Goal: Task Accomplishment & Management: Complete application form

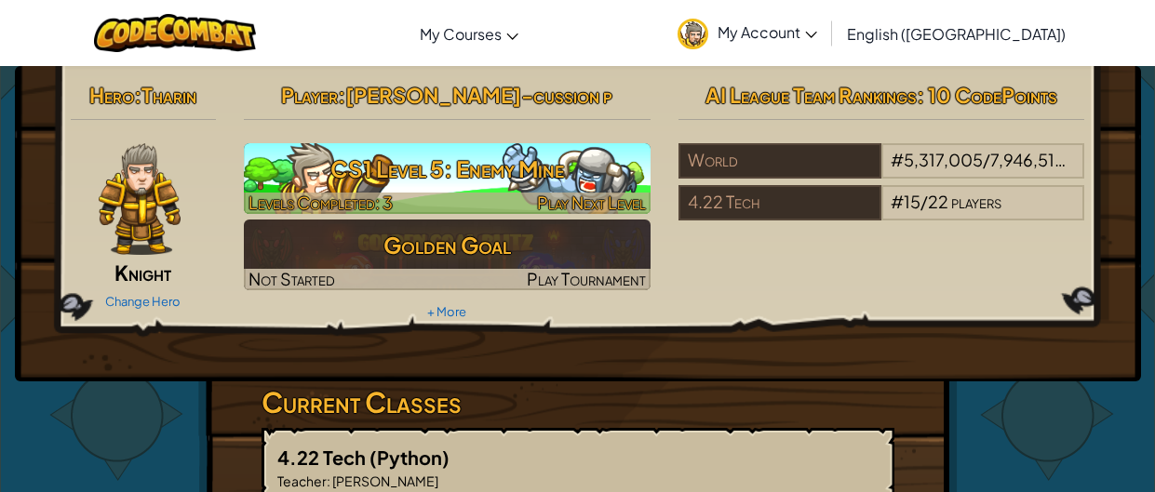
click at [569, 167] on h3 "CS1 Level 5: Enemy Mine" at bounding box center [447, 169] width 407 height 42
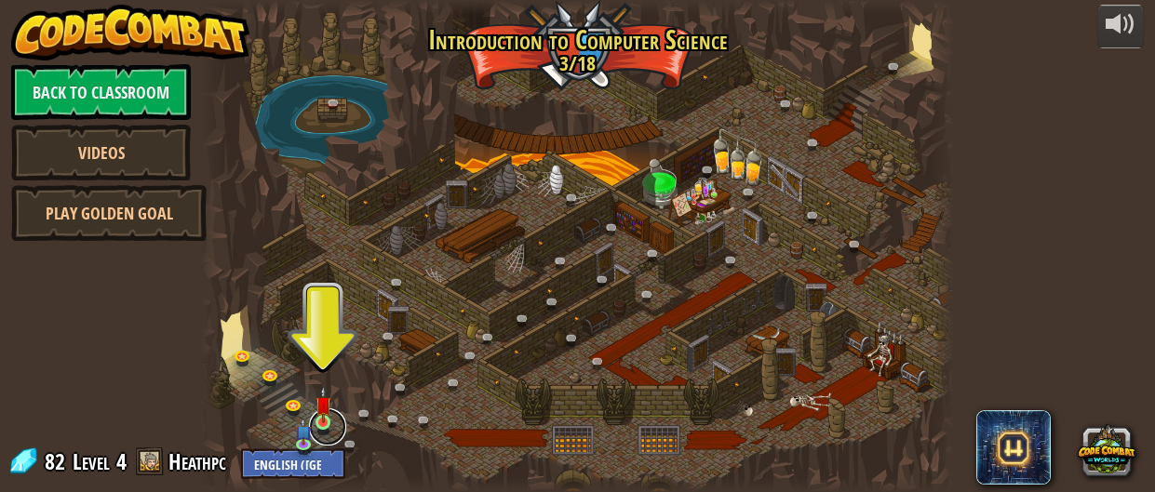
click at [332, 422] on link at bounding box center [327, 426] width 37 height 37
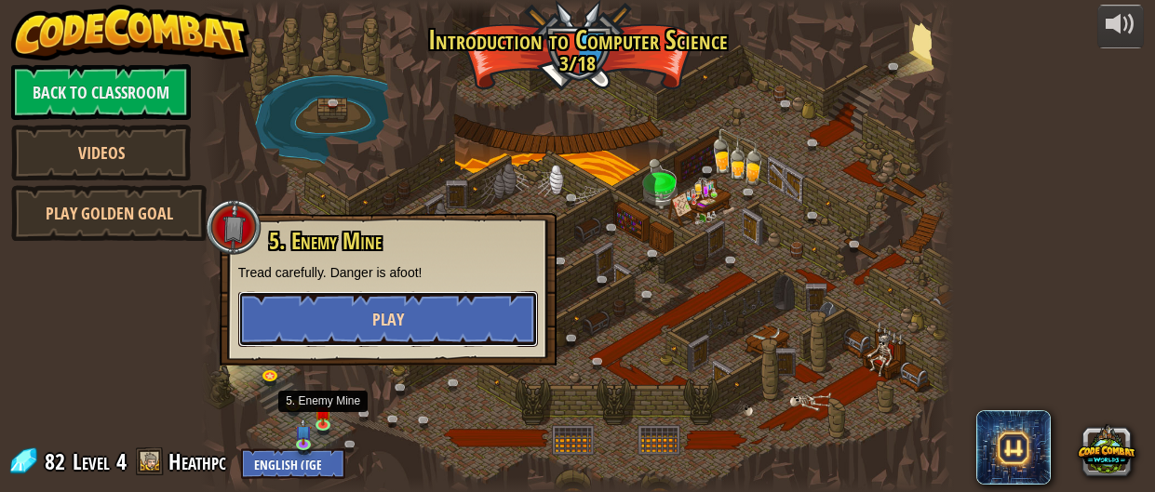
click at [287, 327] on button "Play" at bounding box center [388, 319] width 300 height 56
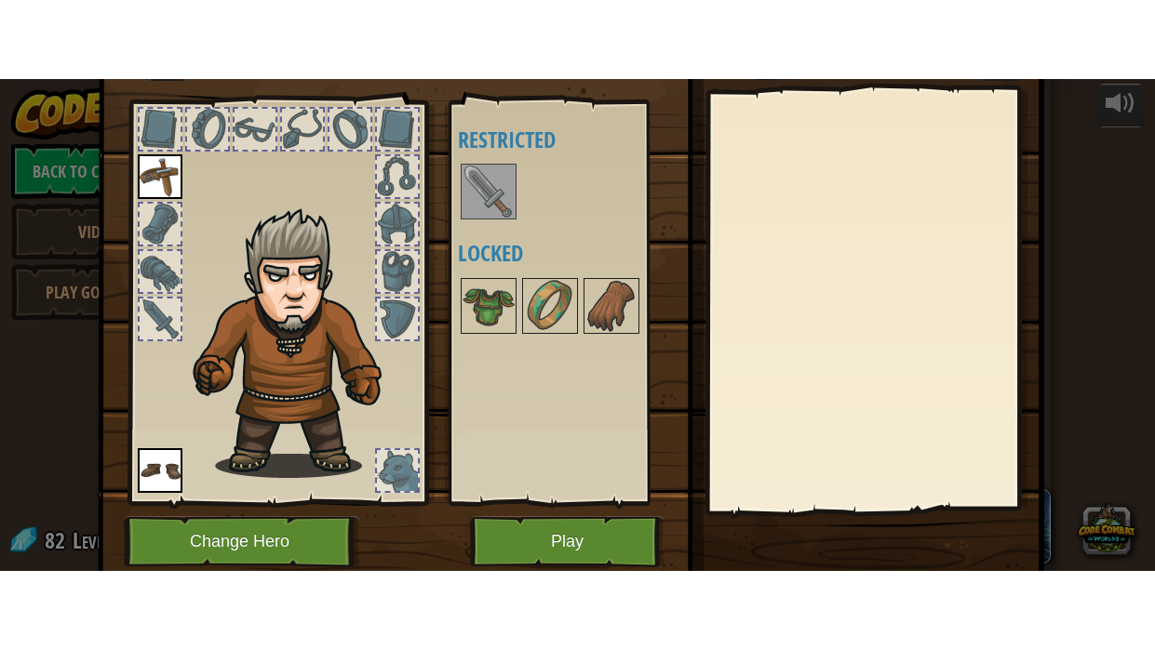
scroll to position [81, 0]
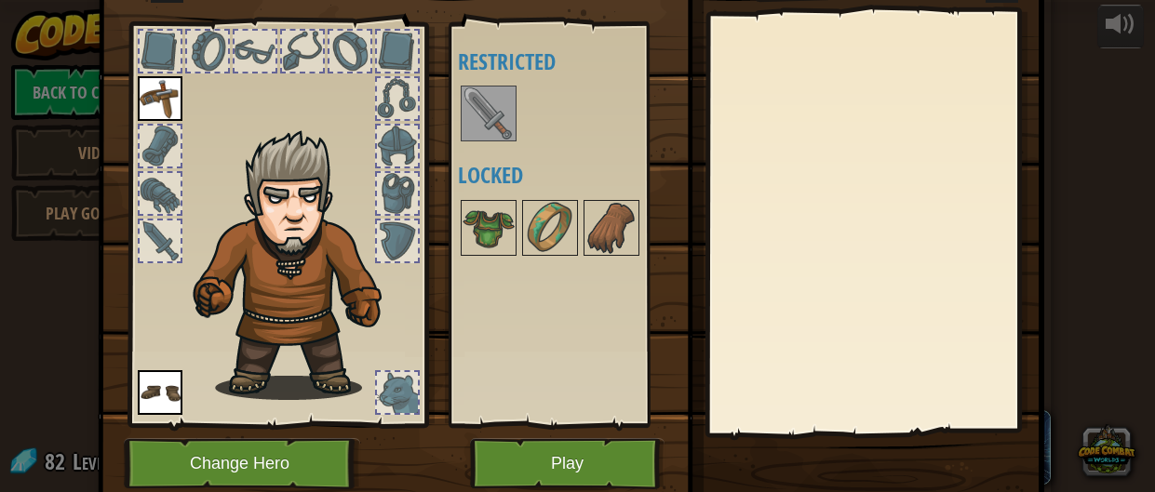
click at [490, 99] on img at bounding box center [488, 113] width 52 height 52
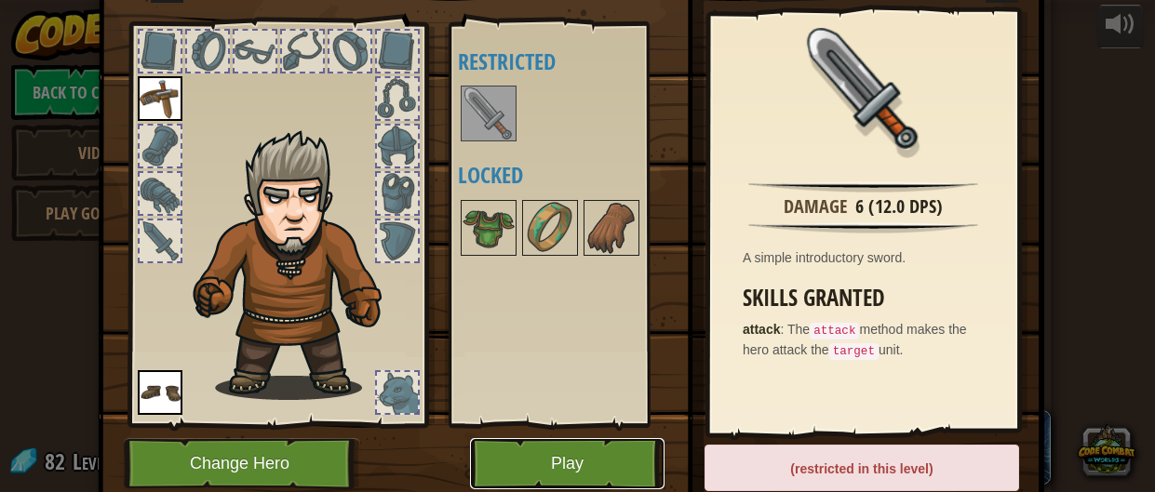
click at [617, 459] on button "Play" at bounding box center [567, 463] width 194 height 51
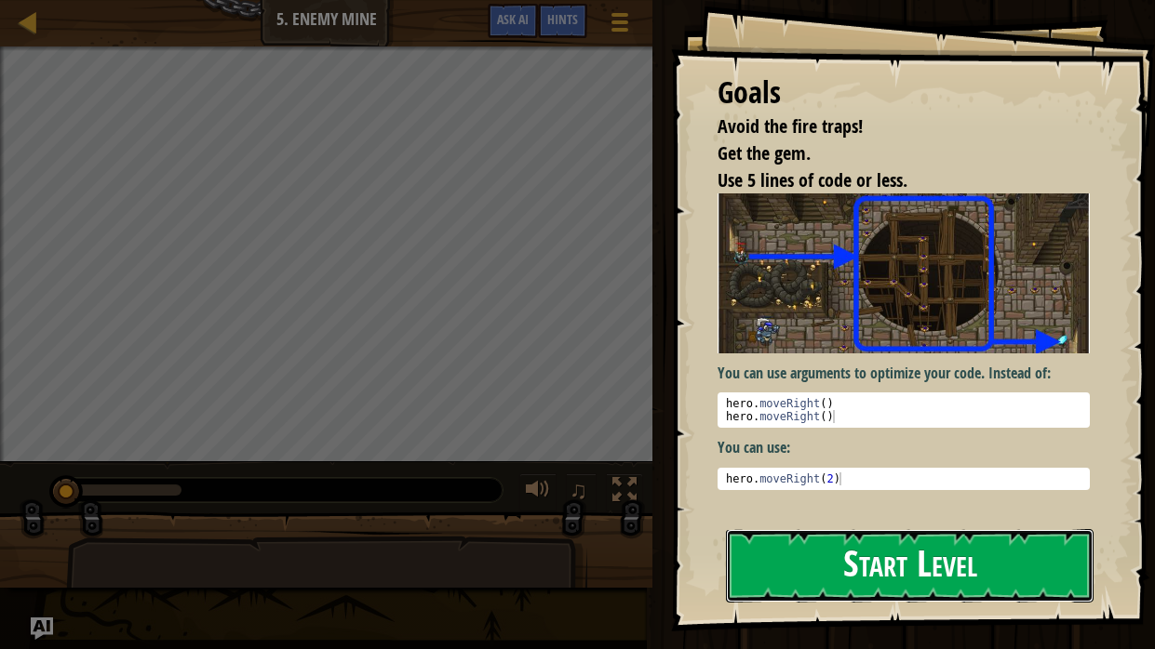
click at [815, 491] on button "Start Level" at bounding box center [910, 566] width 368 height 74
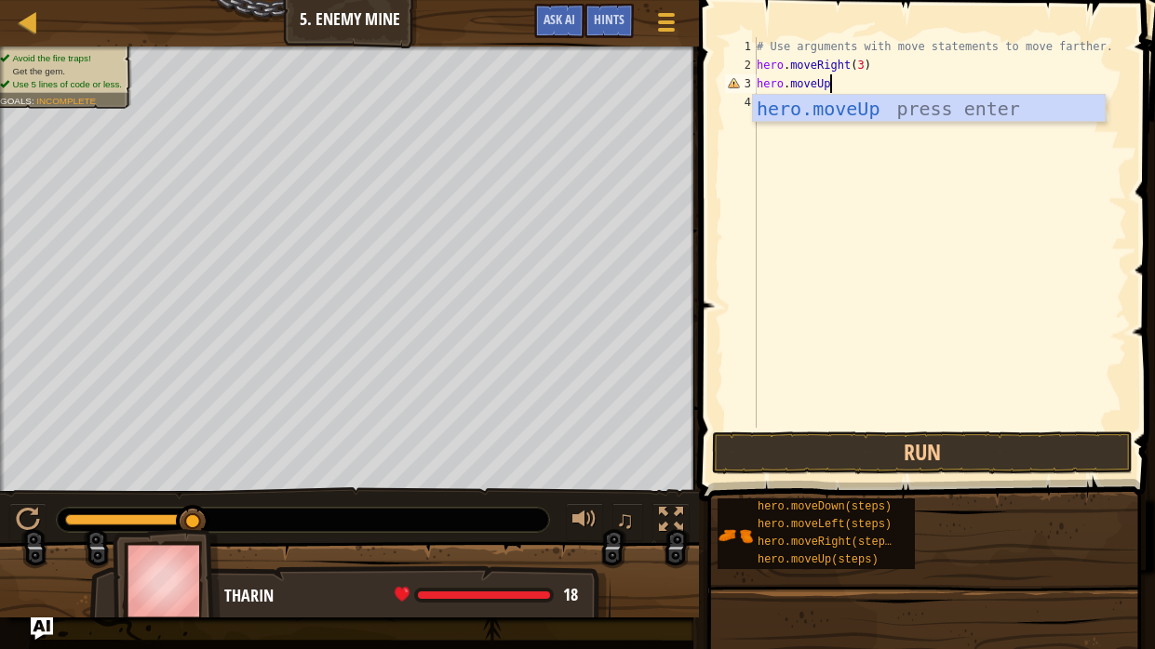
scroll to position [8, 5]
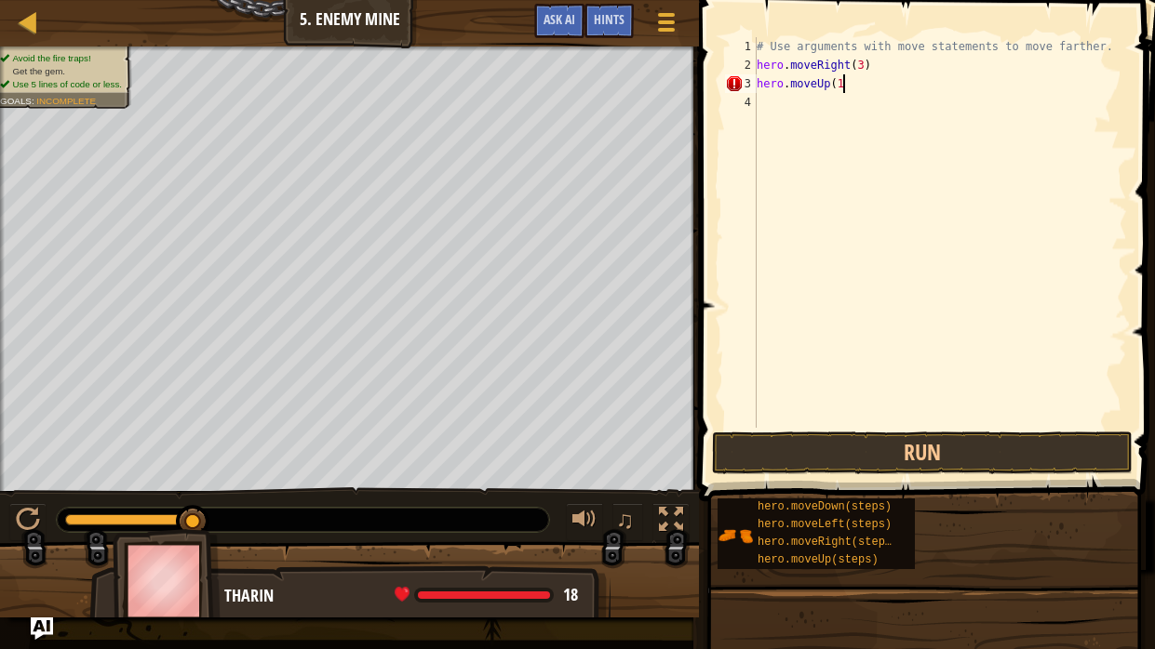
type textarea "hero.moveUp(1)"
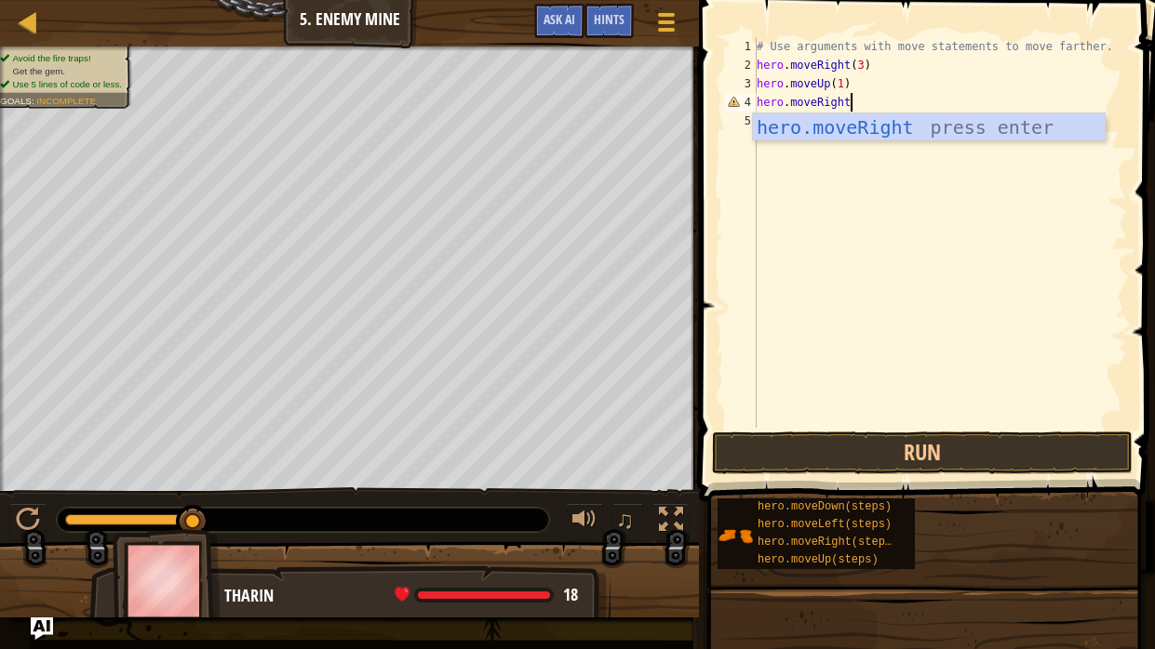
scroll to position [8, 7]
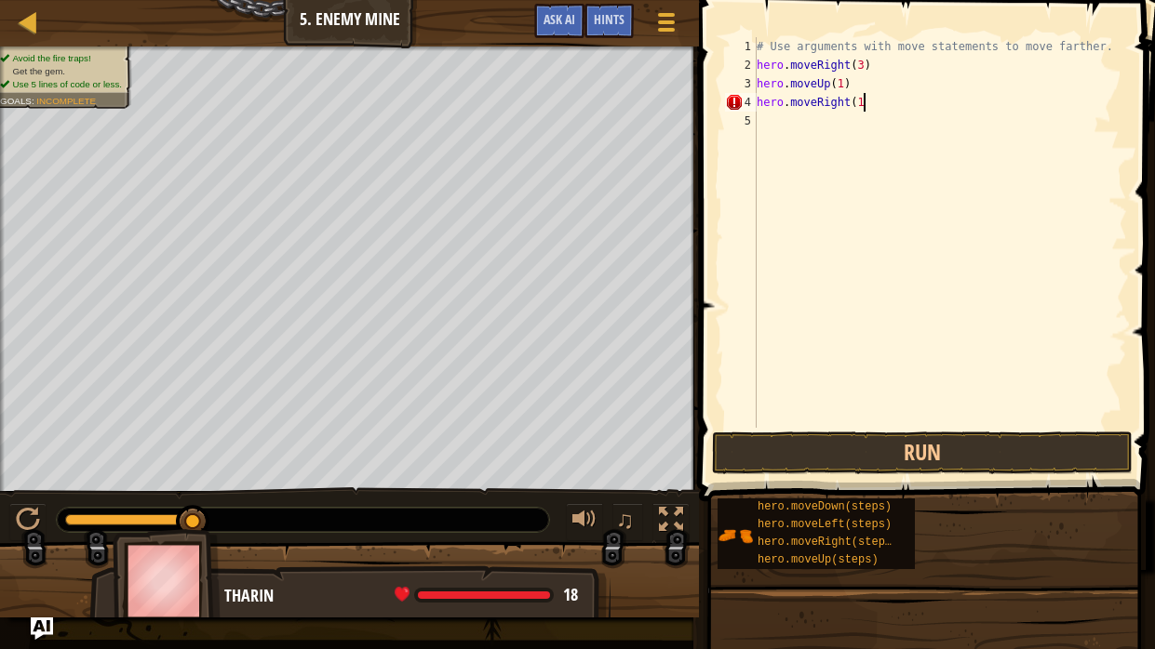
type textarea "hero.moveRight(1)"
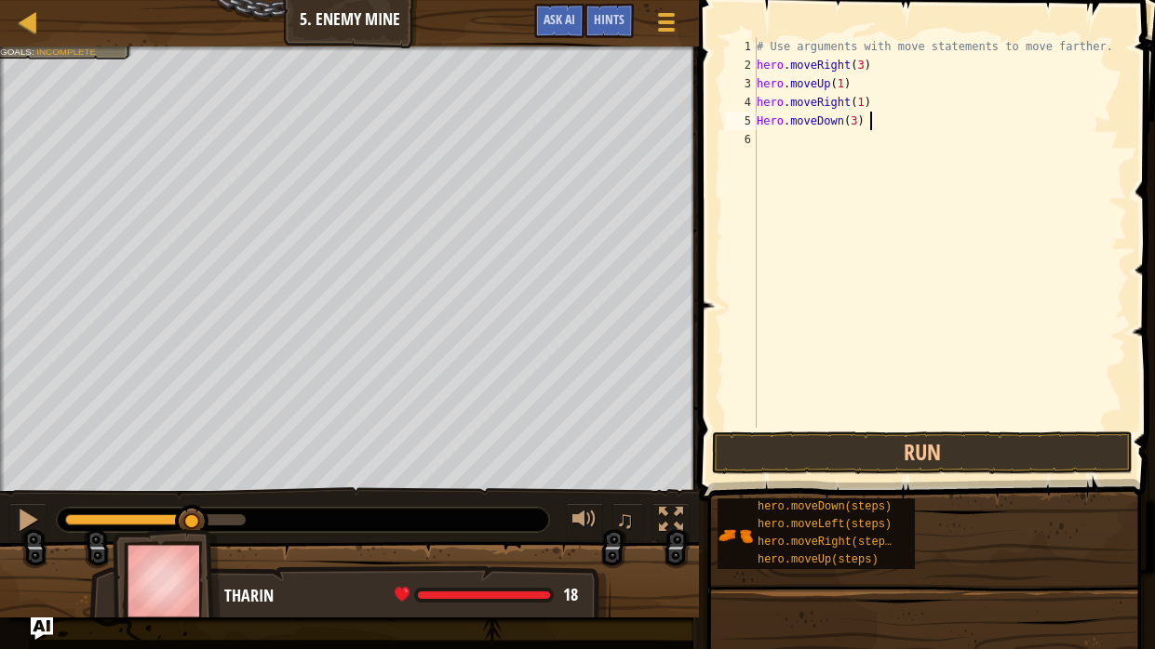
type textarea "Hero.moveDown(3)"
click at [999, 435] on button "Run" at bounding box center [922, 453] width 421 height 43
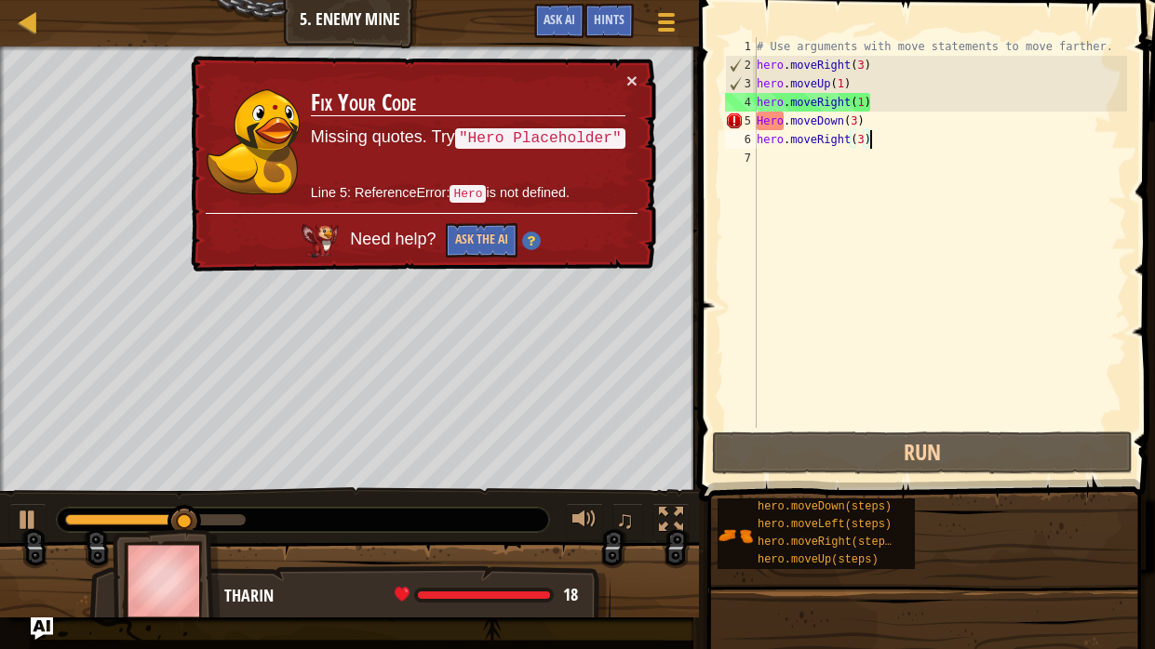
click at [760, 113] on div "# Use arguments with move statements to move farther. hero . moveRight ( 3 ) he…" at bounding box center [940, 251] width 374 height 428
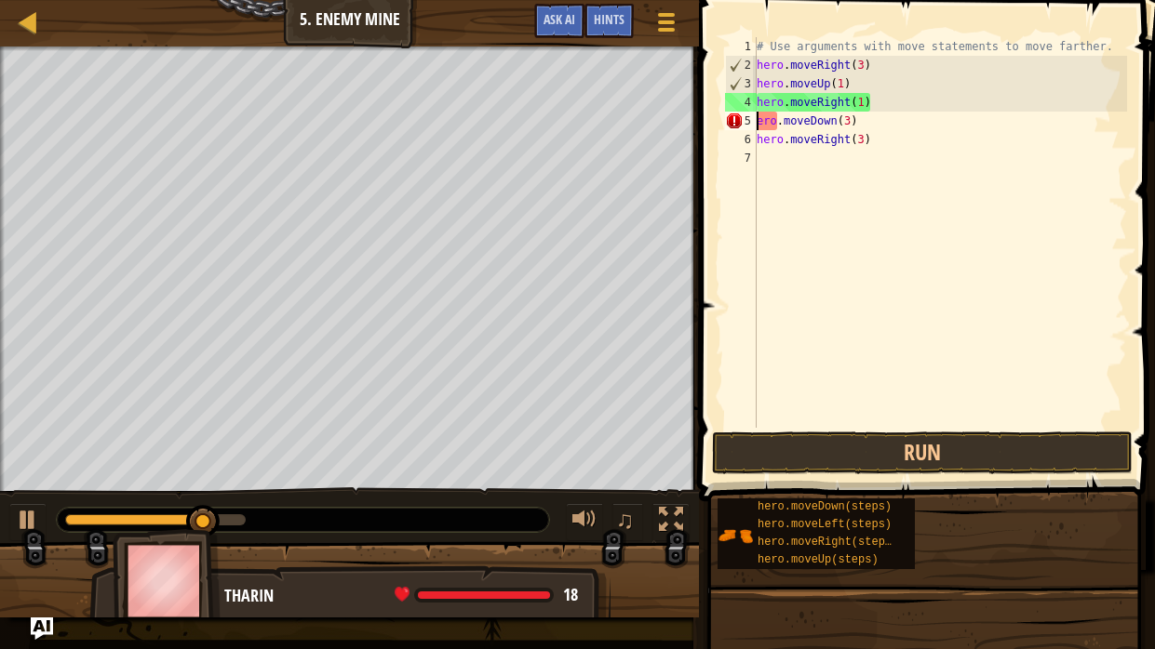
scroll to position [8, 1]
type textarea "hero.moveDown(3)"
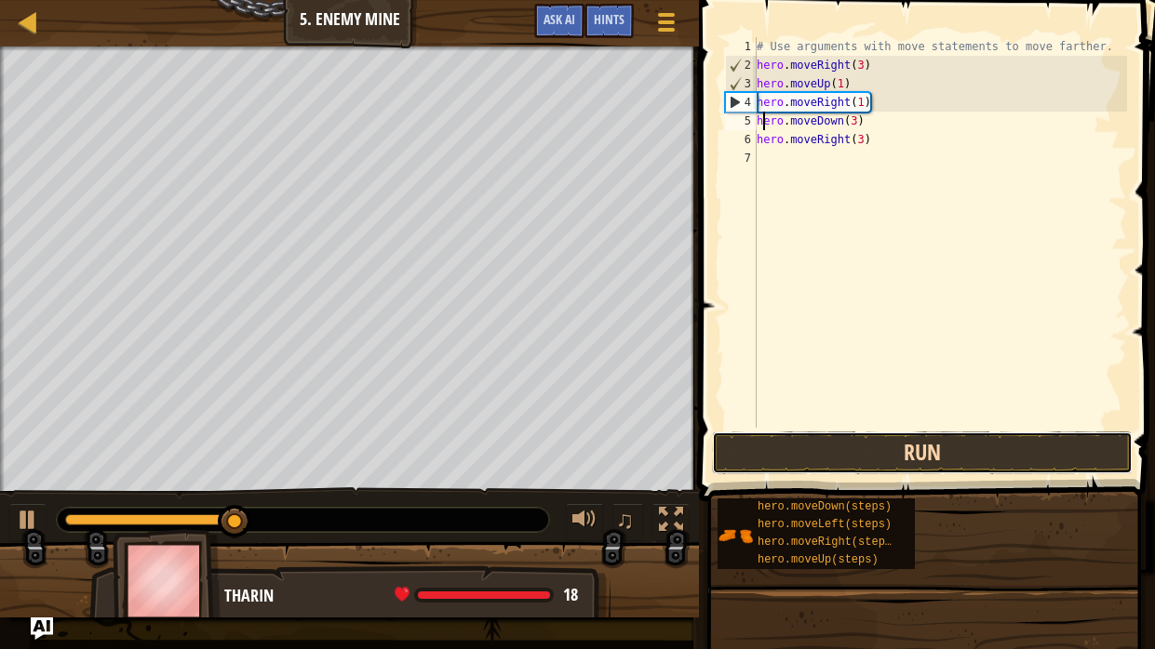
click at [1024, 449] on button "Run" at bounding box center [922, 453] width 421 height 43
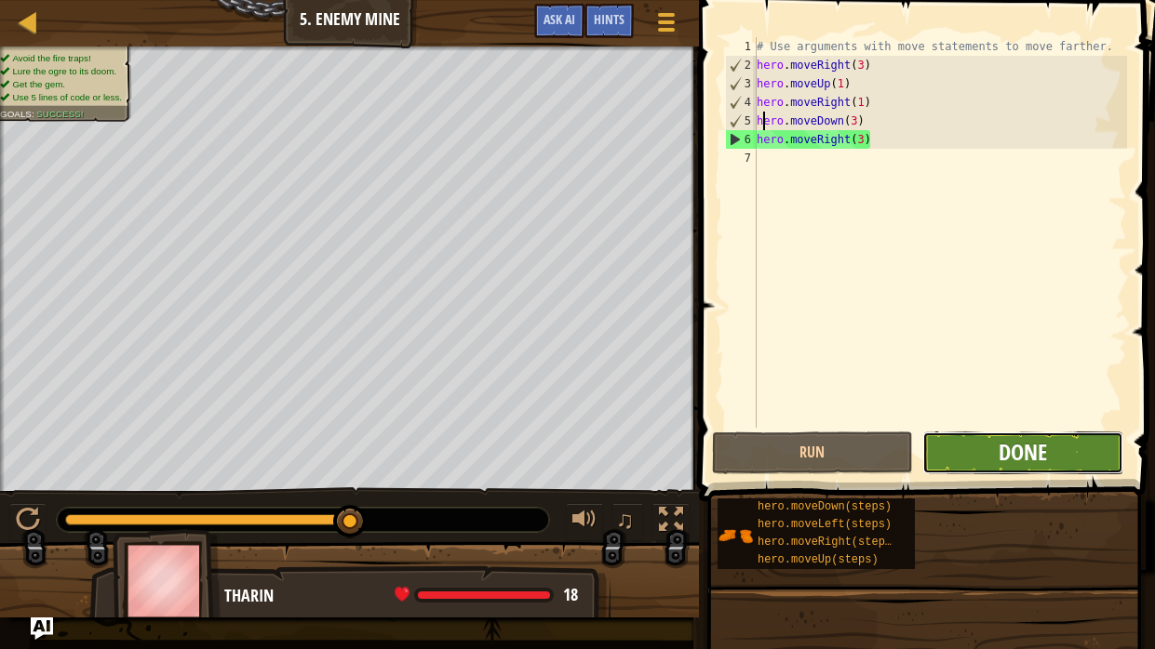
click at [1046, 450] on span "Done" at bounding box center [1022, 452] width 48 height 30
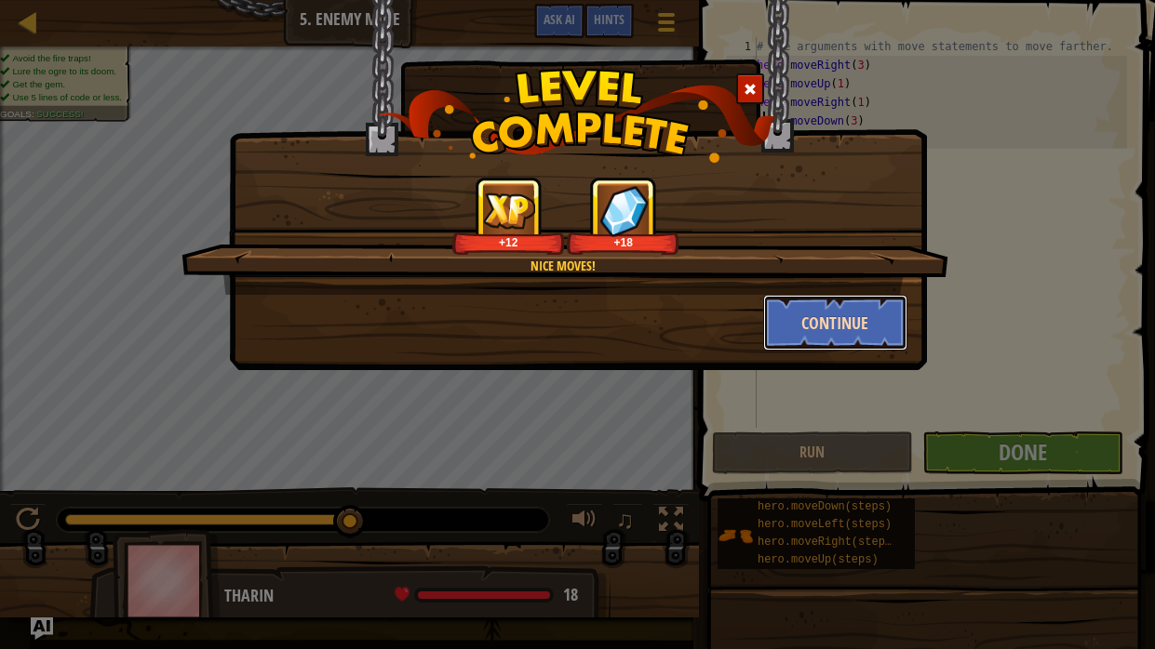
click at [858, 309] on button "Continue" at bounding box center [835, 323] width 144 height 56
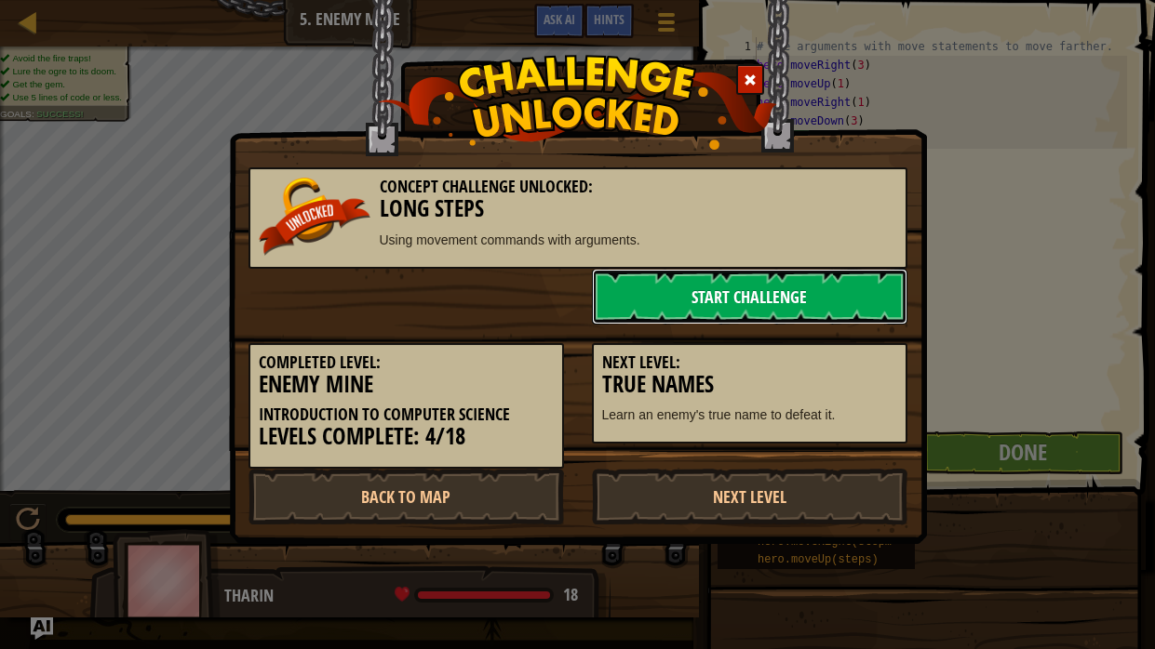
click at [853, 310] on link "Start Challenge" at bounding box center [749, 297] width 315 height 56
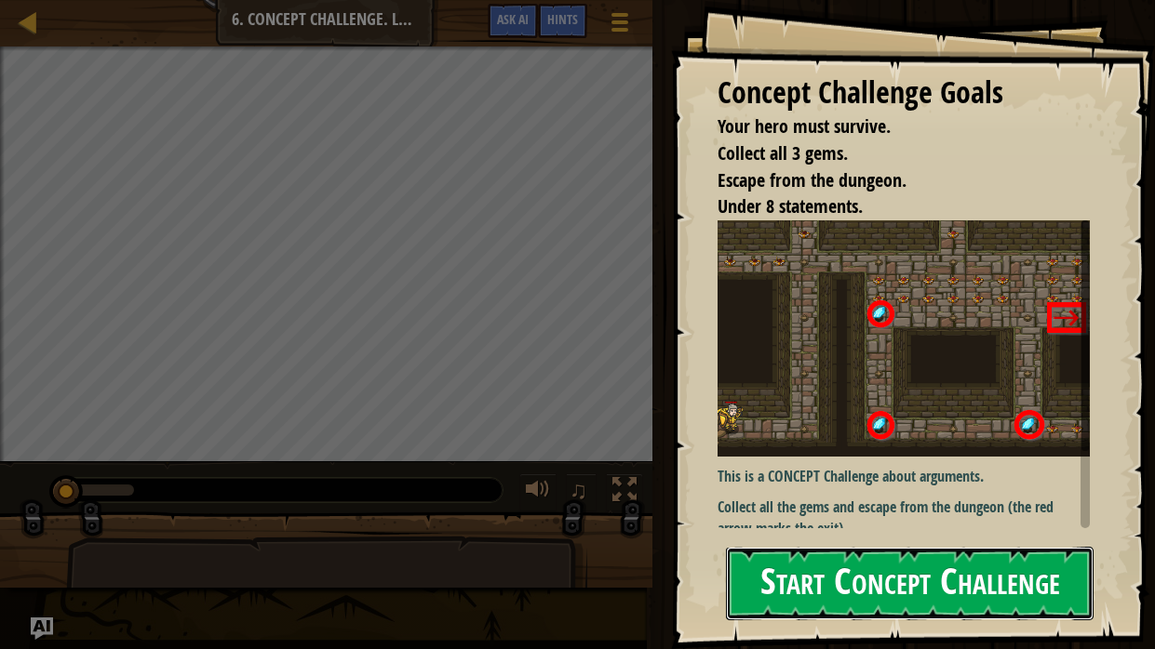
click at [991, 491] on button "Start Concept Challenge" at bounding box center [910, 584] width 368 height 74
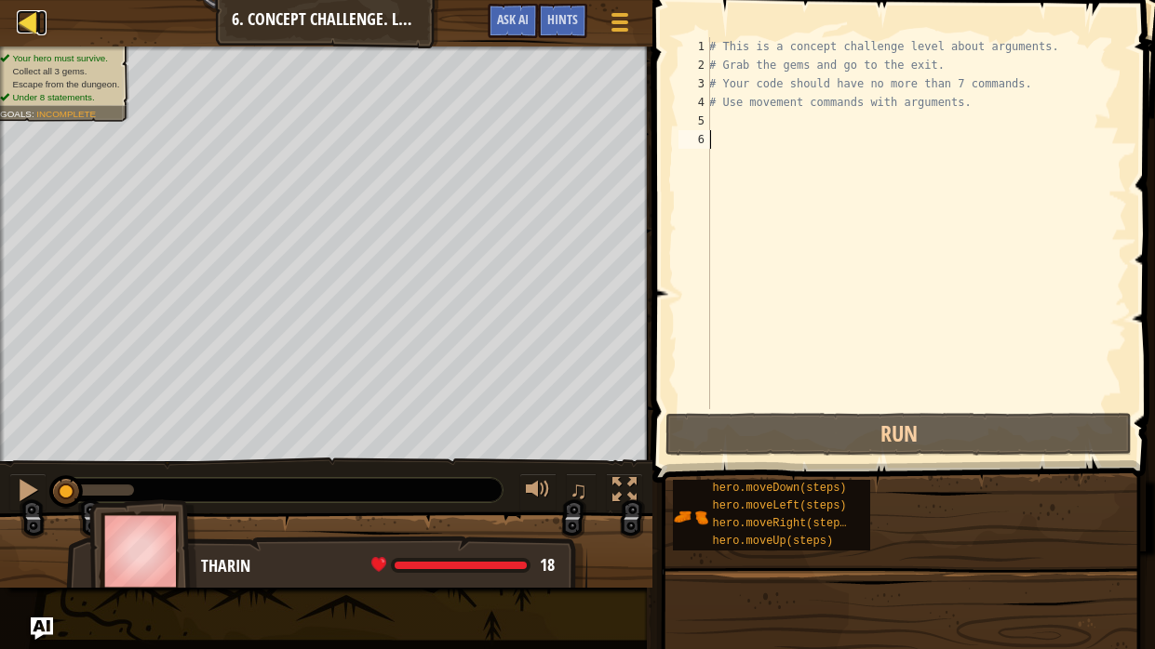
click at [24, 23] on div at bounding box center [28, 21] width 23 height 23
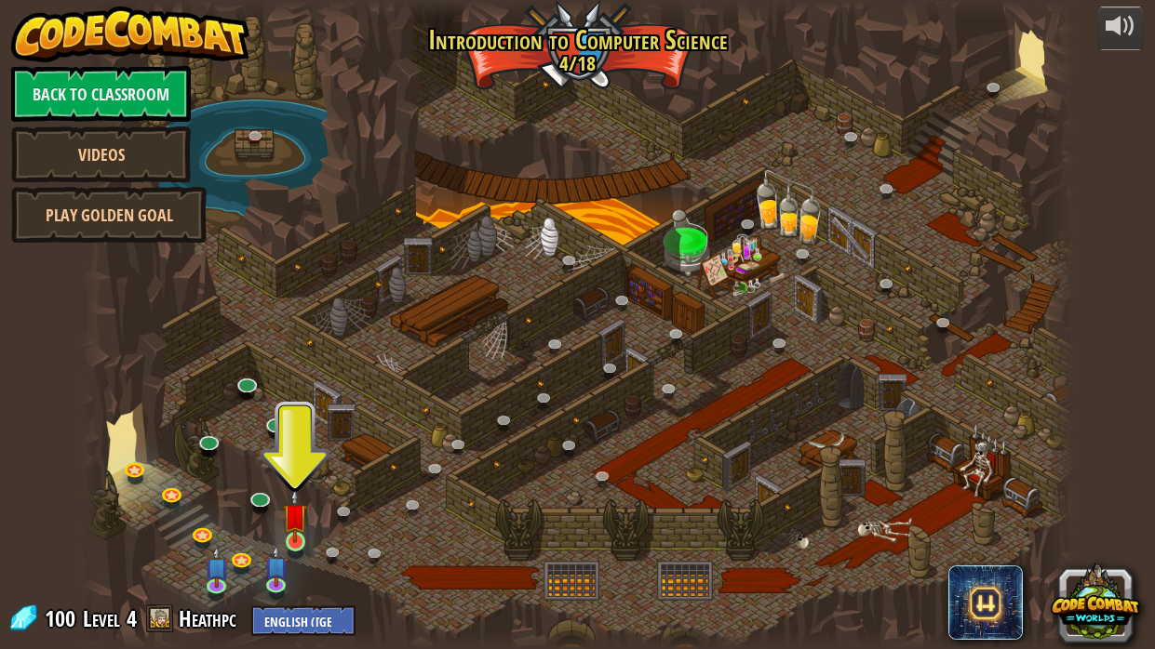
click at [296, 491] on img at bounding box center [295, 516] width 24 height 56
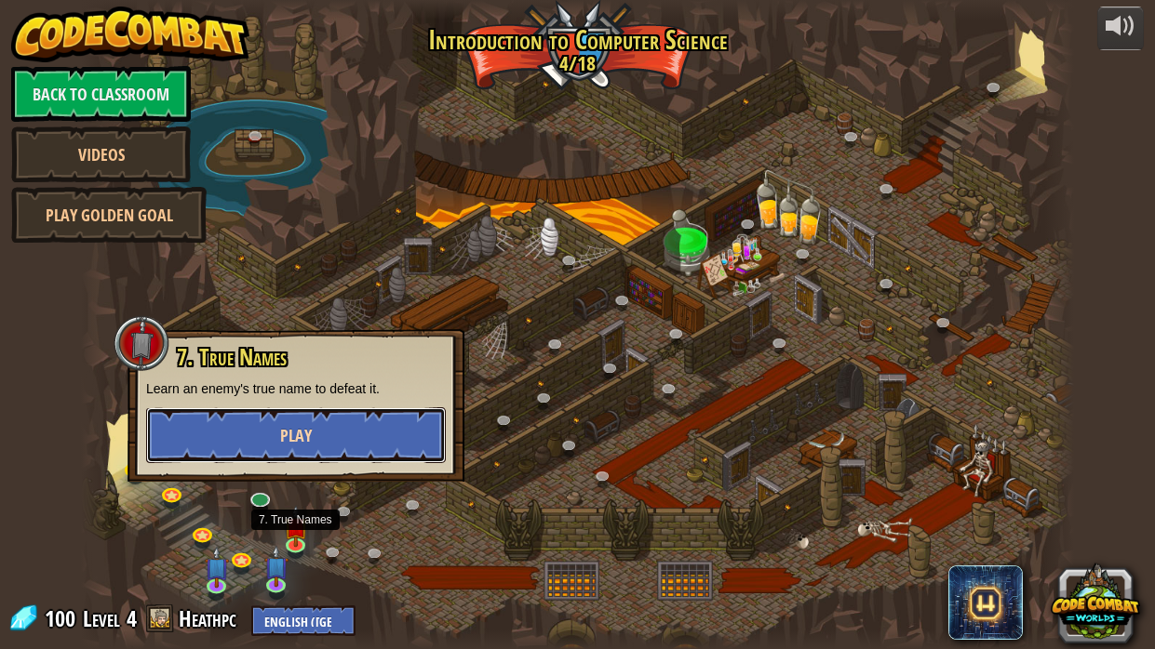
click at [181, 416] on button "Play" at bounding box center [296, 436] width 300 height 56
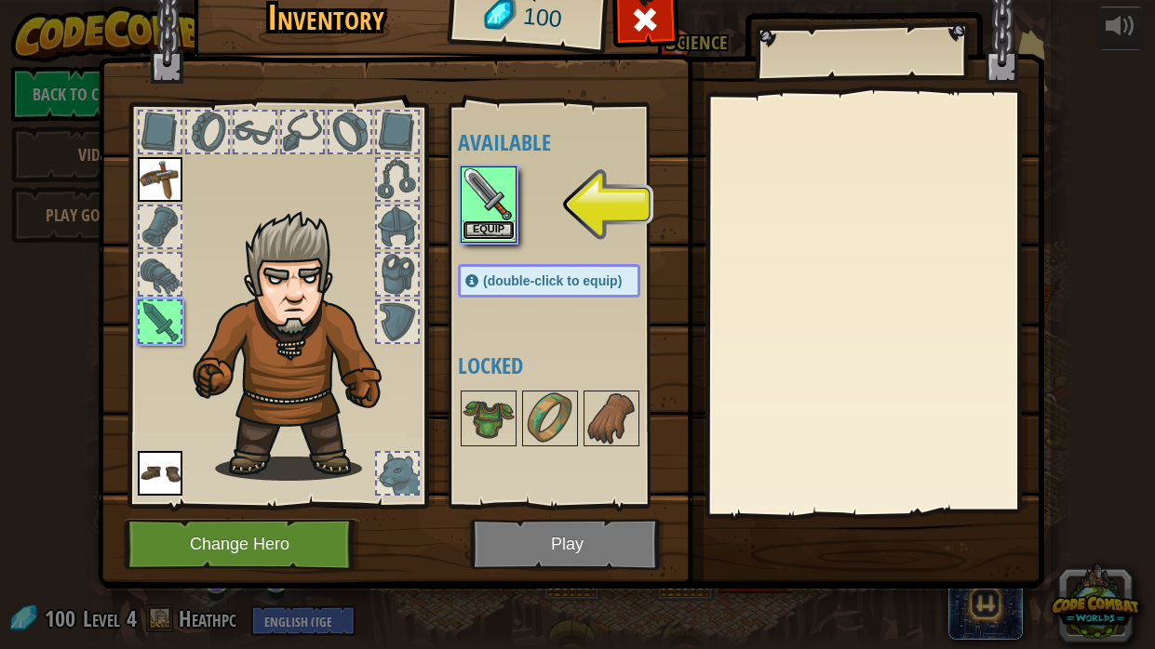
click at [491, 221] on button "Equip" at bounding box center [488, 231] width 52 height 20
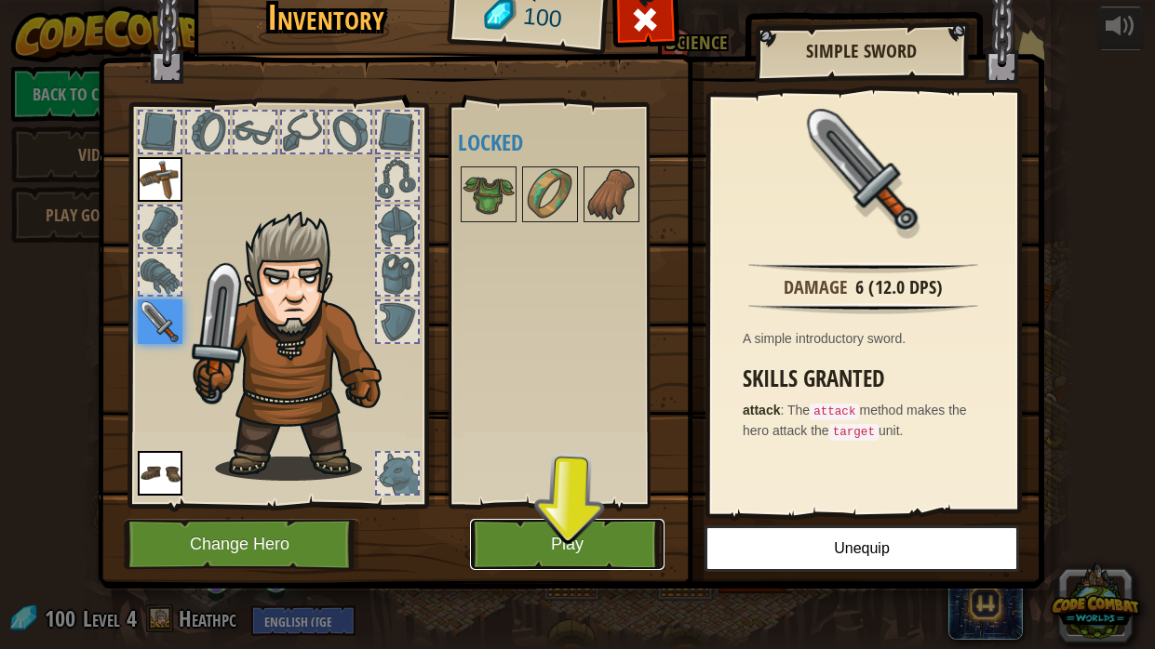
click at [628, 491] on button "Play" at bounding box center [567, 544] width 194 height 51
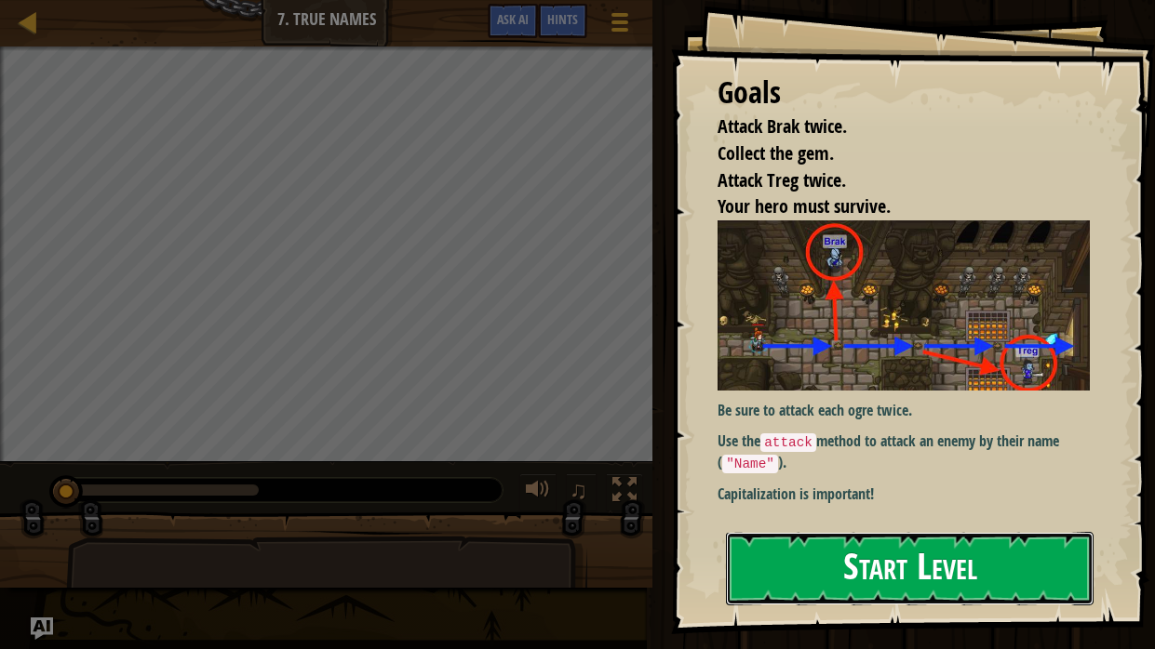
click at [1033, 491] on button "Start Level" at bounding box center [910, 569] width 368 height 74
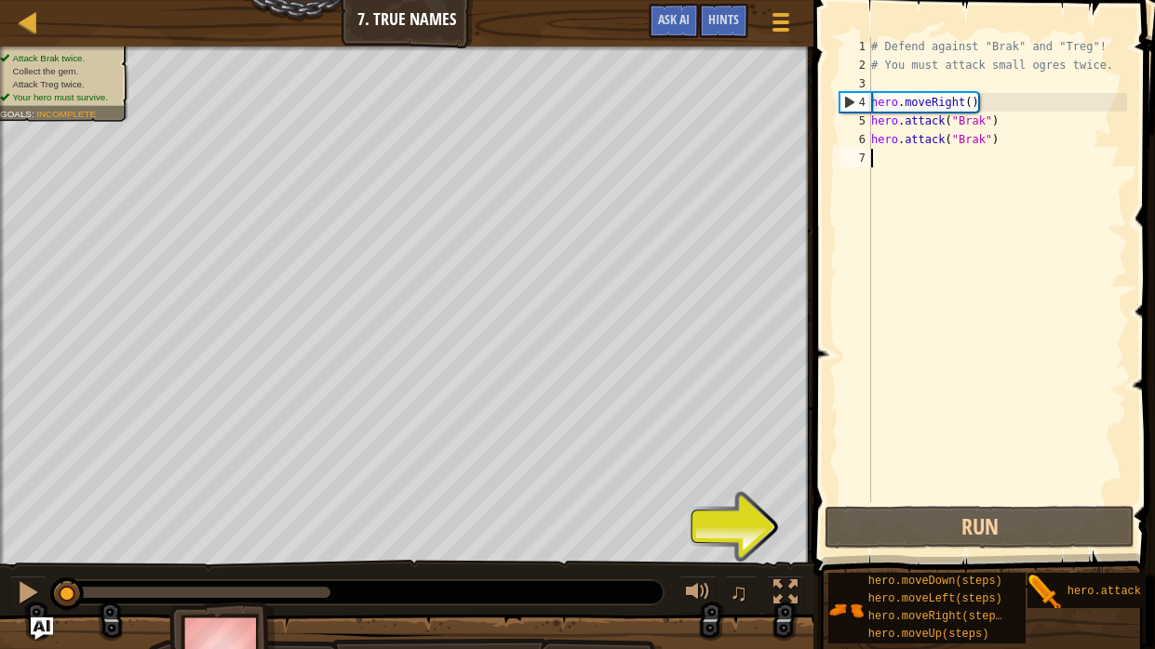
click at [975, 100] on div "# Defend against "Brak" and "Treg"! # You must attack small ogres twice. hero .…" at bounding box center [997, 288] width 260 height 502
click at [970, 102] on div "# Defend against "Brak" and "Treg"! # You must attack small ogres twice. hero .…" at bounding box center [997, 288] width 260 height 502
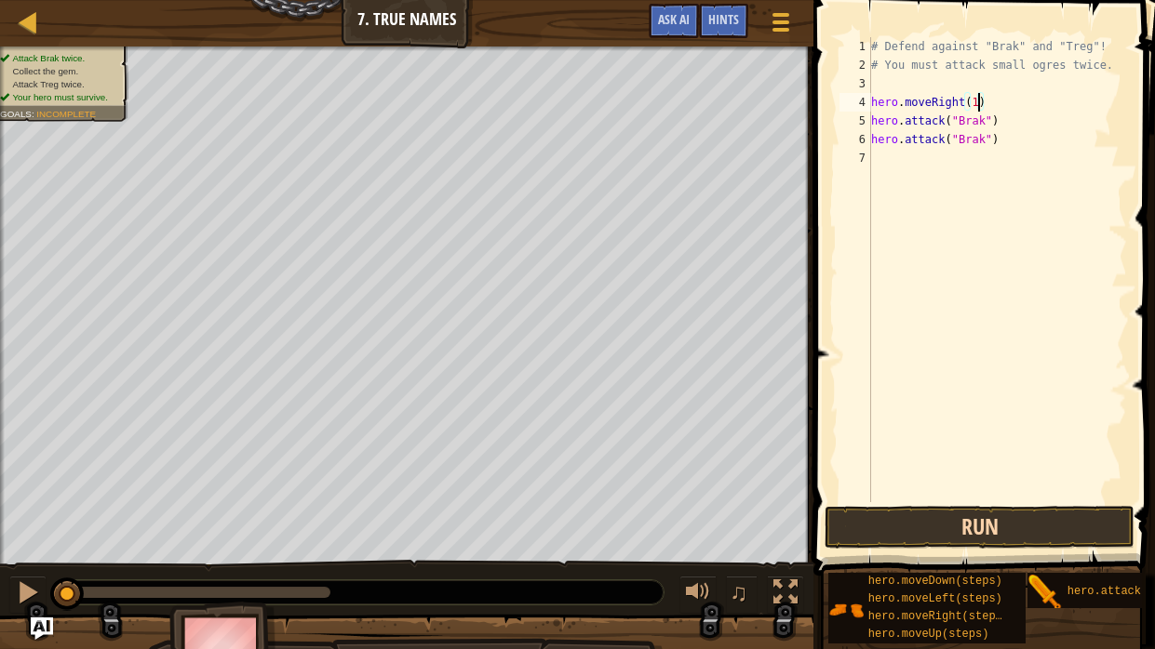
type textarea "hero.moveRight(1)"
click at [1030, 491] on button "Run" at bounding box center [979, 527] width 310 height 43
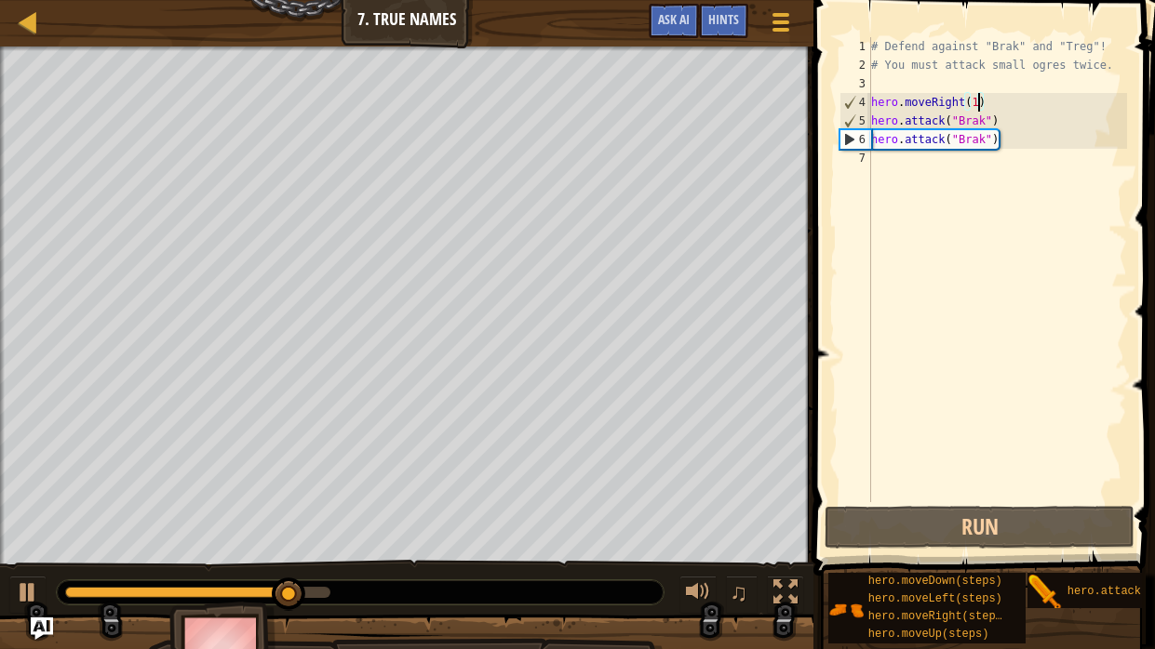
click at [920, 172] on div "# Defend against "Brak" and "Treg"! # You must attack small ogres twice. hero .…" at bounding box center [997, 288] width 260 height 502
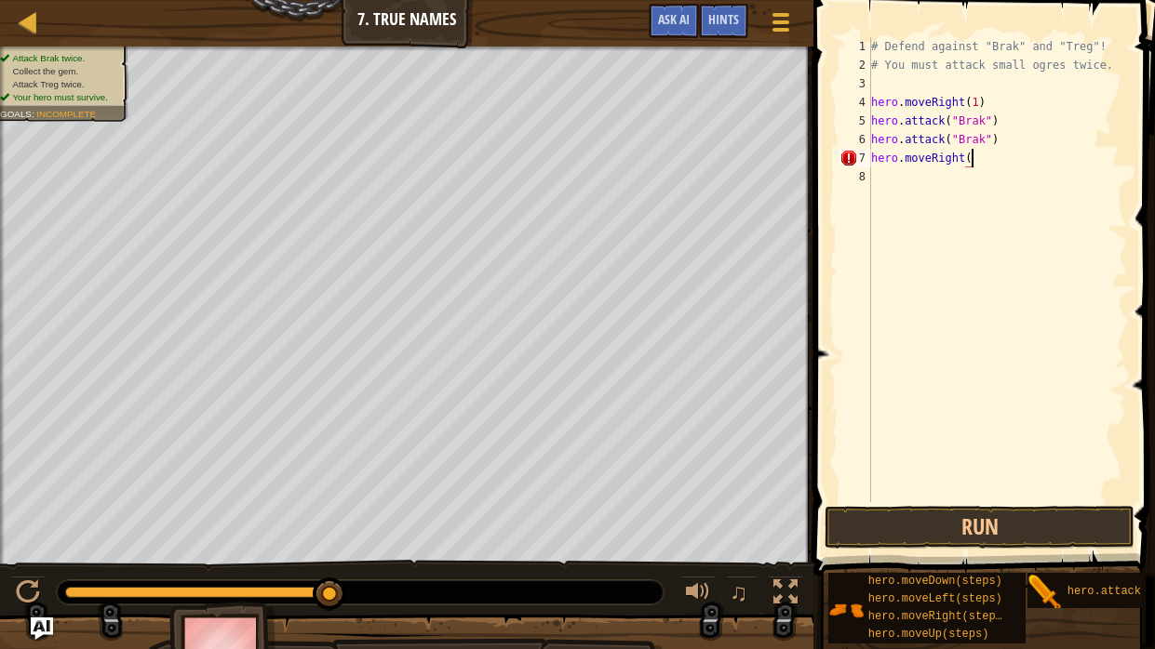
scroll to position [8, 7]
type textarea "hero.moveRight(2)"
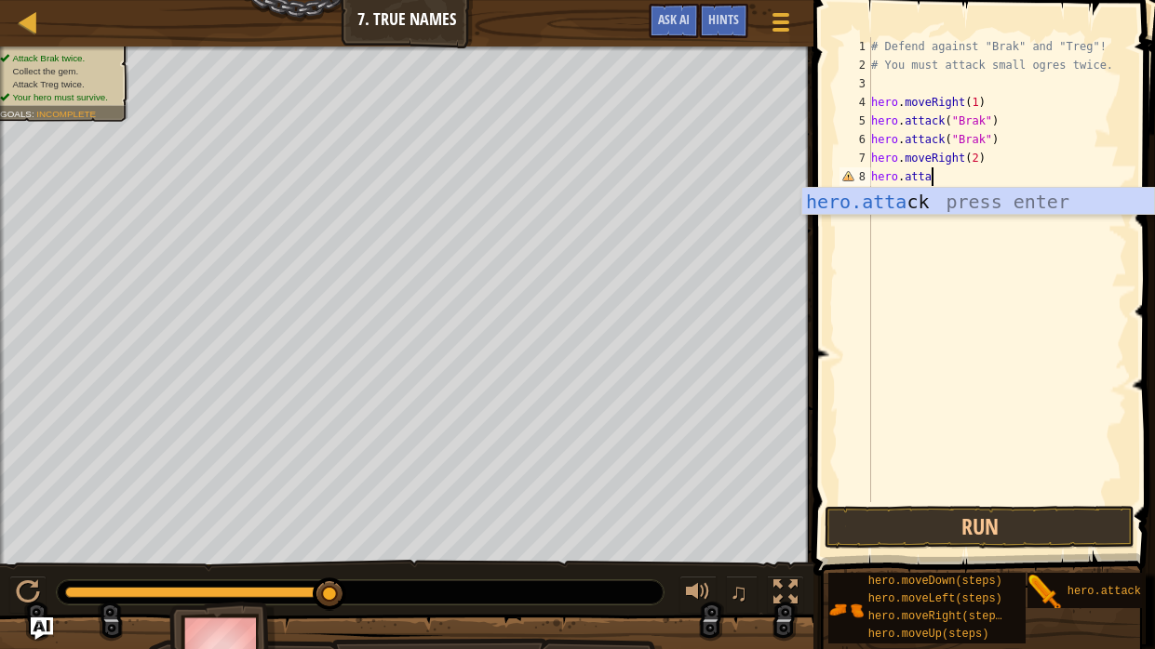
scroll to position [8, 5]
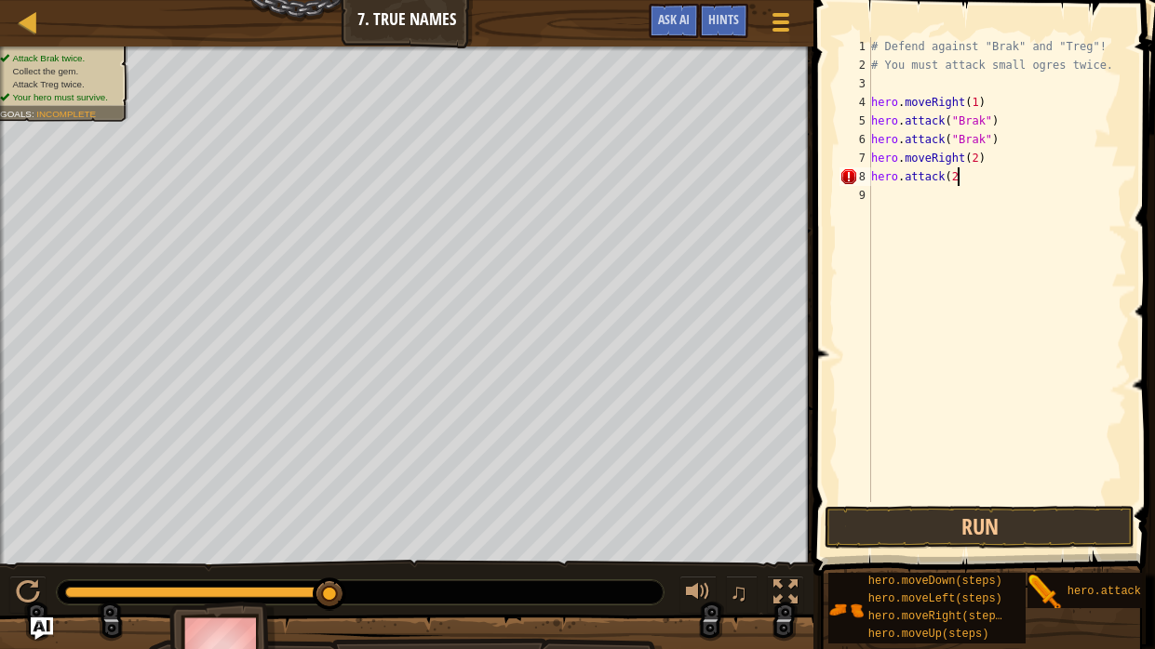
type textarea "hero.attack(2)"
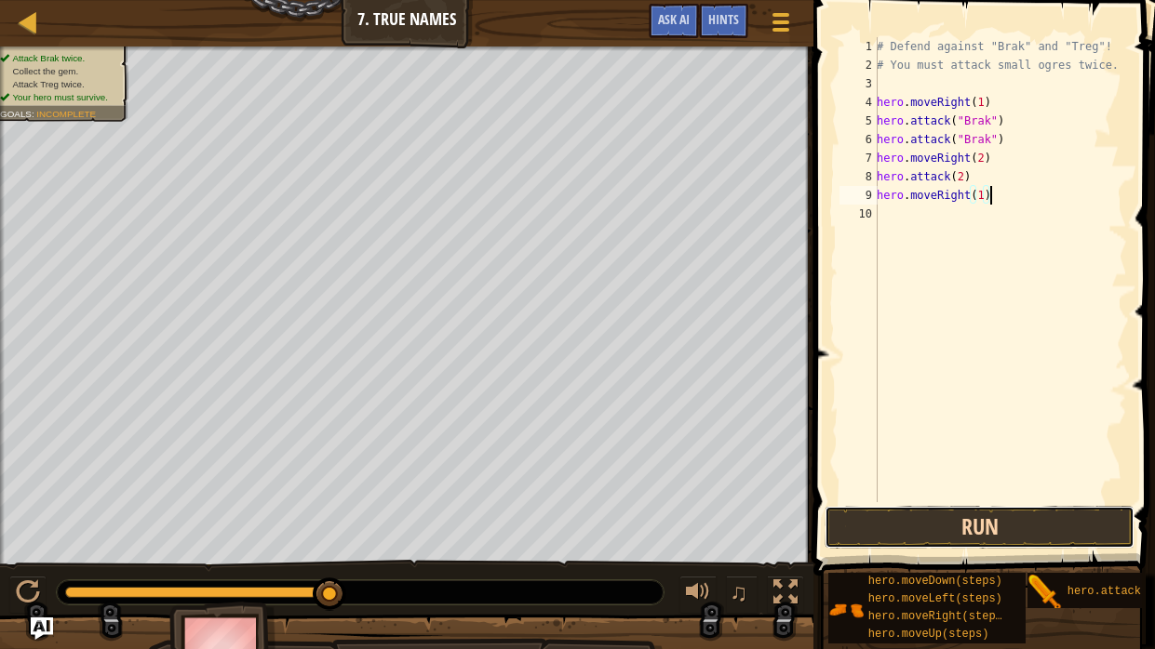
click at [1062, 491] on button "Run" at bounding box center [979, 527] width 310 height 43
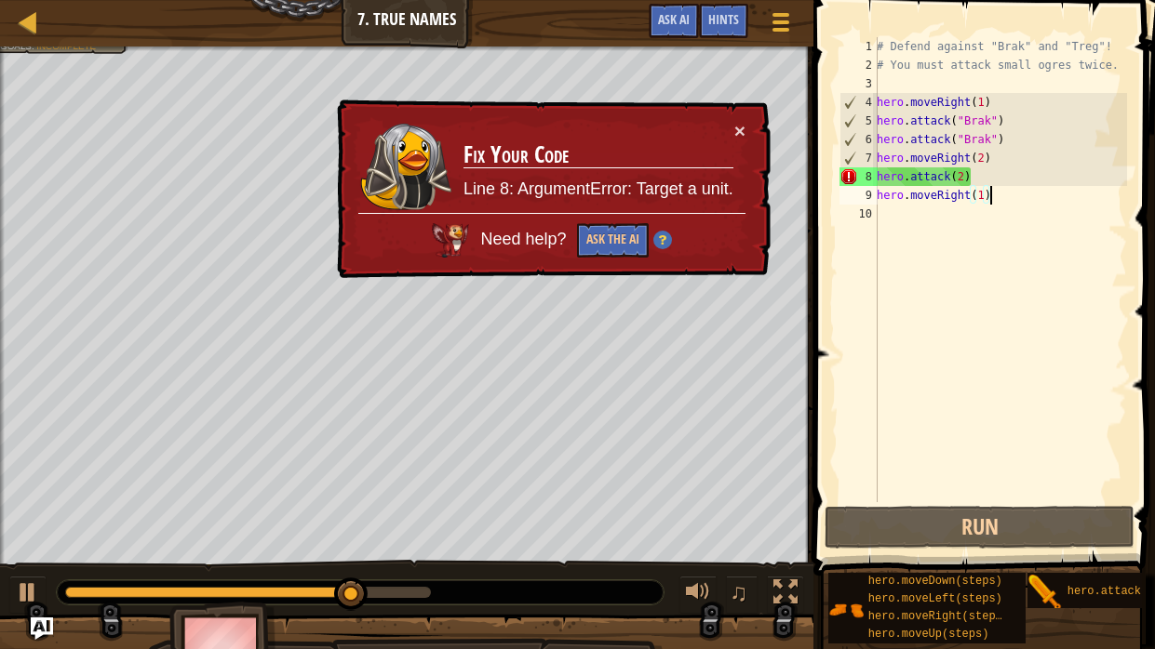
click at [959, 175] on div "# Defend against "Brak" and "Treg"! # You must attack small ogres twice. hero .…" at bounding box center [1000, 288] width 254 height 502
click at [960, 167] on div "# Defend against "Brak" and "Treg"! # You must attack small ogres twice. hero .…" at bounding box center [1000, 288] width 254 height 502
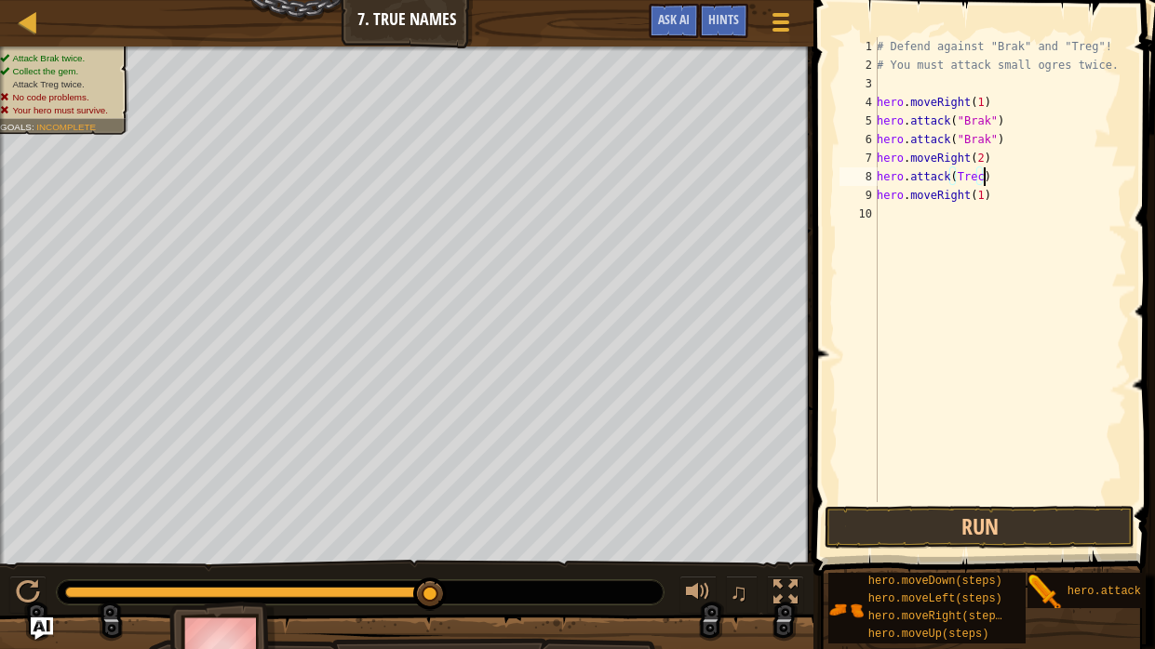
scroll to position [8, 8]
click at [1048, 491] on button "Run" at bounding box center [979, 527] width 310 height 43
click at [1063, 491] on button "Run" at bounding box center [979, 527] width 310 height 43
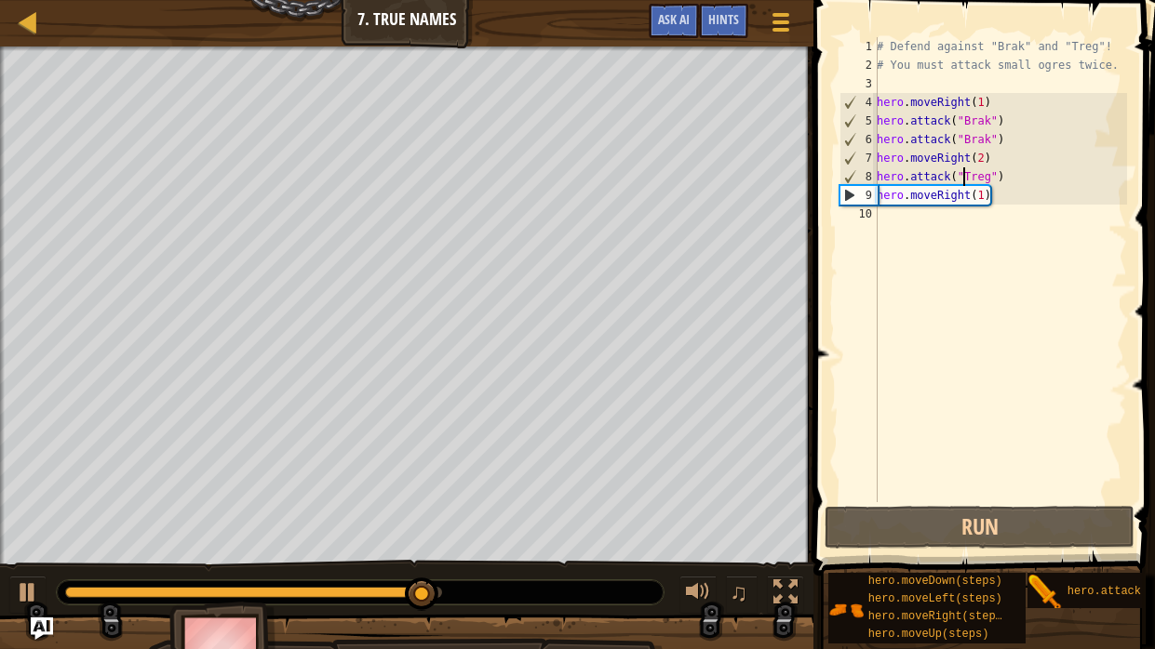
click at [985, 194] on div "# Defend against "Brak" and "Treg"! # You must attack small ogres twice. hero .…" at bounding box center [1000, 288] width 254 height 502
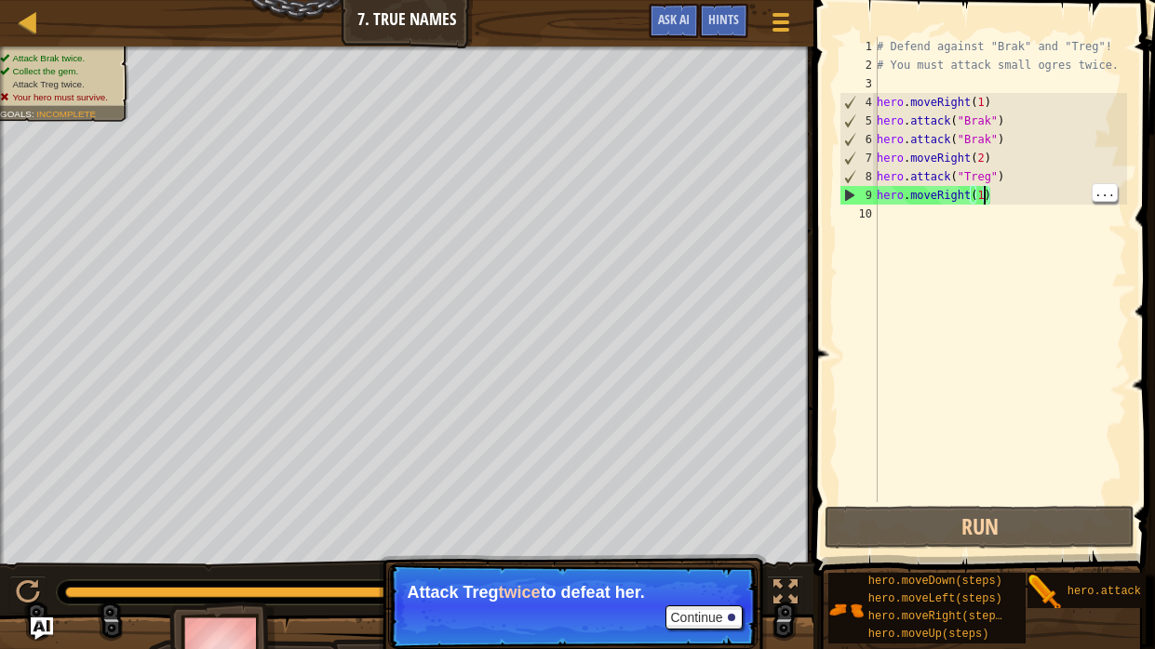
click at [1026, 179] on div "# Defend against "Brak" and "Treg"! # You must attack small ogres twice. hero .…" at bounding box center [1000, 288] width 254 height 502
type textarea "hero.attack("Treg")"
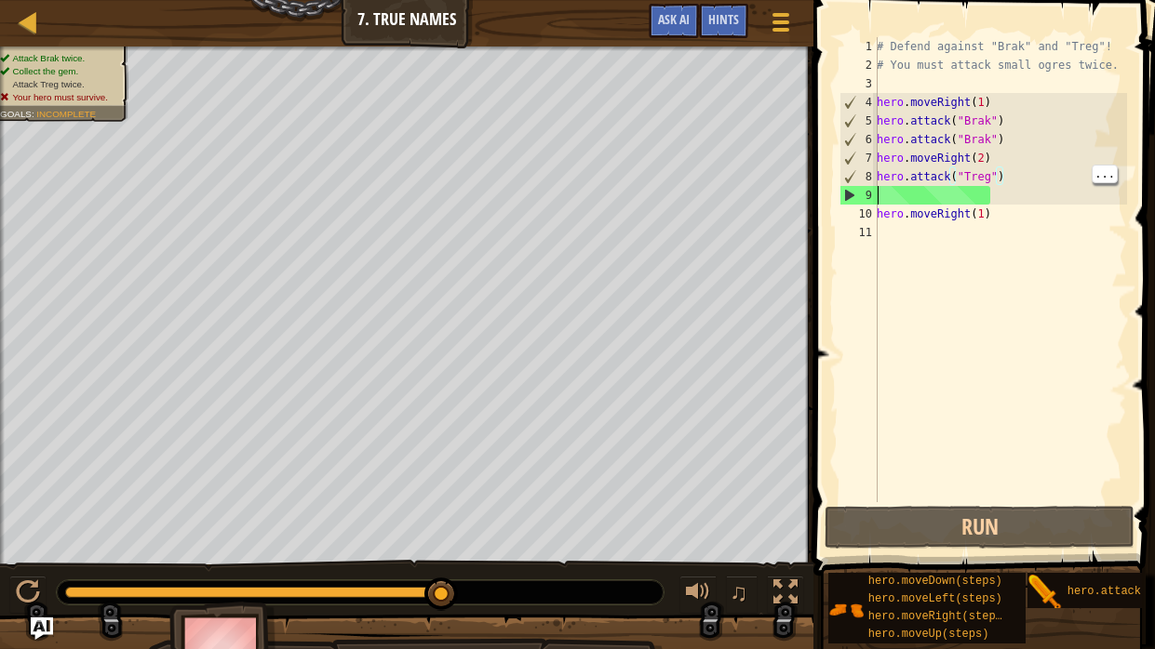
scroll to position [8, 0]
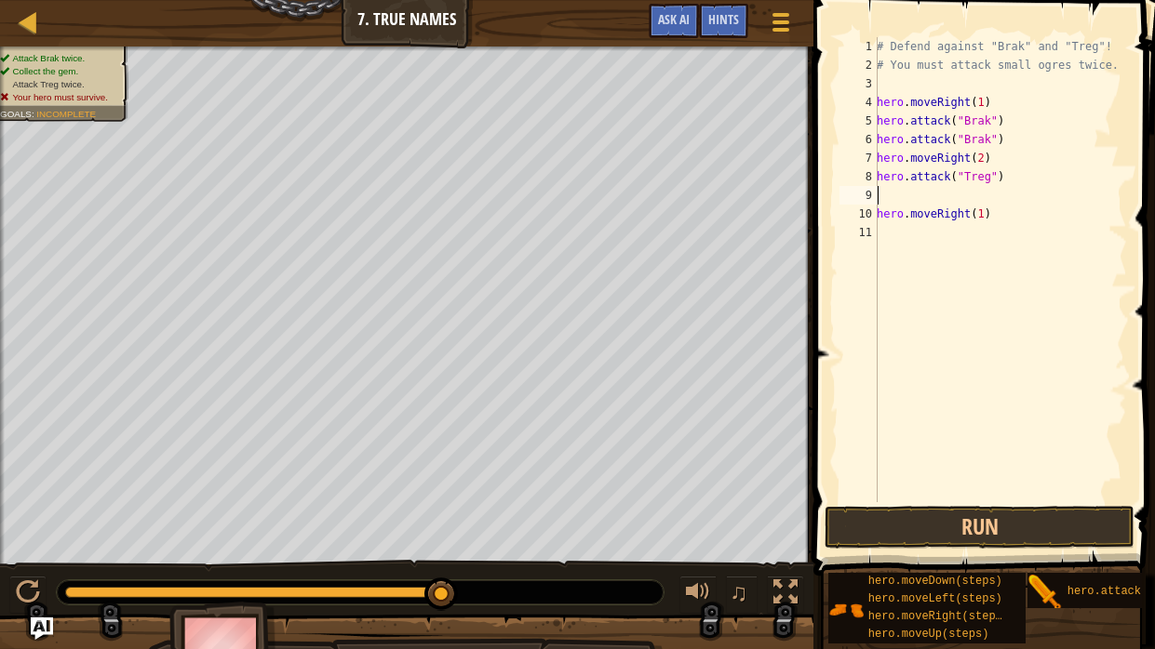
type textarea "a"
type textarea "hero.attack("treg")"
click at [1048, 491] on button "Run" at bounding box center [979, 527] width 310 height 43
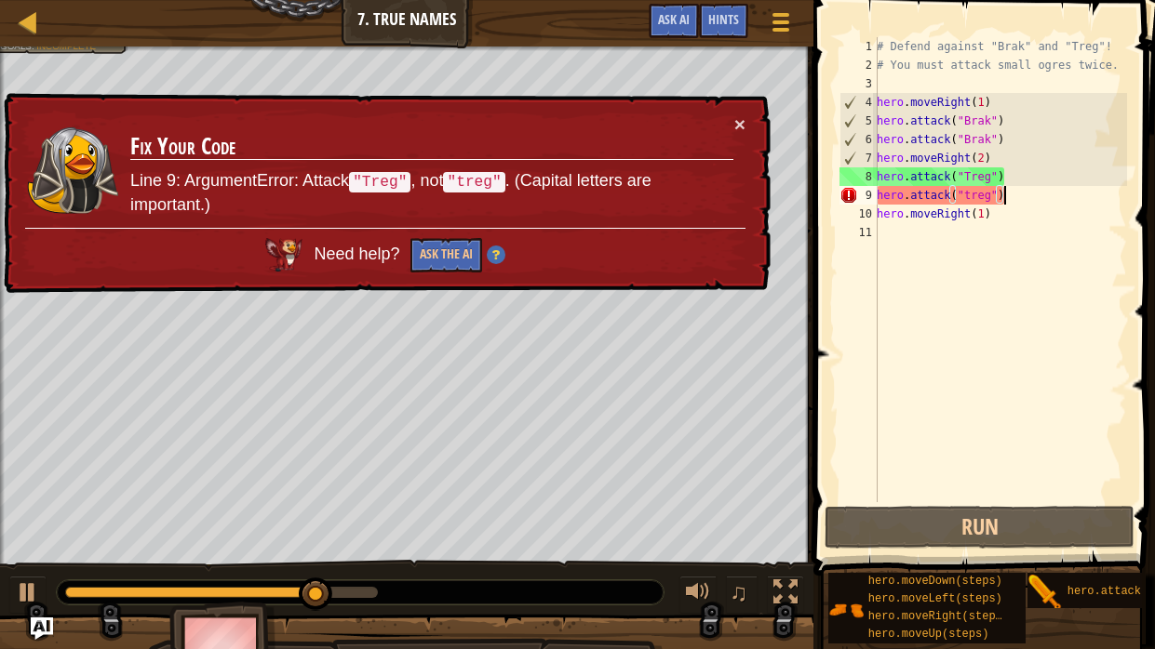
click at [974, 188] on div "# Defend against "Brak" and "Treg"! # You must attack small ogres twice. hero .…" at bounding box center [1000, 288] width 254 height 502
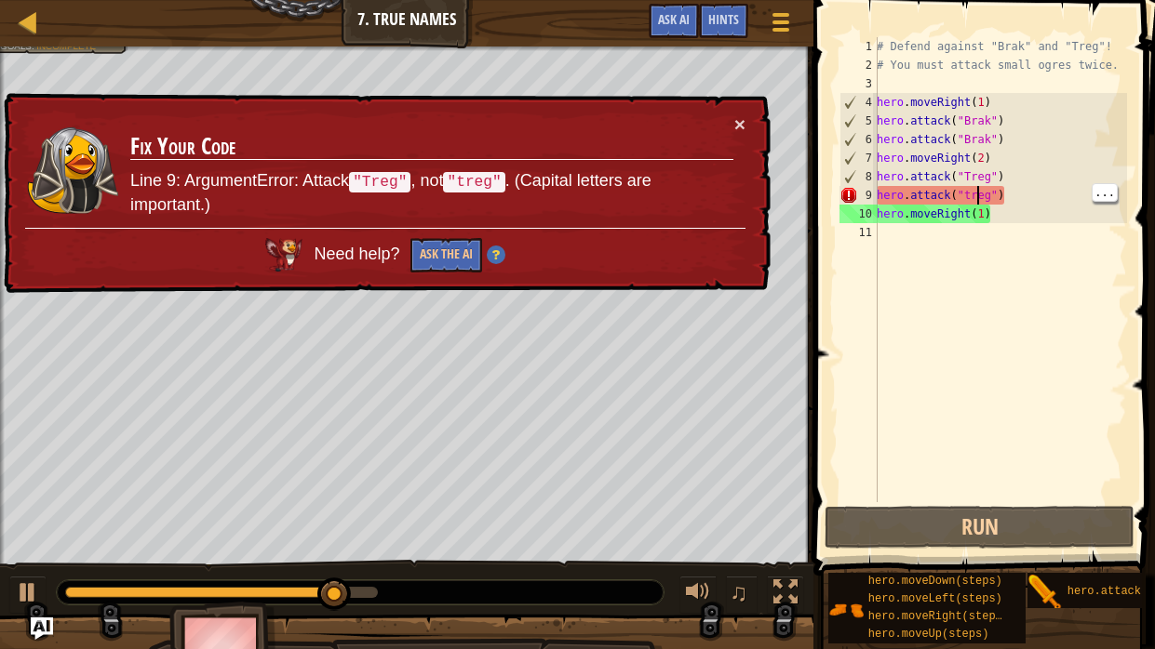
click at [972, 191] on div "# Defend against "Brak" and "Treg"! # You must attack small ogres twice. hero .…" at bounding box center [1000, 288] width 254 height 502
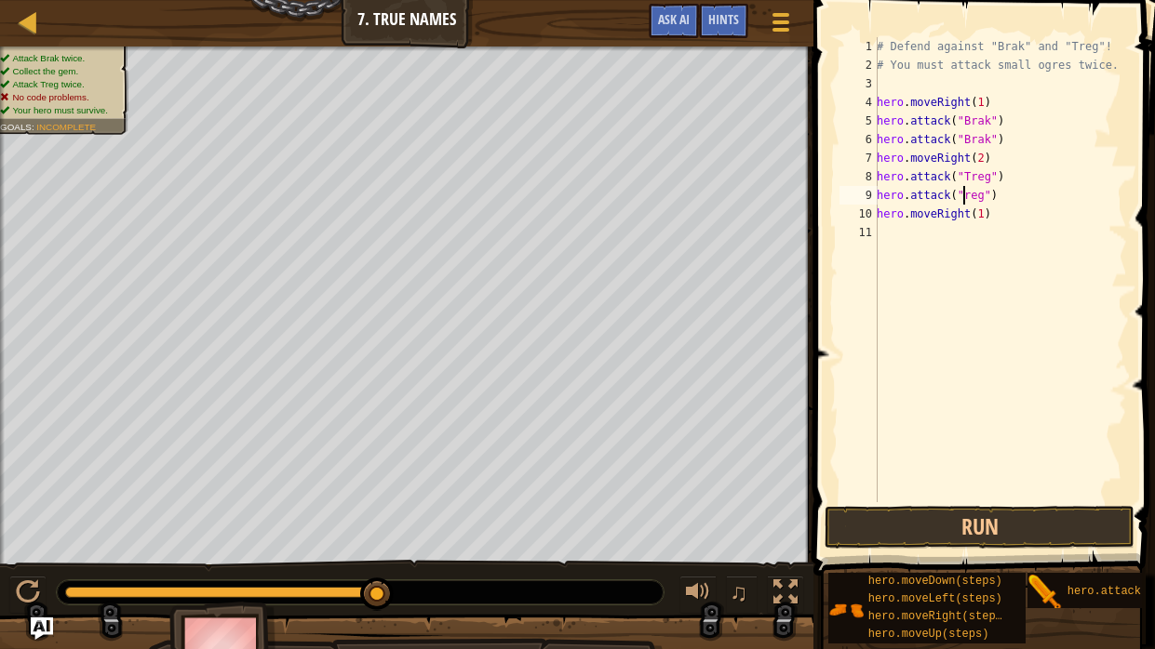
scroll to position [8, 7]
type textarea "hero.attack("Treg")"
click at [1043, 491] on button "Run" at bounding box center [979, 527] width 310 height 43
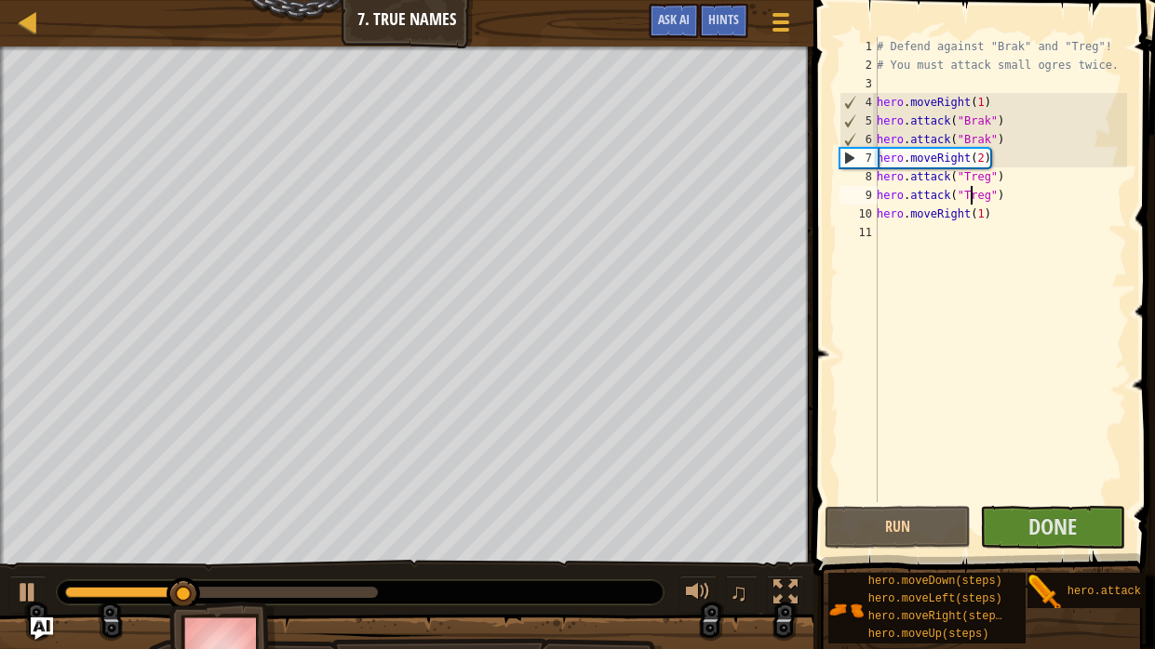
click at [1119, 357] on div "# Defend against "Brak" and "Treg"! # You must attack small ogres twice. hero .…" at bounding box center [1000, 288] width 254 height 502
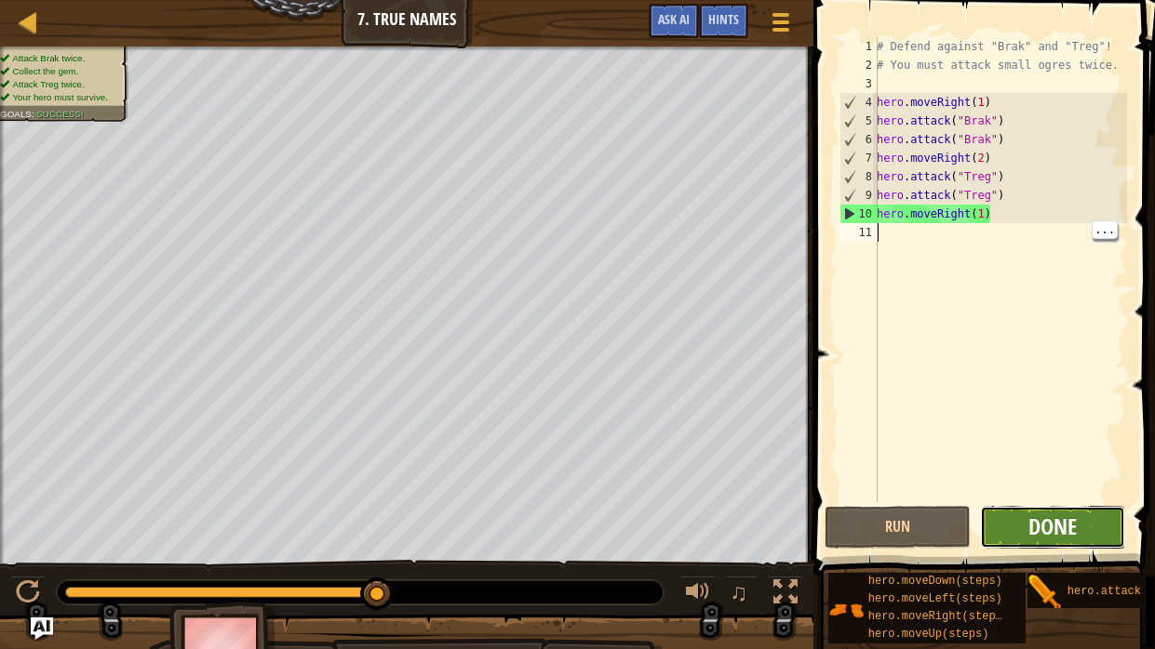
click at [1071, 491] on span "Done" at bounding box center [1052, 527] width 48 height 30
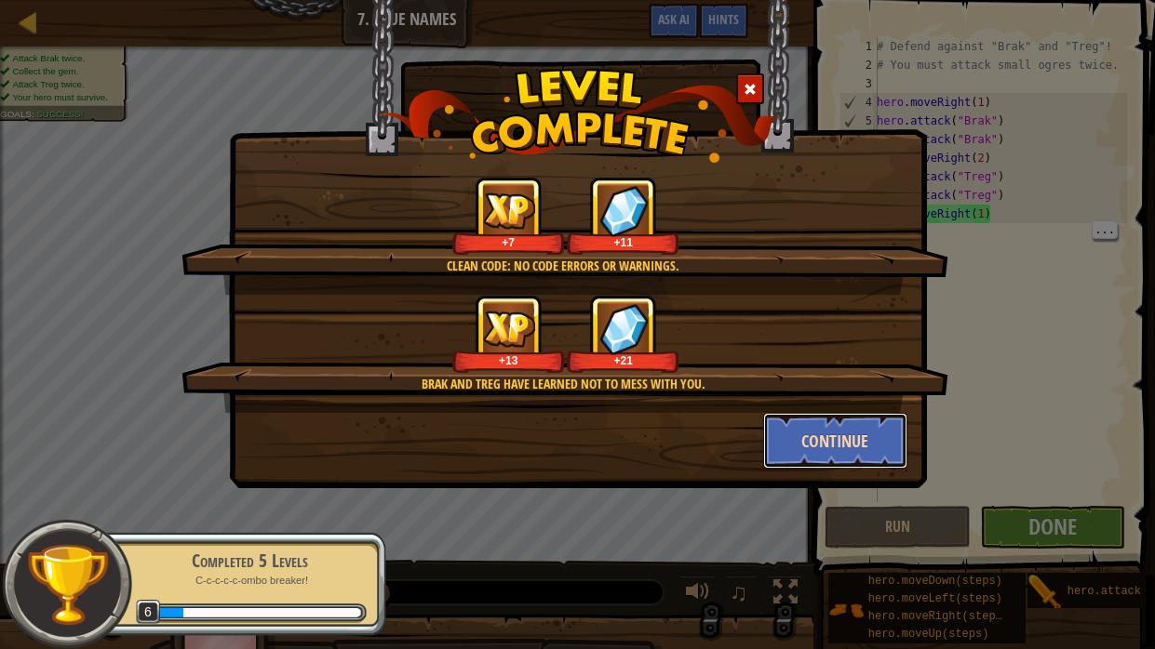
click at [837, 457] on button "Continue" at bounding box center [835, 441] width 144 height 56
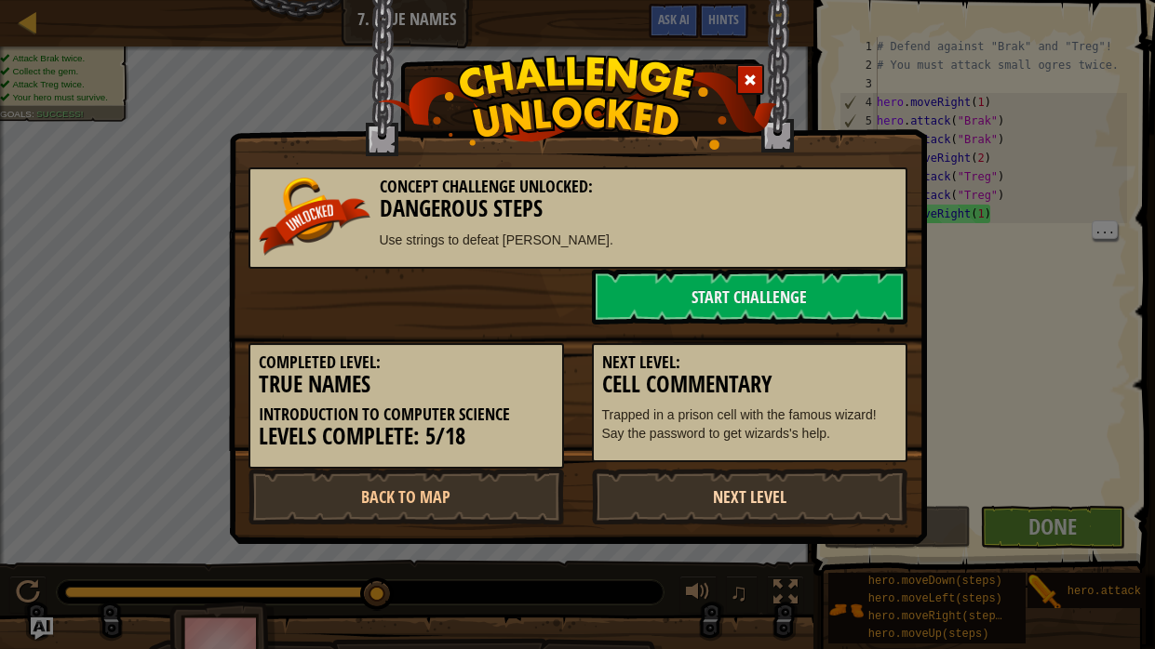
click at [773, 491] on link "Next Level" at bounding box center [749, 497] width 315 height 56
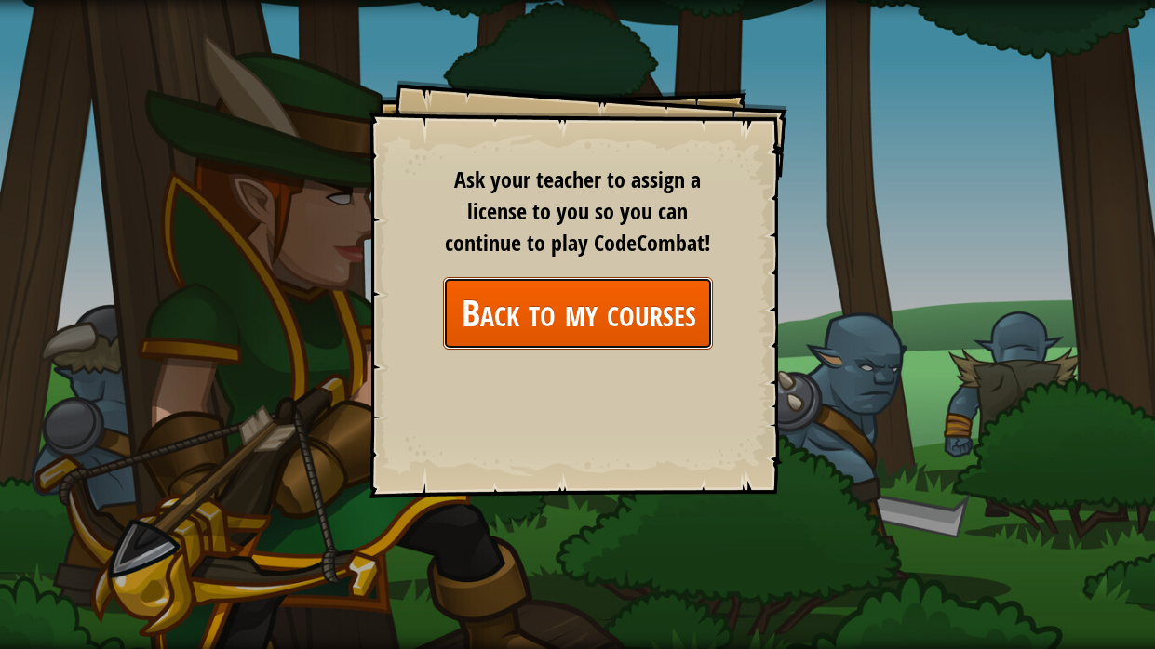
click at [488, 324] on link "Back to my courses" at bounding box center [578, 313] width 270 height 72
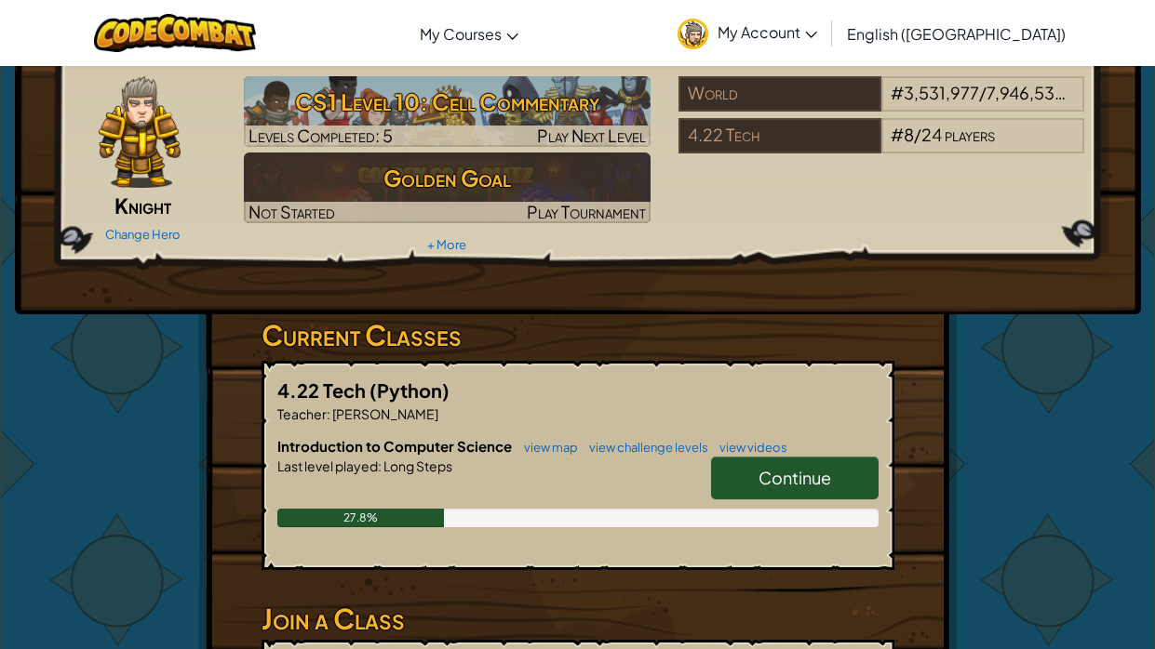
scroll to position [76, 0]
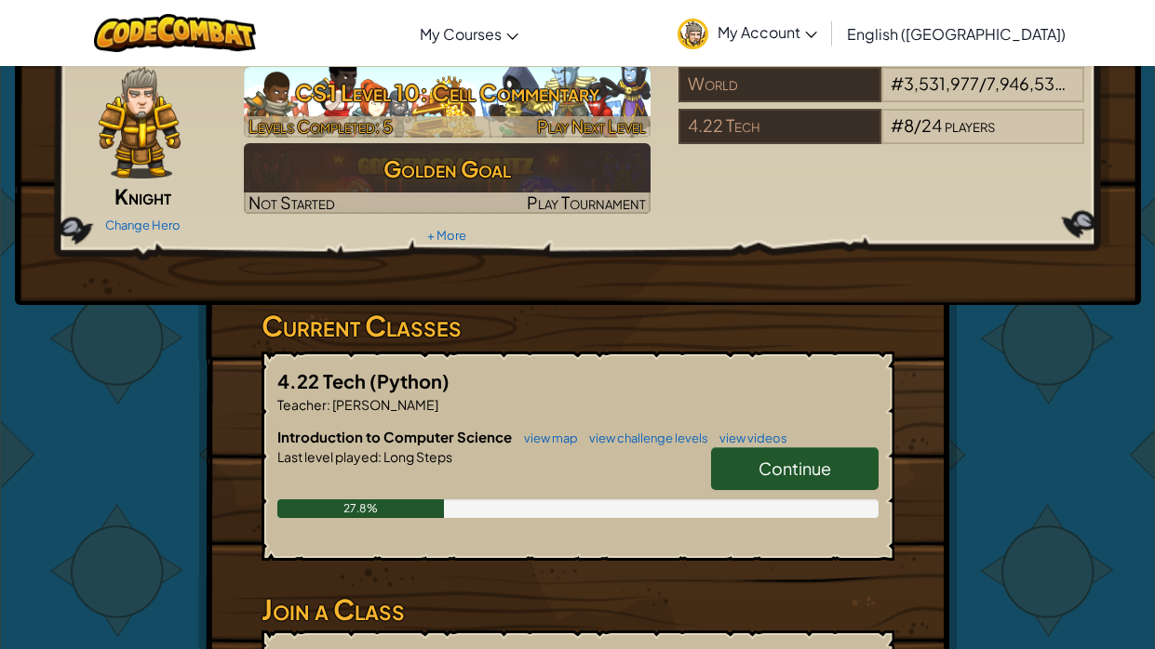
click at [335, 103] on h3 "CS1 Level 10: Cell Commentary" at bounding box center [447, 93] width 407 height 42
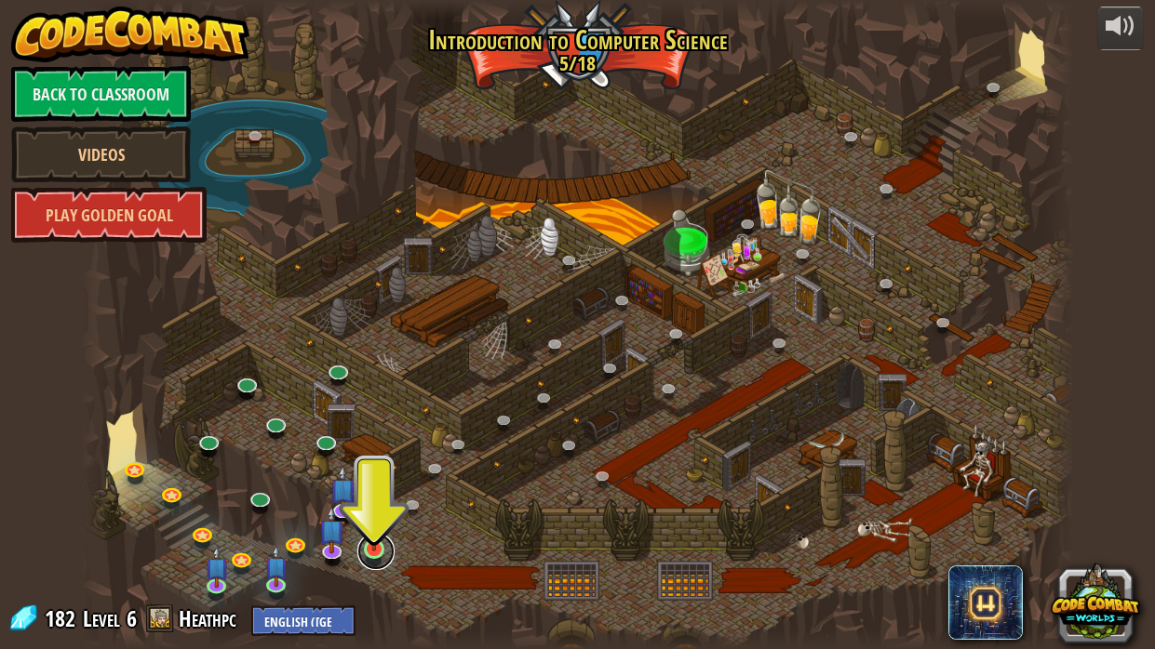
click at [387, 491] on link at bounding box center [375, 551] width 37 height 37
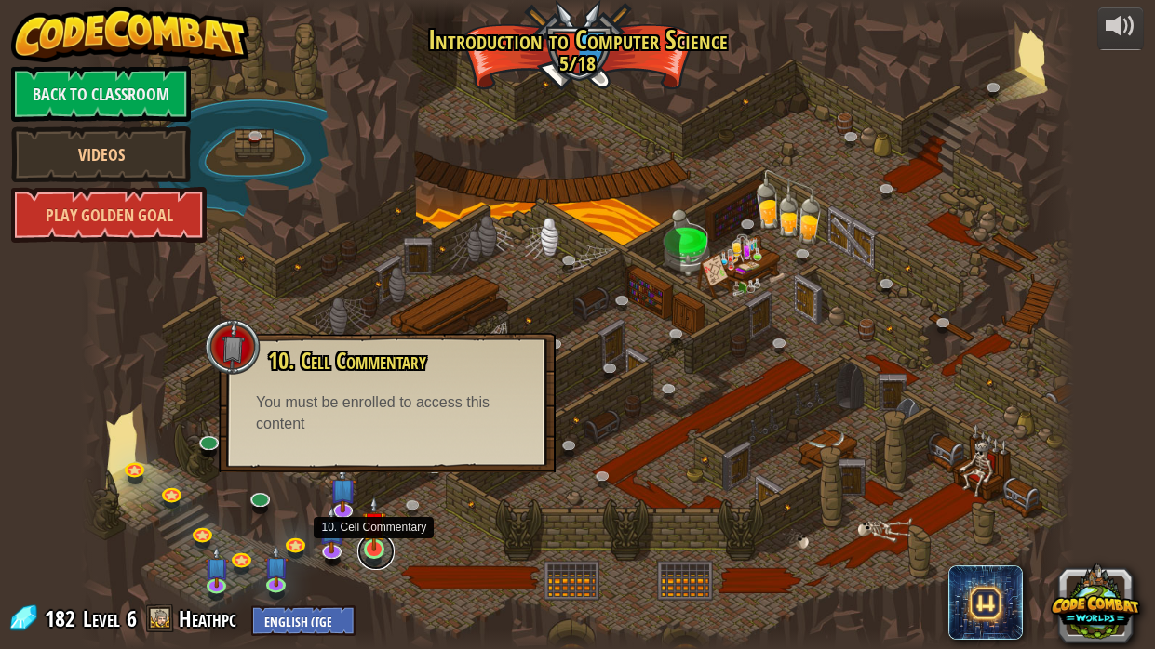
click at [390, 491] on link at bounding box center [375, 551] width 37 height 37
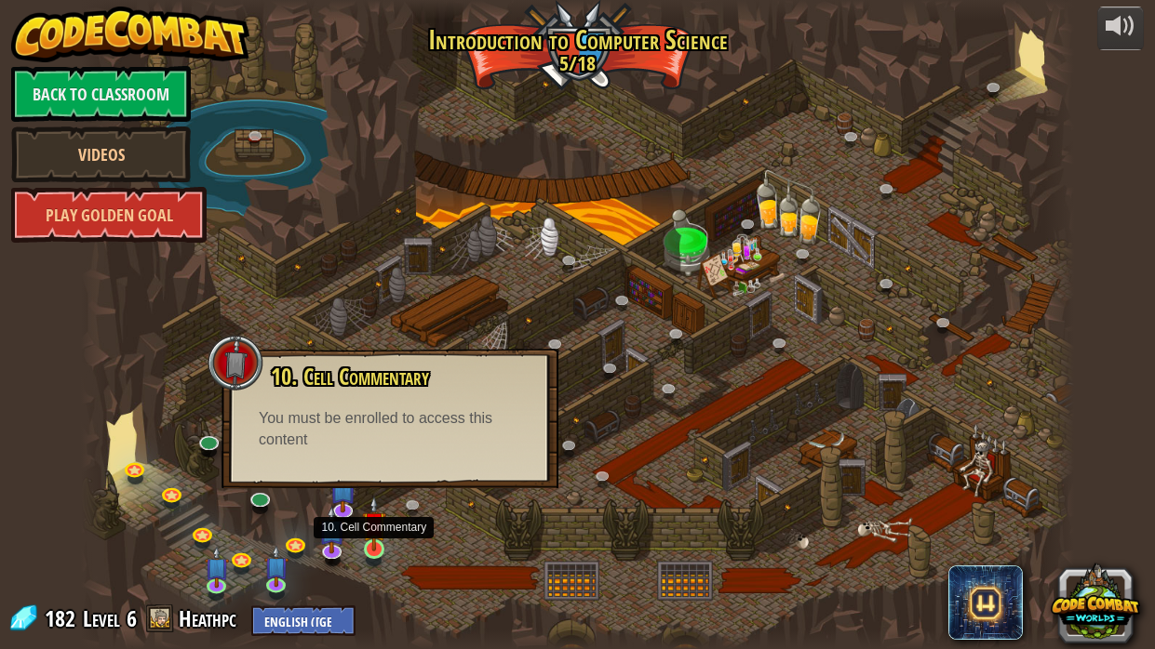
click at [371, 491] on img at bounding box center [374, 524] width 24 height 56
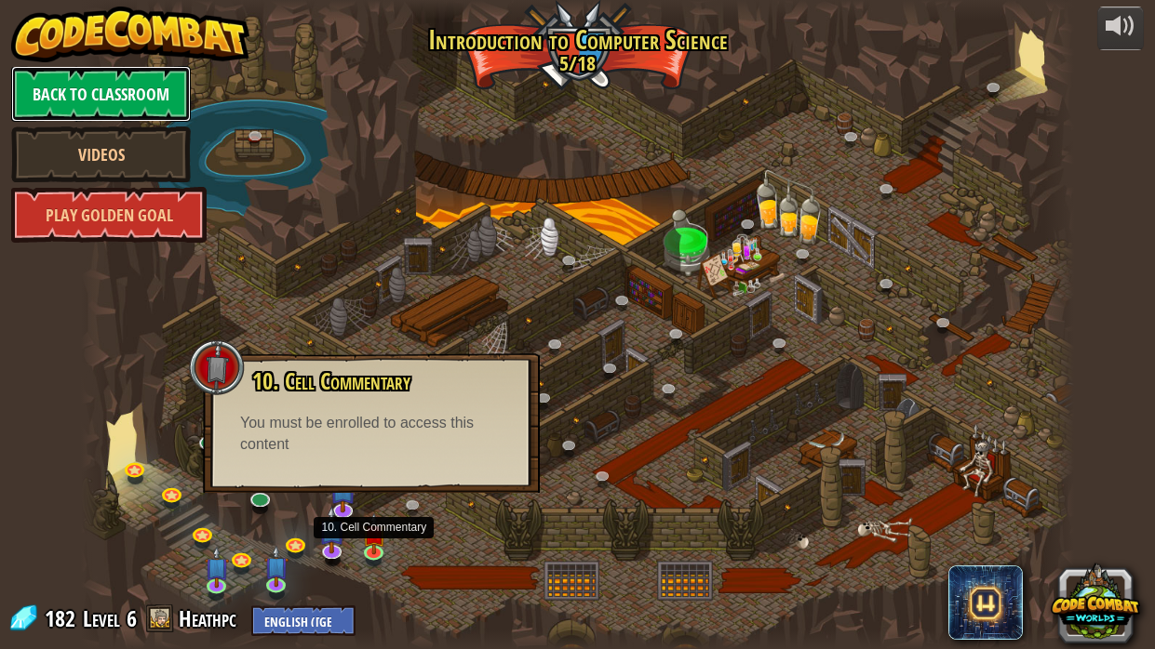
click at [56, 89] on link "Back to Classroom" at bounding box center [101, 94] width 180 height 56
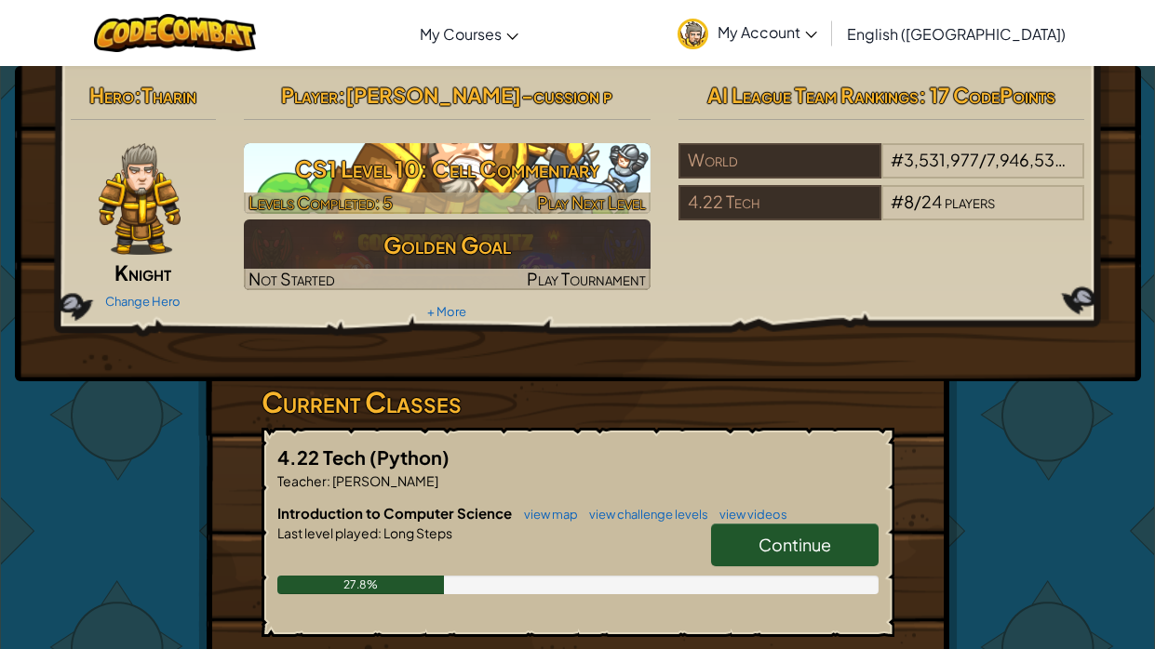
click at [293, 175] on h3 "CS1 Level 10: Cell Commentary" at bounding box center [447, 169] width 407 height 42
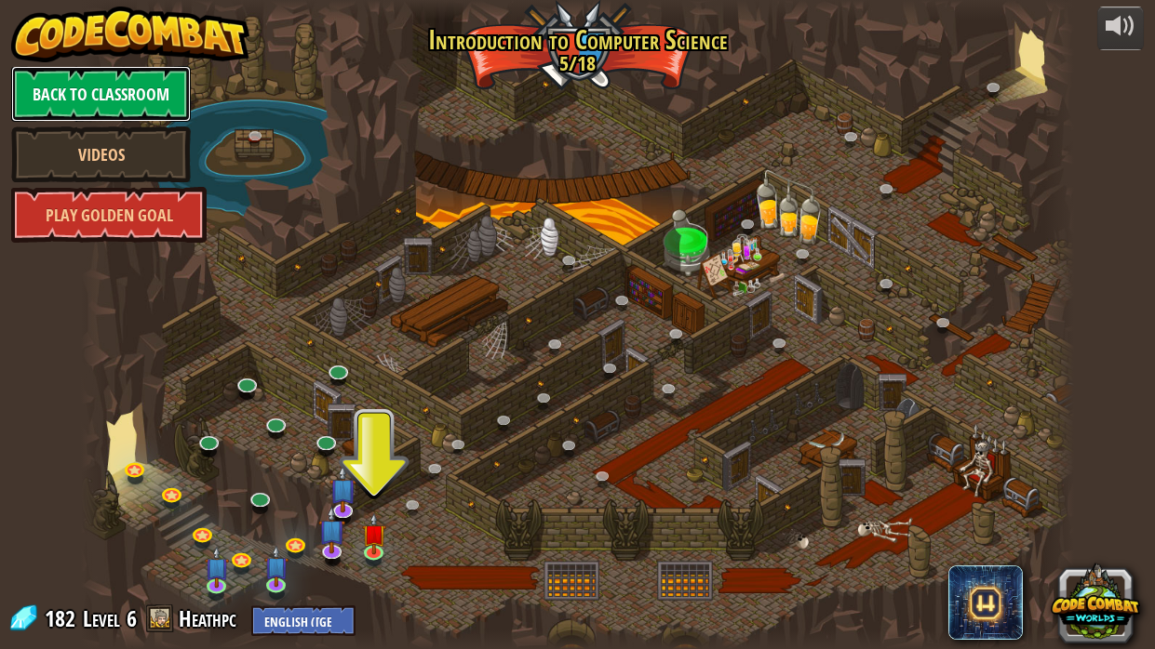
click at [66, 83] on link "Back to Classroom" at bounding box center [101, 94] width 180 height 56
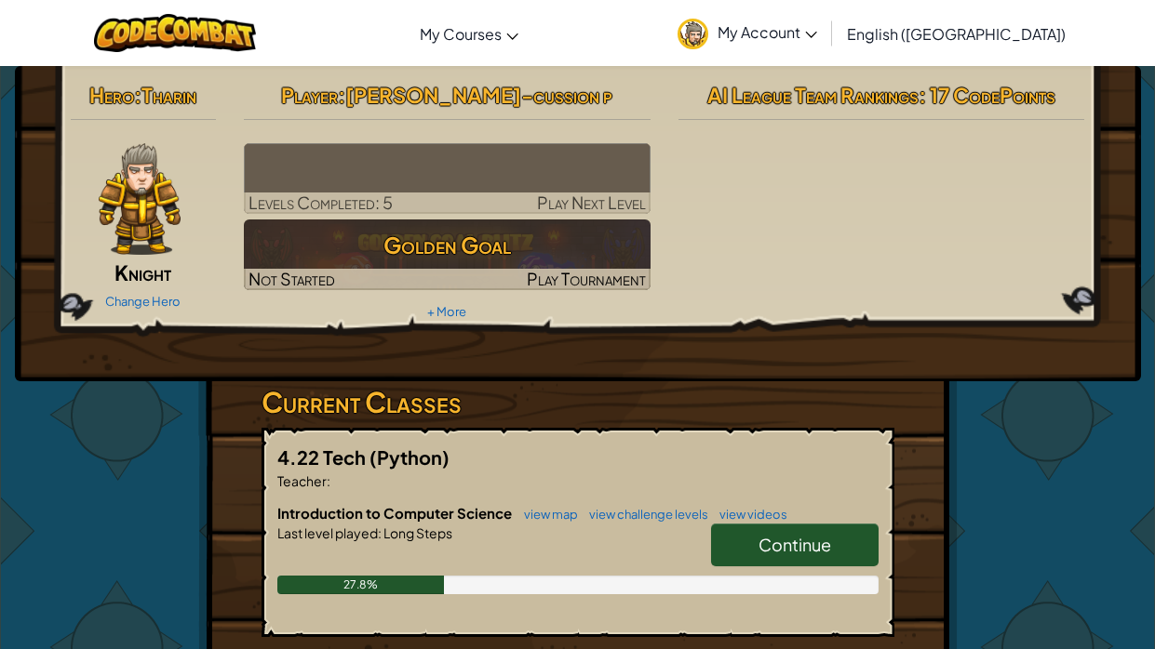
click at [817, 24] on span "My Account" at bounding box center [767, 32] width 100 height 20
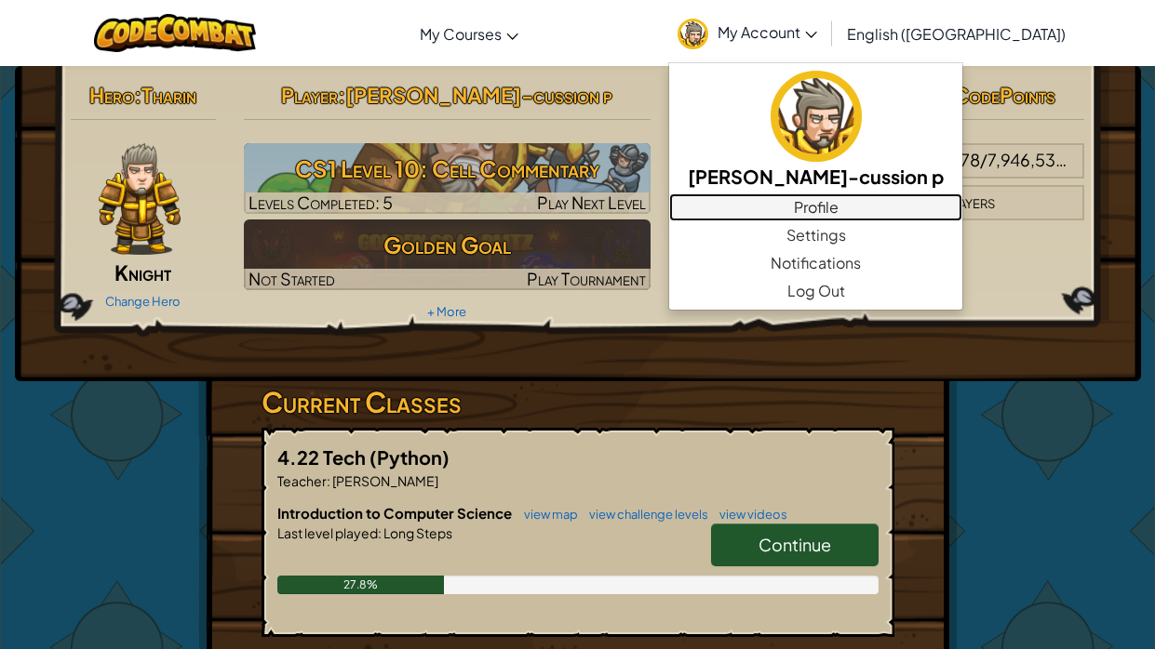
click at [910, 211] on link "Profile" at bounding box center [815, 208] width 293 height 28
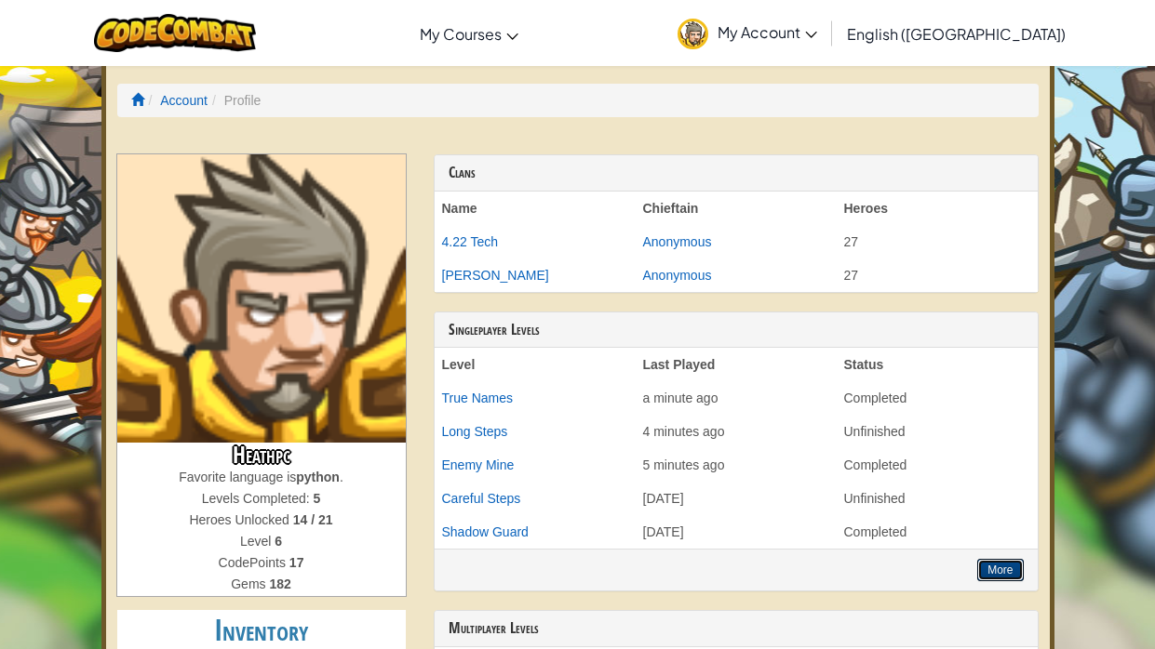
click at [1011, 491] on button "More" at bounding box center [1000, 570] width 46 height 22
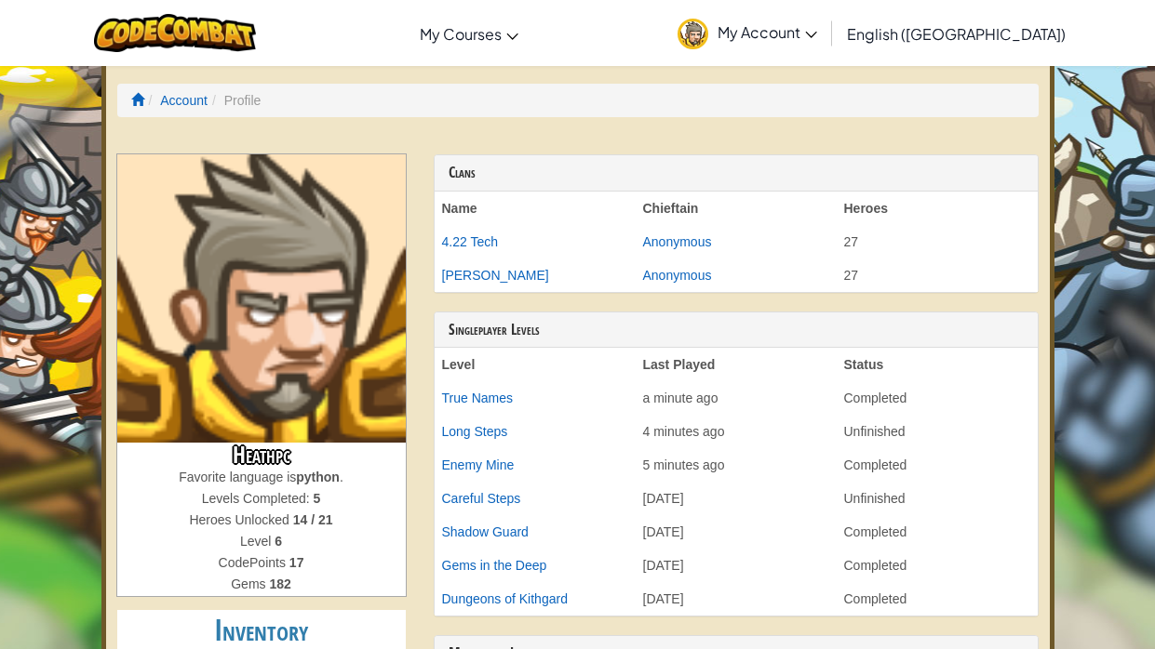
click at [249, 100] on li "Profile" at bounding box center [233, 100] width 53 height 19
click at [238, 100] on li "Profile" at bounding box center [233, 100] width 53 height 19
click at [246, 101] on li "Profile" at bounding box center [233, 100] width 53 height 19
click at [996, 46] on link "English ([GEOGRAPHIC_DATA])" at bounding box center [955, 33] width 237 height 50
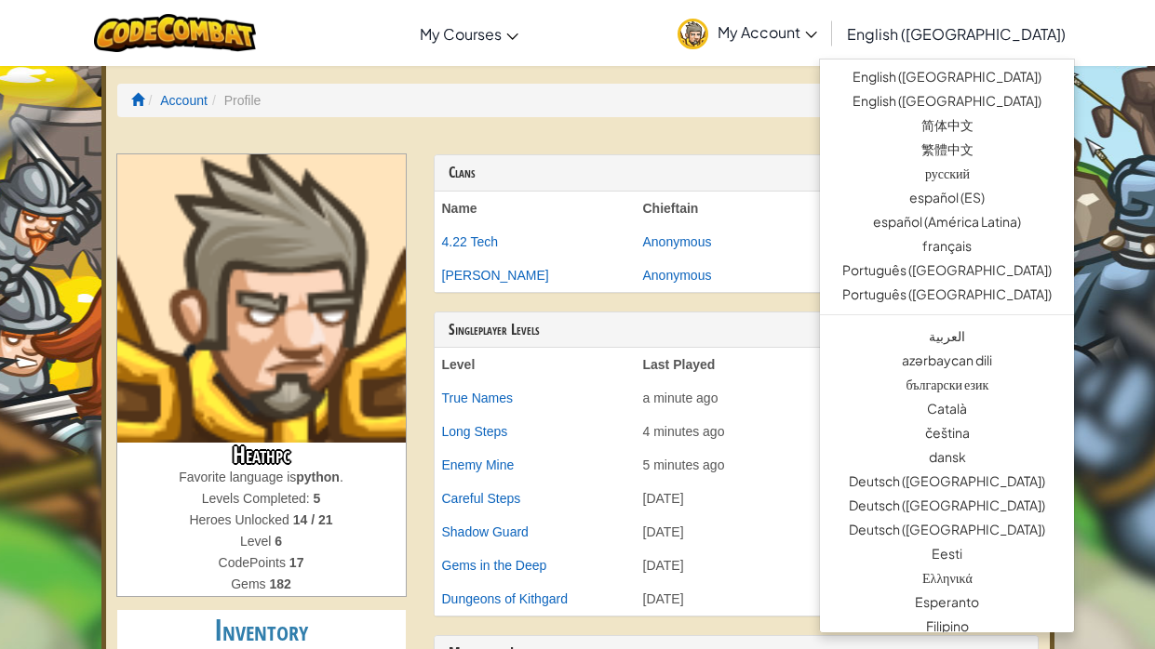
click at [1026, 18] on link "English ([GEOGRAPHIC_DATA])" at bounding box center [955, 33] width 237 height 50
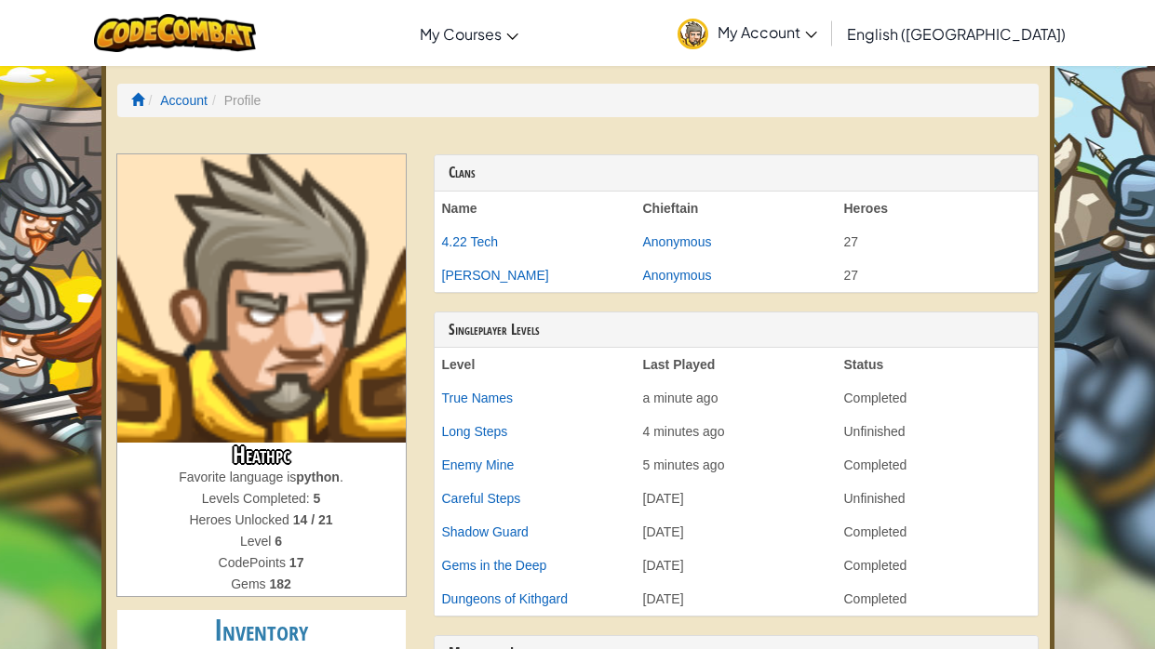
click at [1020, 25] on span "English ([GEOGRAPHIC_DATA])" at bounding box center [956, 34] width 219 height 20
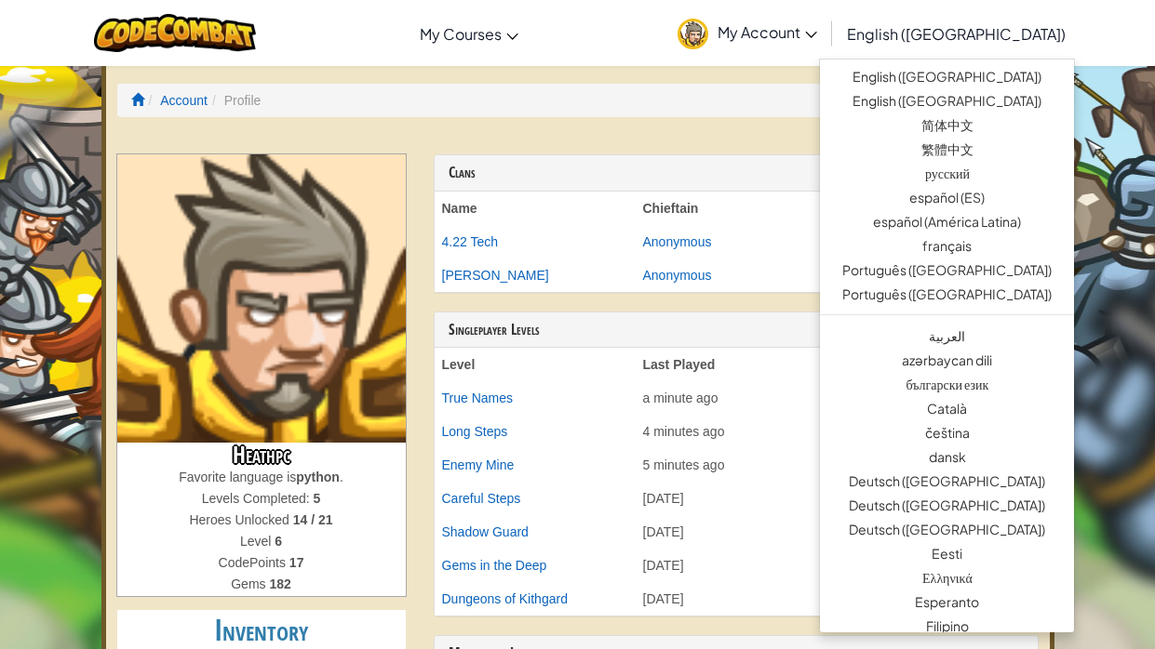
click at [1022, 35] on span "English ([GEOGRAPHIC_DATA])" at bounding box center [956, 34] width 219 height 20
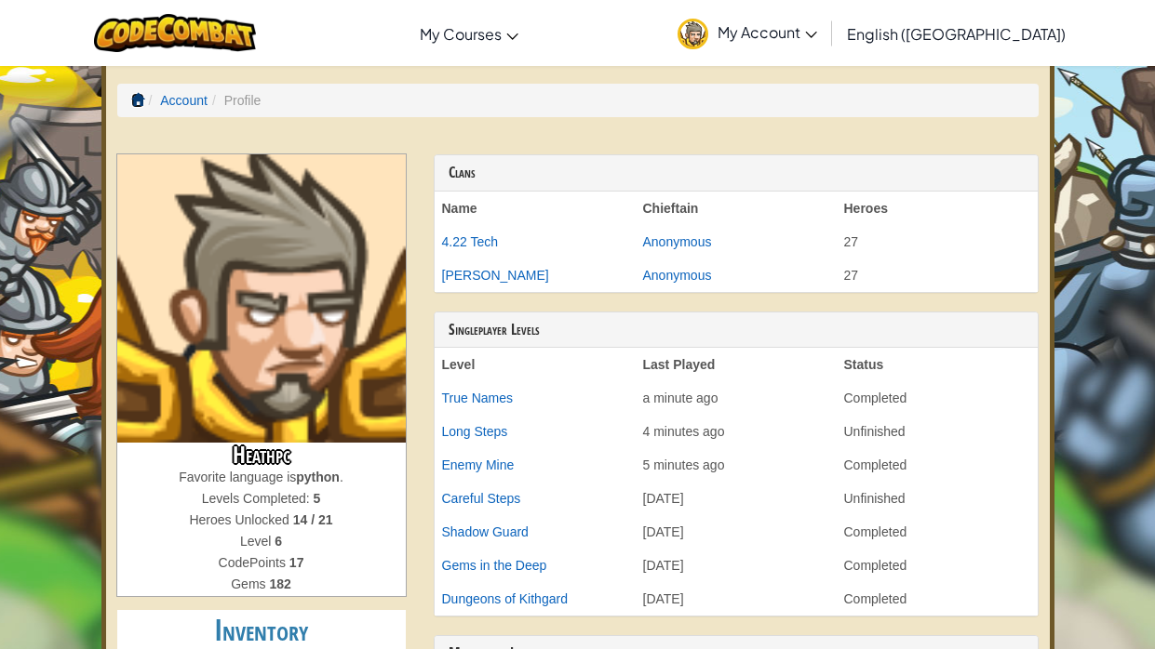
click at [131, 100] on span at bounding box center [137, 99] width 13 height 13
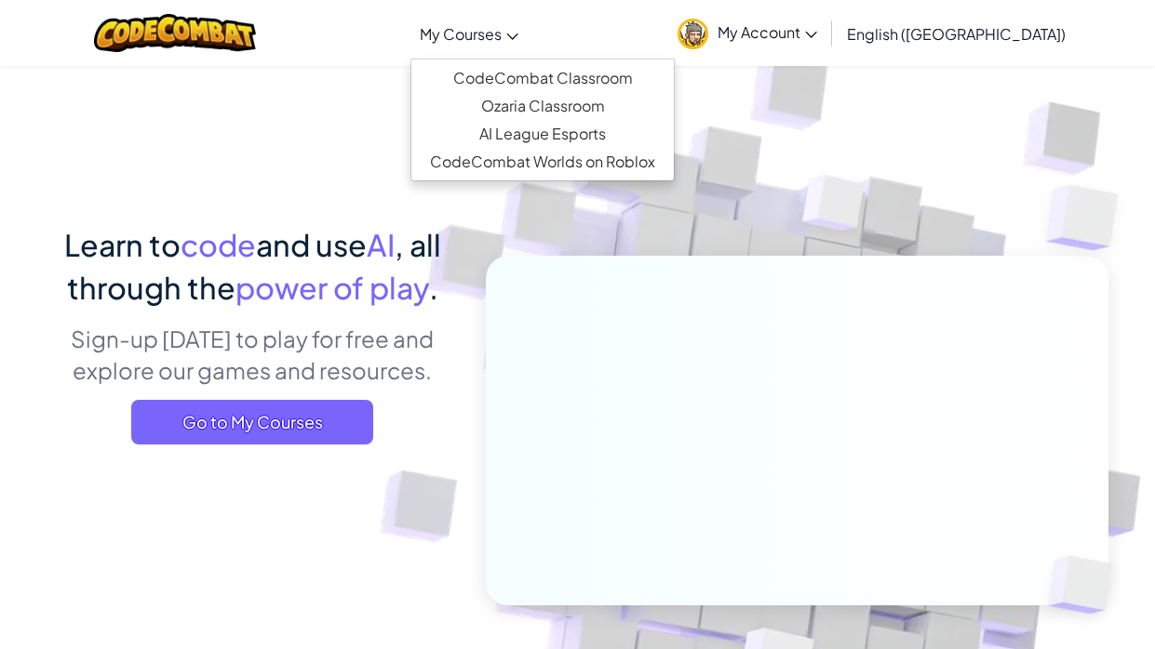
click at [502, 36] on span "My Courses" at bounding box center [461, 34] width 82 height 20
click at [658, 80] on link "CodeCombat Classroom" at bounding box center [542, 78] width 262 height 28
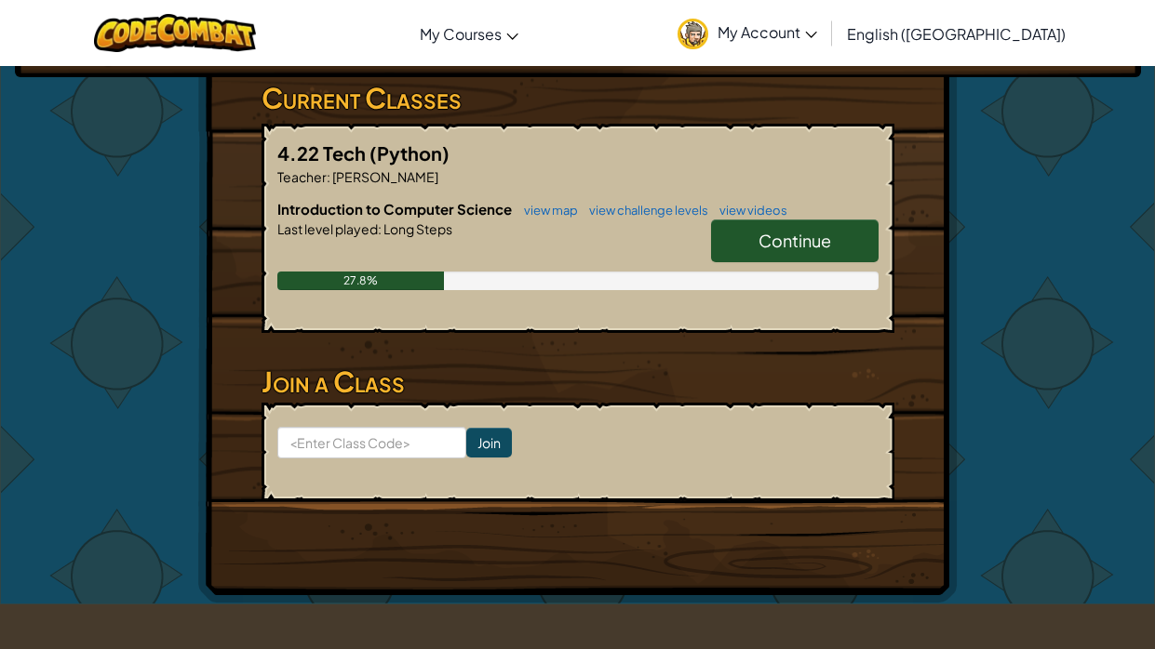
scroll to position [308, 0]
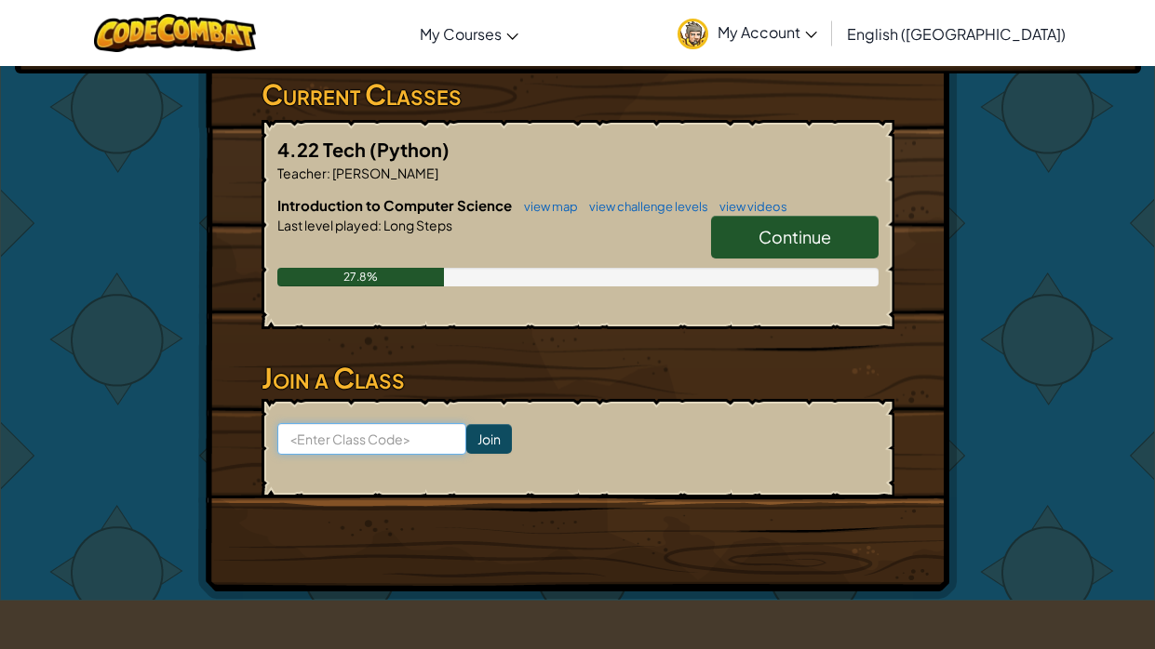
click at [300, 442] on input at bounding box center [371, 439] width 189 height 32
type input "T"
type input "RoadSharpThink"
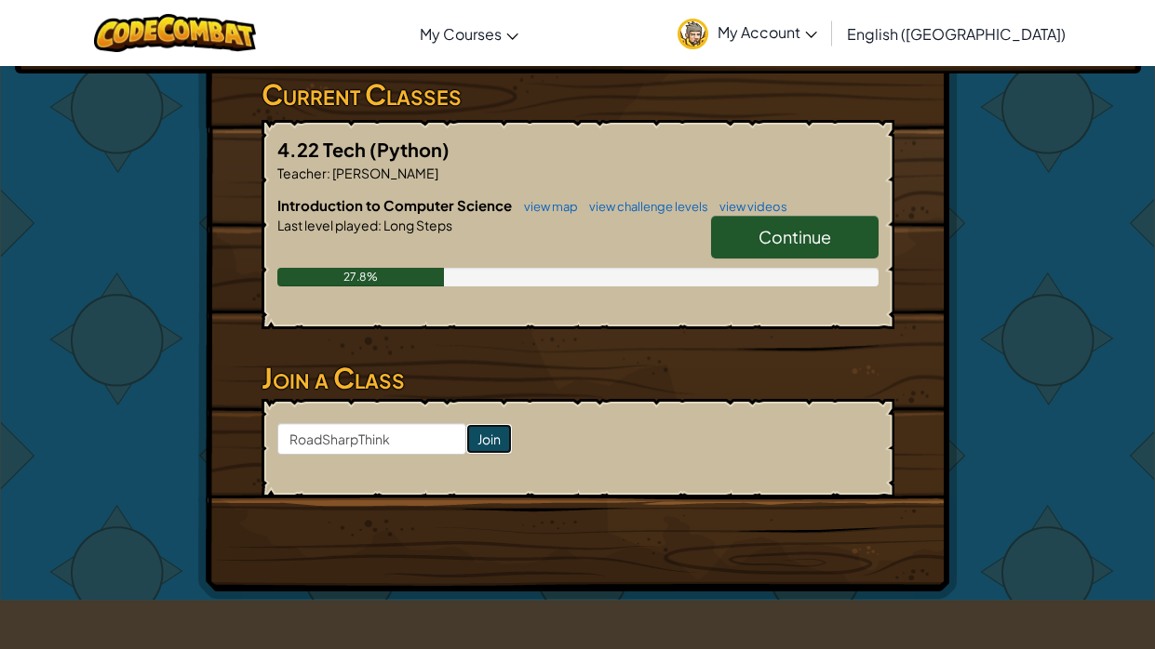
click at [471, 432] on input "Join" at bounding box center [489, 439] width 46 height 30
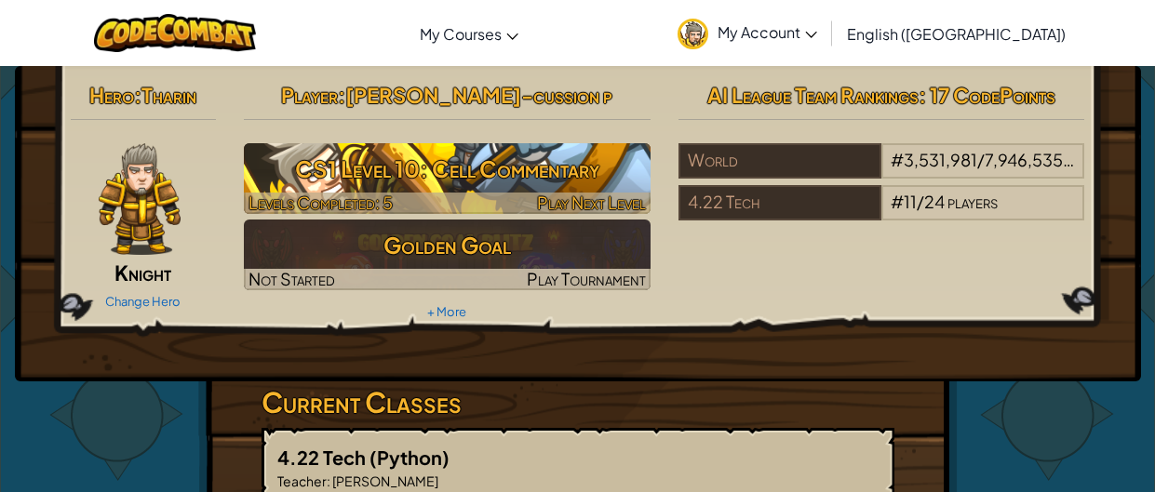
click at [272, 154] on h3 "CS1 Level 10: Cell Commentary" at bounding box center [447, 169] width 407 height 42
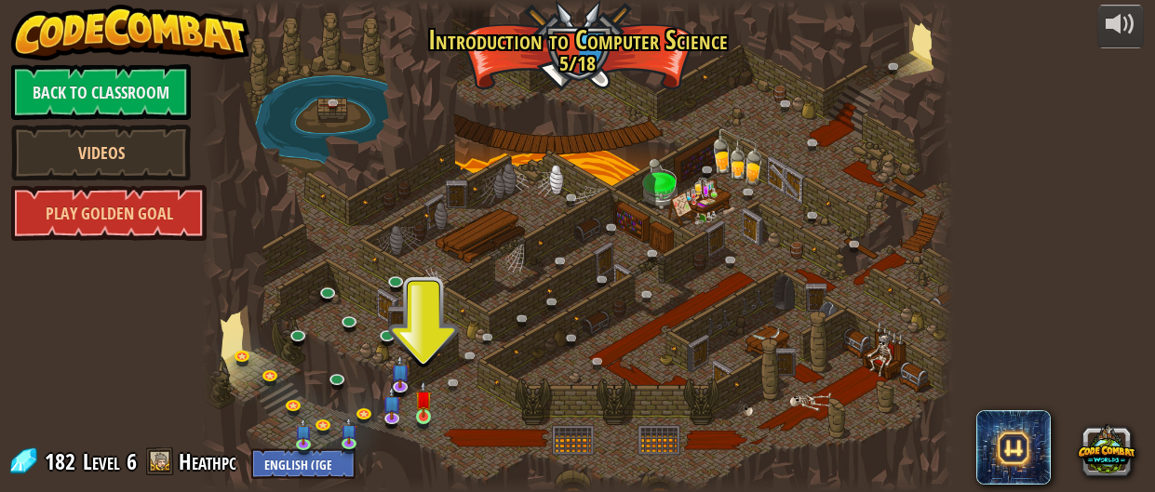
click at [425, 408] on img at bounding box center [423, 399] width 16 height 37
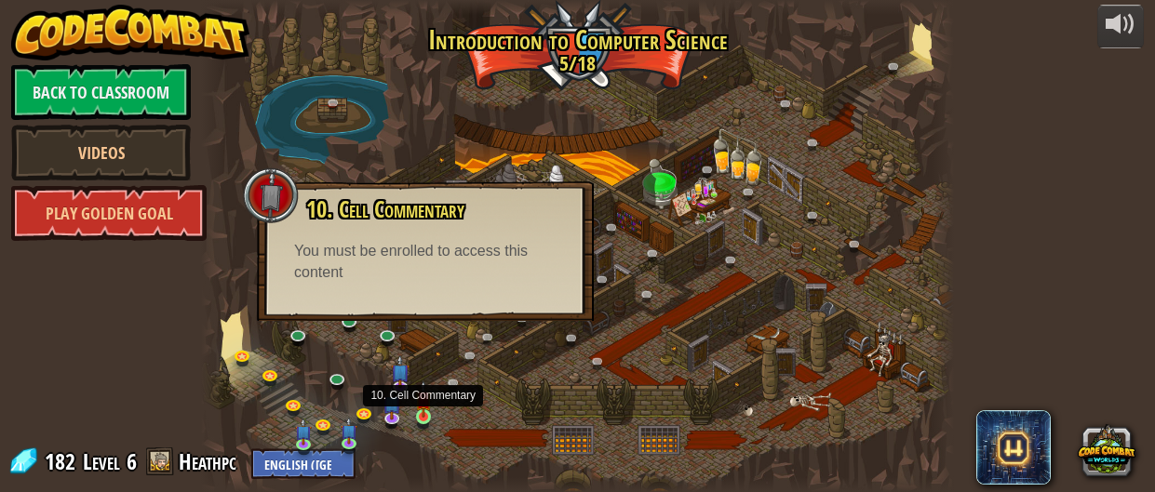
click at [418, 416] on img at bounding box center [423, 399] width 16 height 37
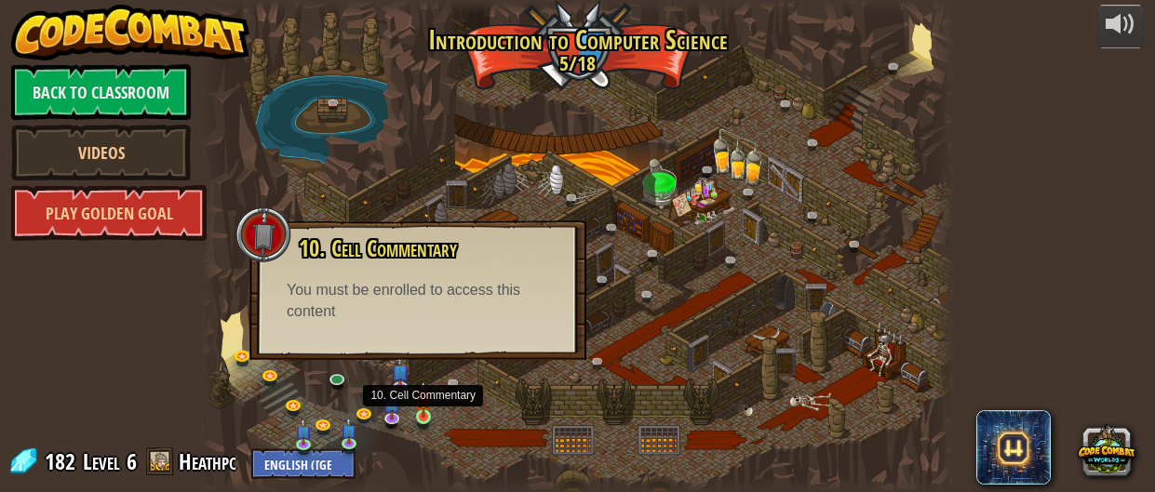
click at [420, 411] on img at bounding box center [423, 399] width 16 height 37
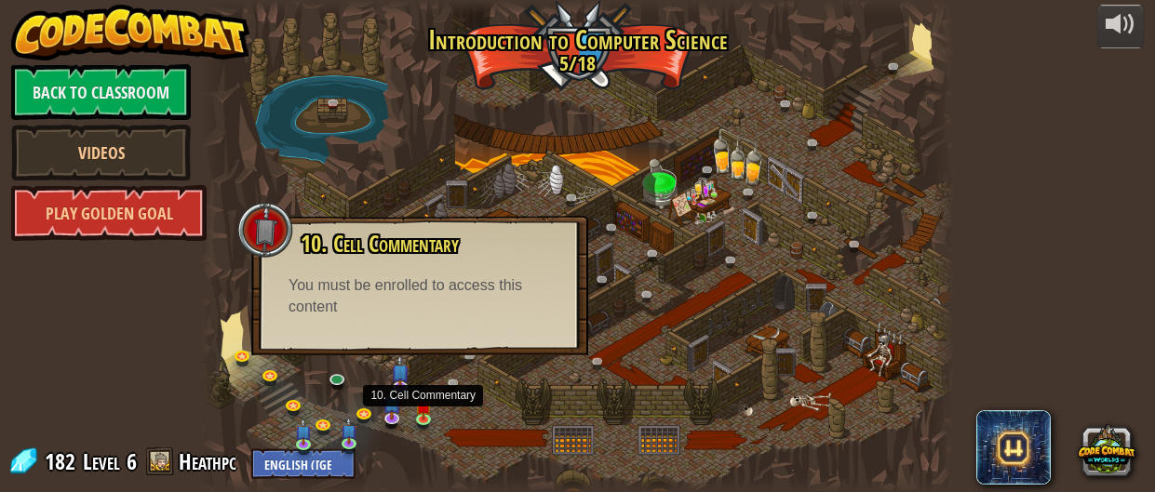
click at [413, 404] on div at bounding box center [577, 246] width 753 height 492
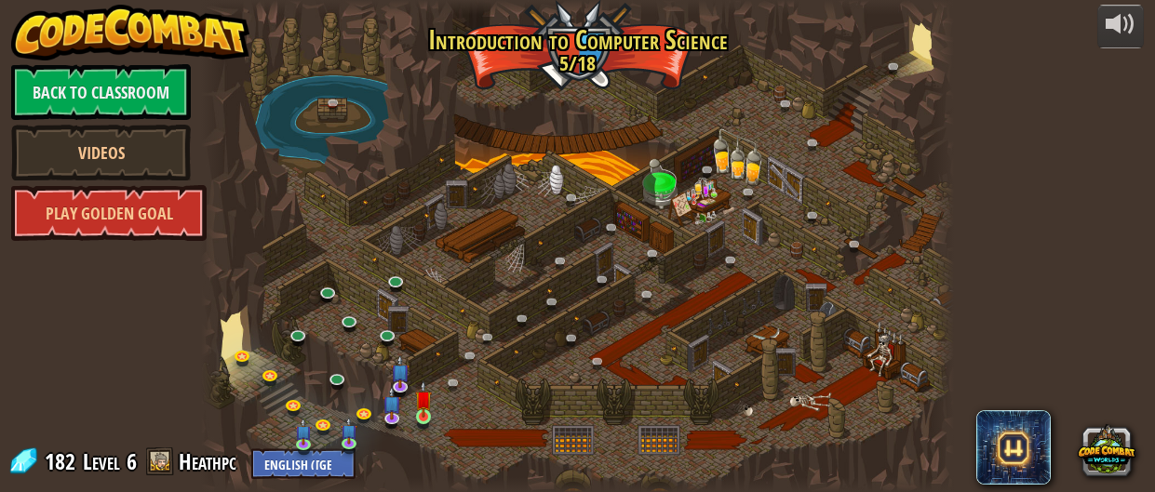
click at [419, 418] on img at bounding box center [423, 399] width 16 height 37
click at [417, 416] on img at bounding box center [423, 399] width 16 height 37
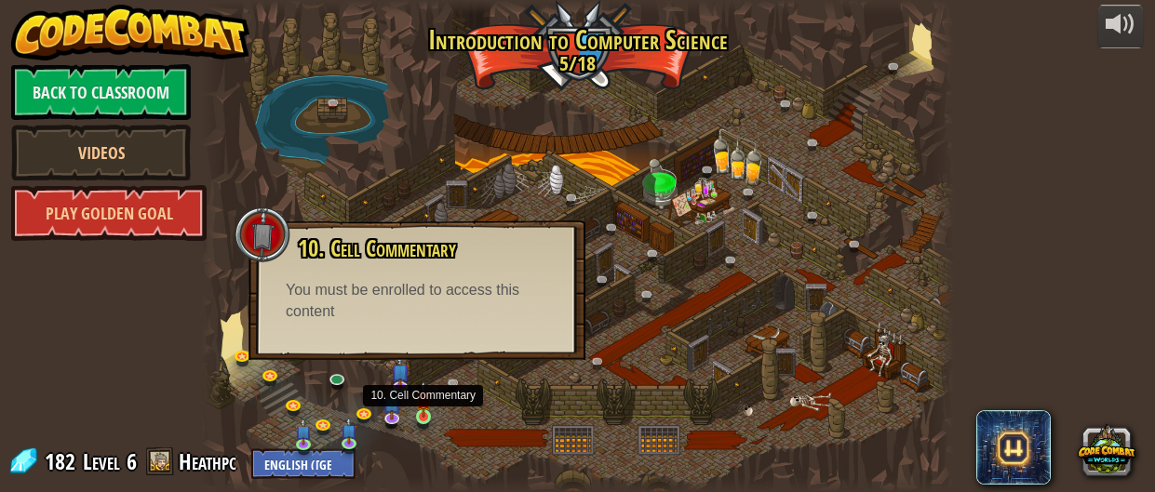
click at [422, 416] on img at bounding box center [423, 399] width 16 height 37
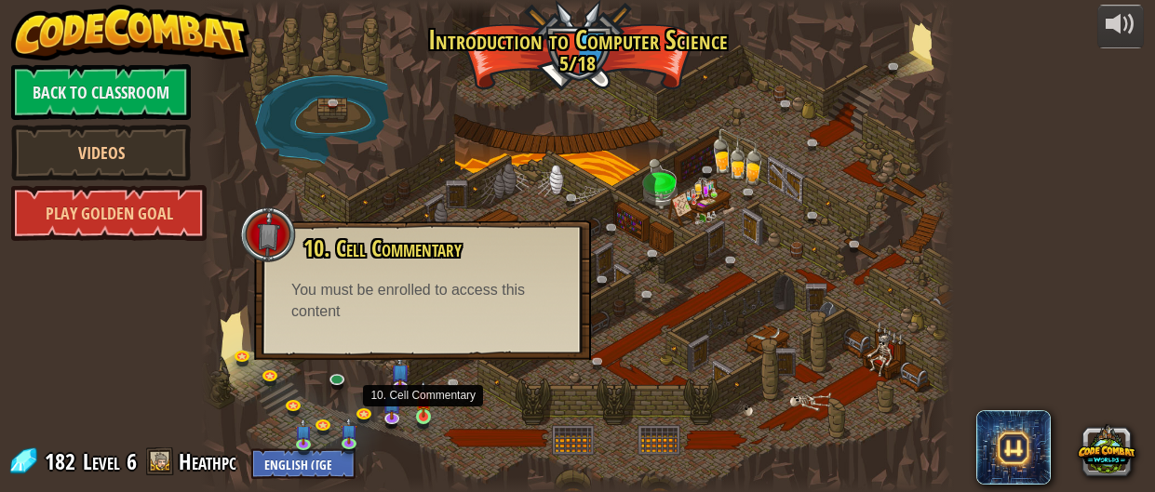
click at [427, 412] on img at bounding box center [423, 399] width 16 height 37
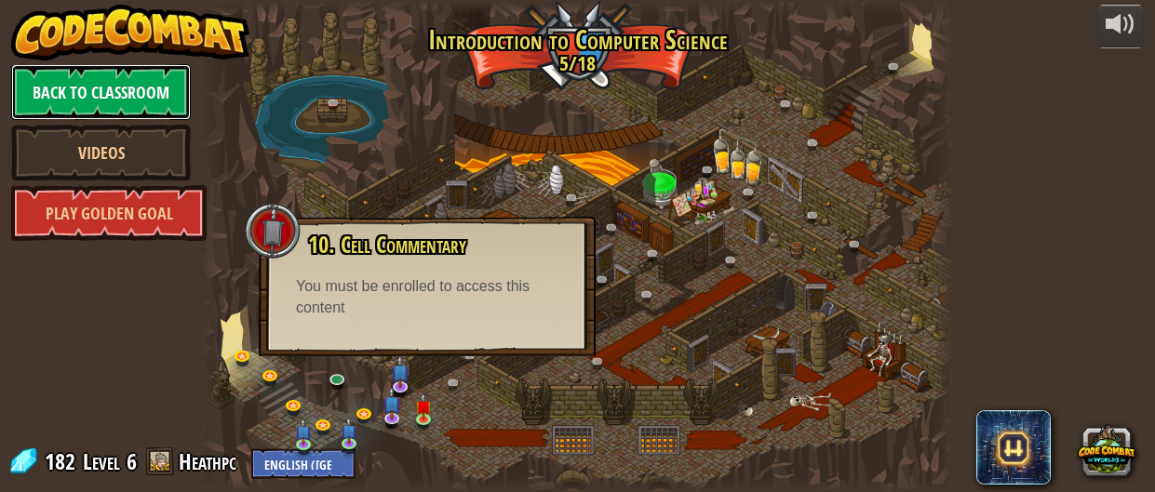
click at [47, 98] on link "Back to Classroom" at bounding box center [101, 92] width 180 height 56
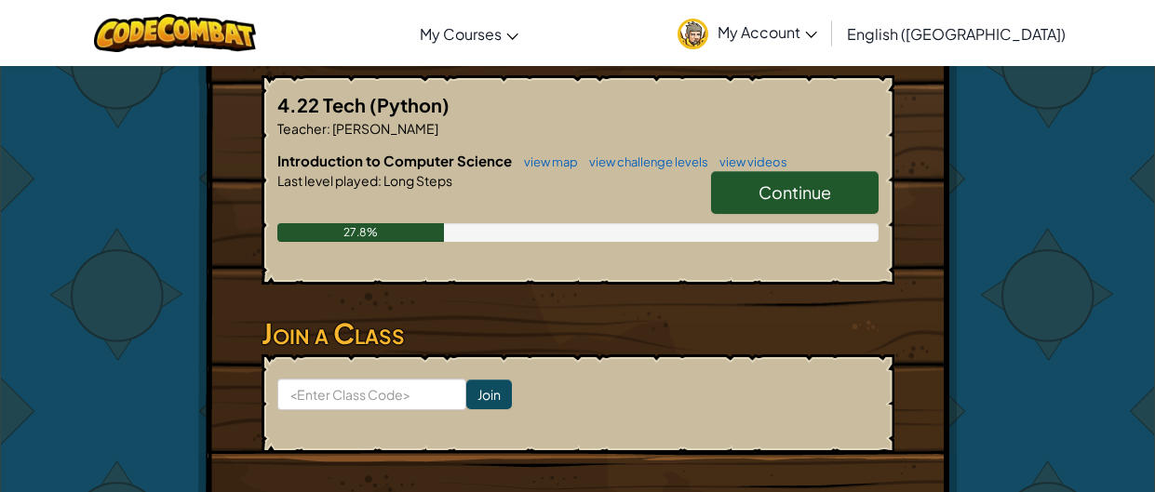
scroll to position [355, 0]
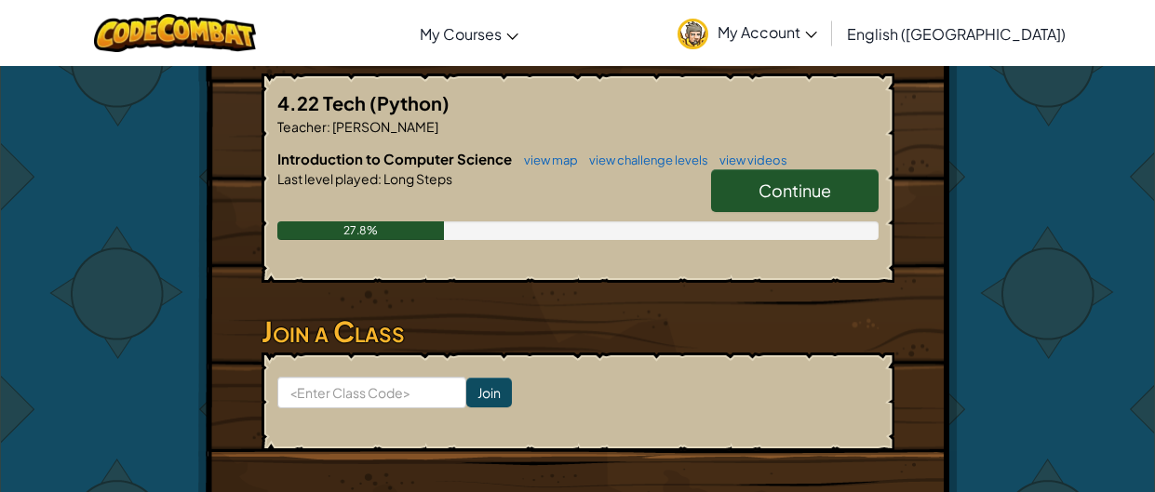
click at [837, 171] on link "Continue" at bounding box center [794, 190] width 167 height 43
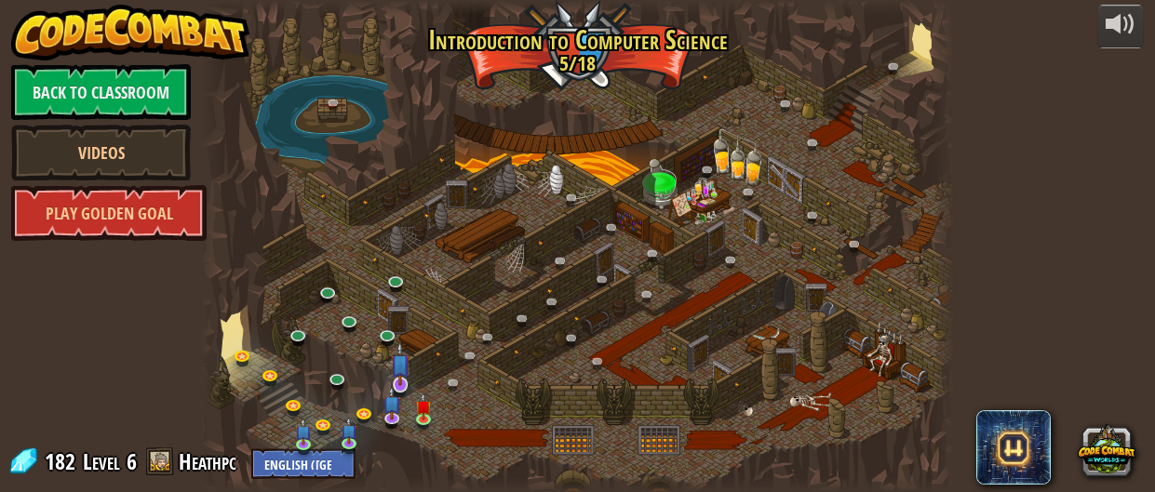
click at [401, 378] on img at bounding box center [401, 363] width 20 height 44
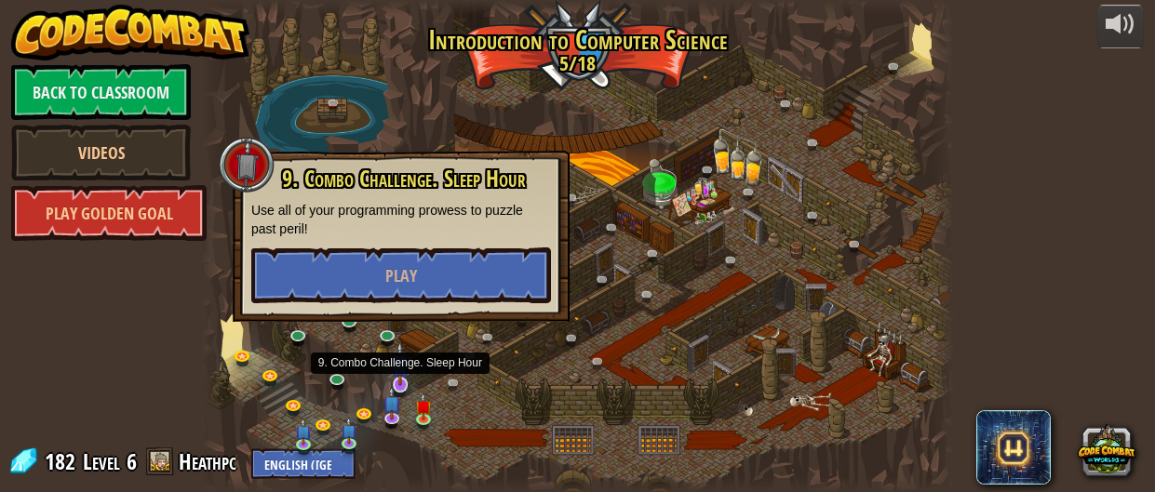
click at [431, 419] on img at bounding box center [423, 407] width 16 height 28
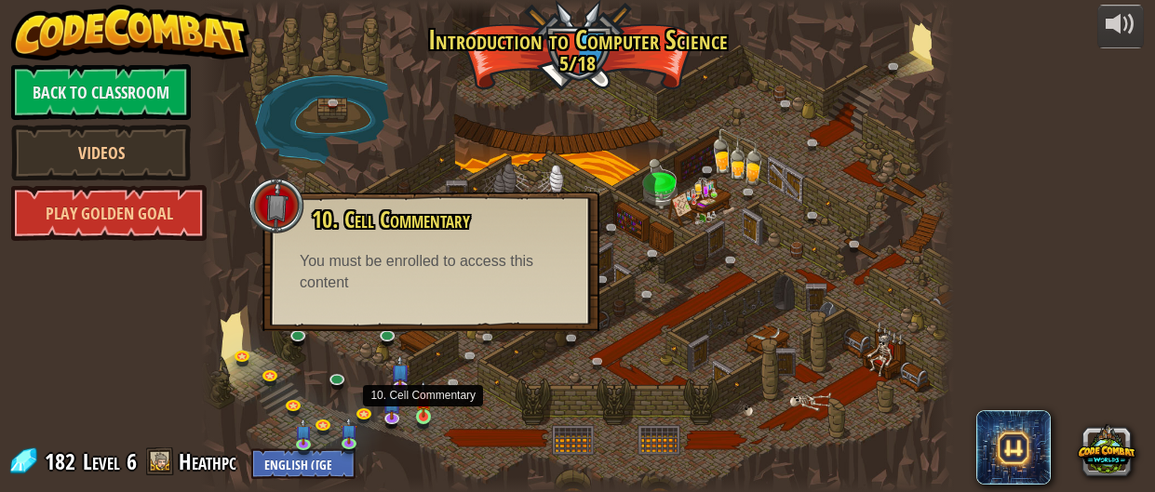
click at [417, 410] on img at bounding box center [423, 399] width 16 height 37
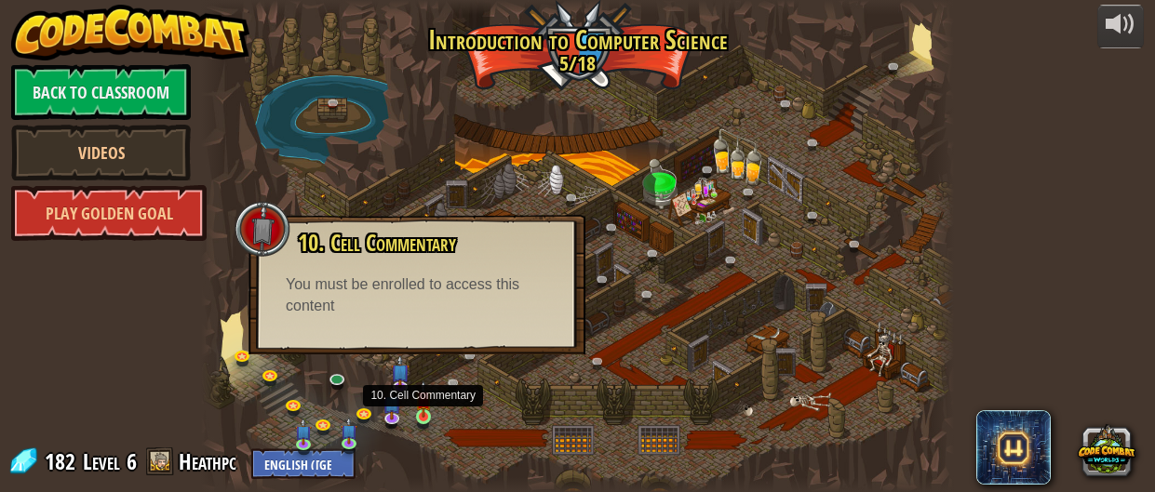
click at [424, 415] on img at bounding box center [423, 399] width 16 height 37
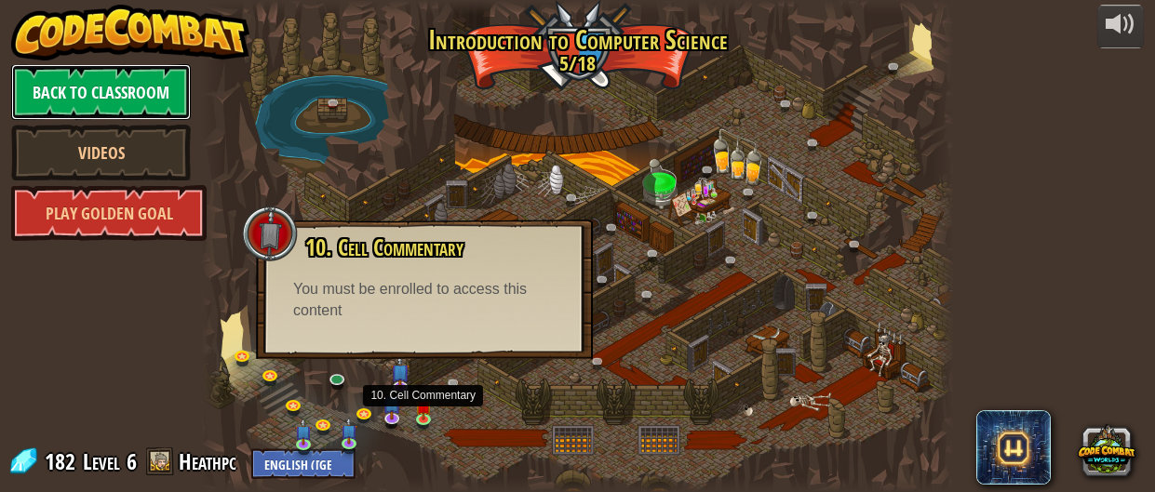
click at [86, 108] on link "Back to Classroom" at bounding box center [101, 92] width 180 height 56
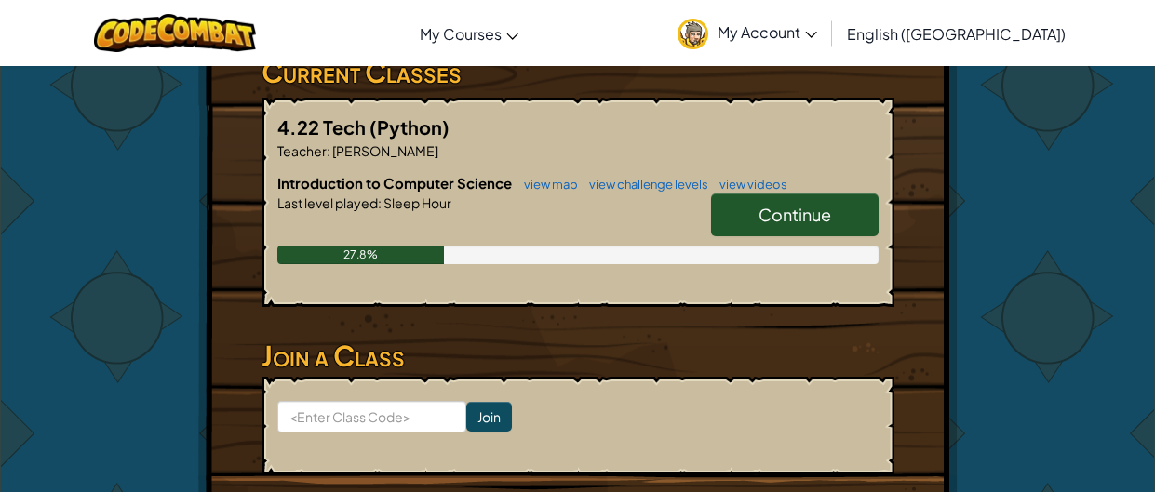
scroll to position [332, 0]
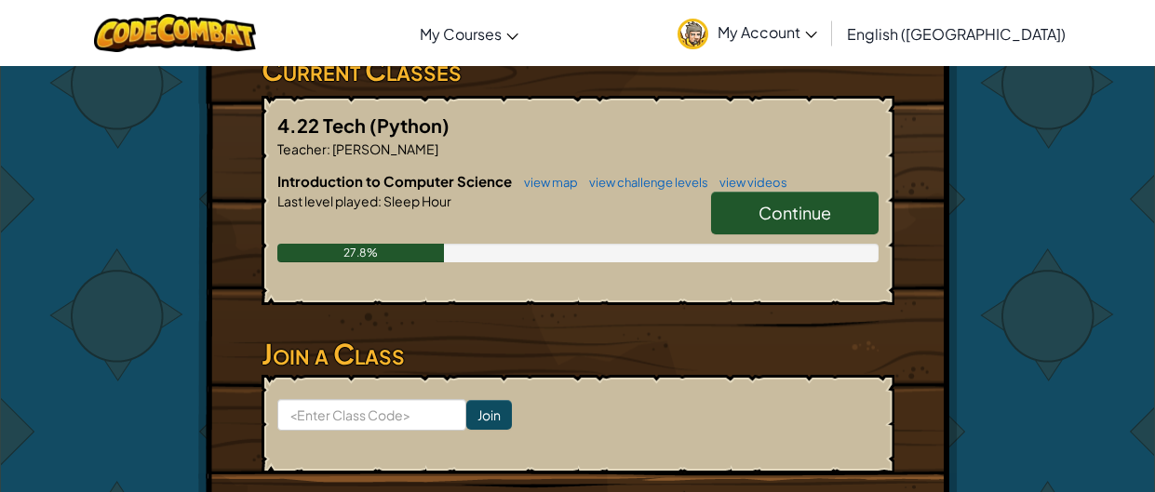
click at [850, 194] on link "Continue" at bounding box center [794, 213] width 167 height 43
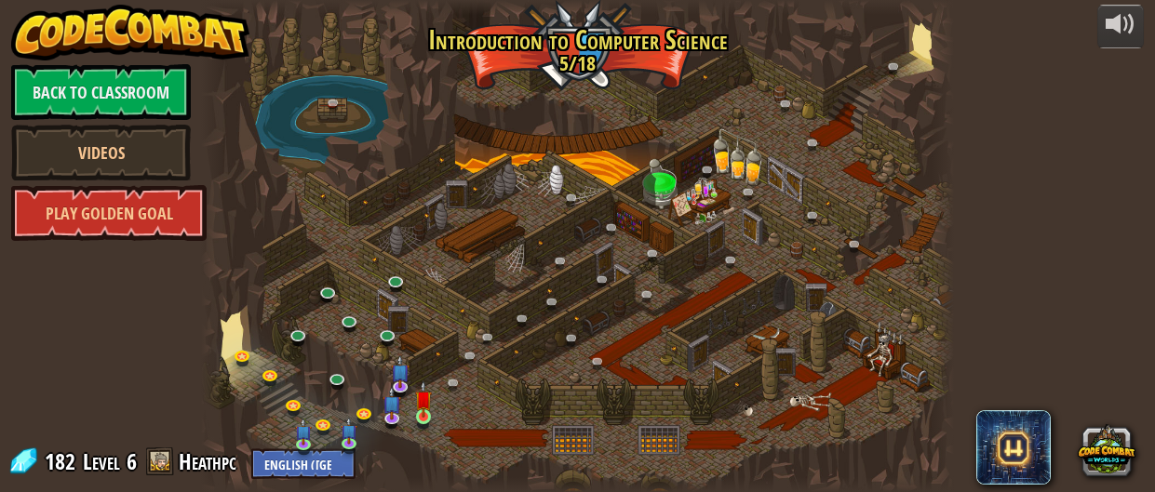
click at [425, 413] on img at bounding box center [423, 399] width 16 height 37
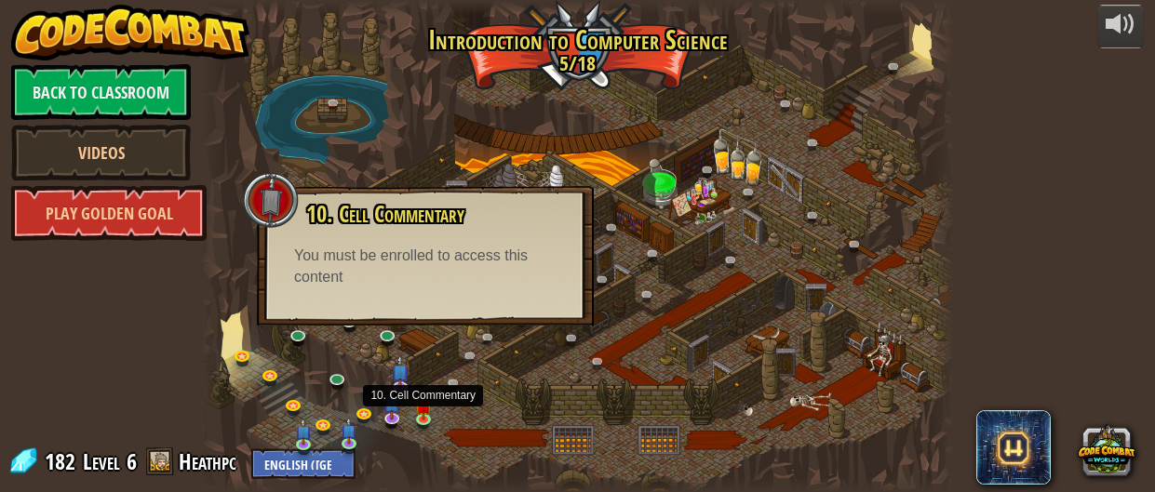
click at [371, 306] on div "10. Cell Commentary Trapped in a prison cell with the famous wizard! Say the pa…" at bounding box center [425, 256] width 337 height 140
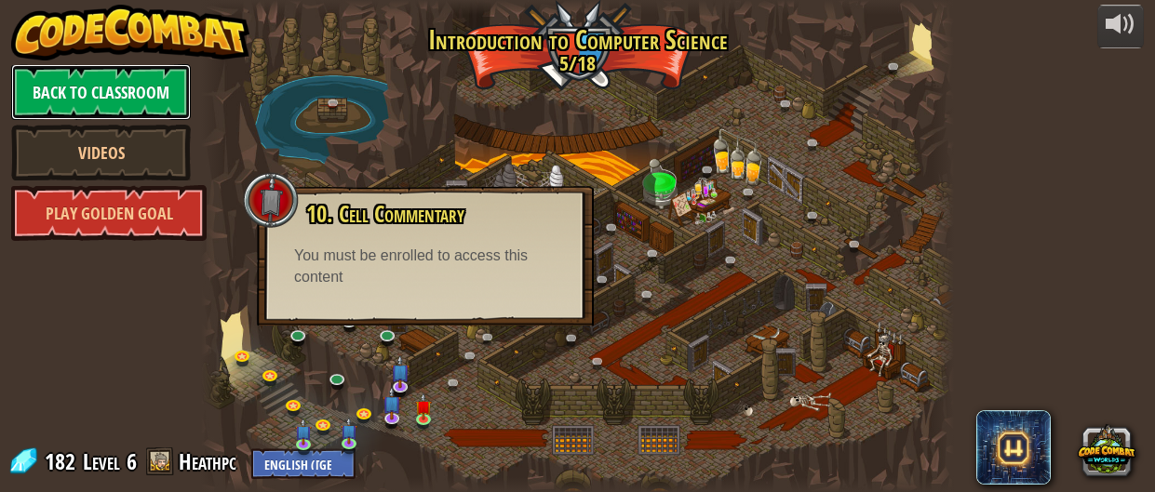
click at [74, 96] on link "Back to Classroom" at bounding box center [101, 92] width 180 height 56
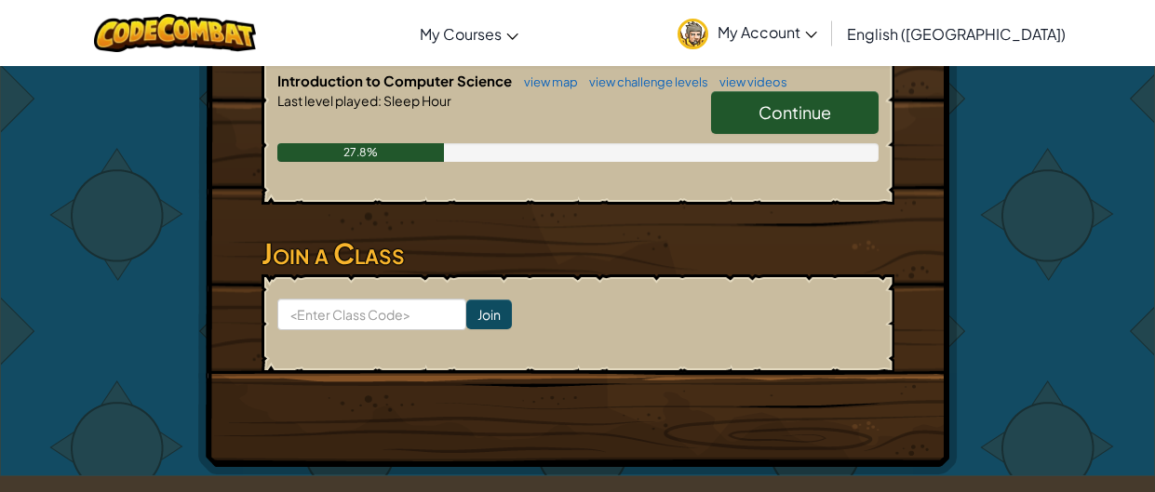
scroll to position [432, 0]
click at [840, 109] on link "Continue" at bounding box center [794, 113] width 167 height 43
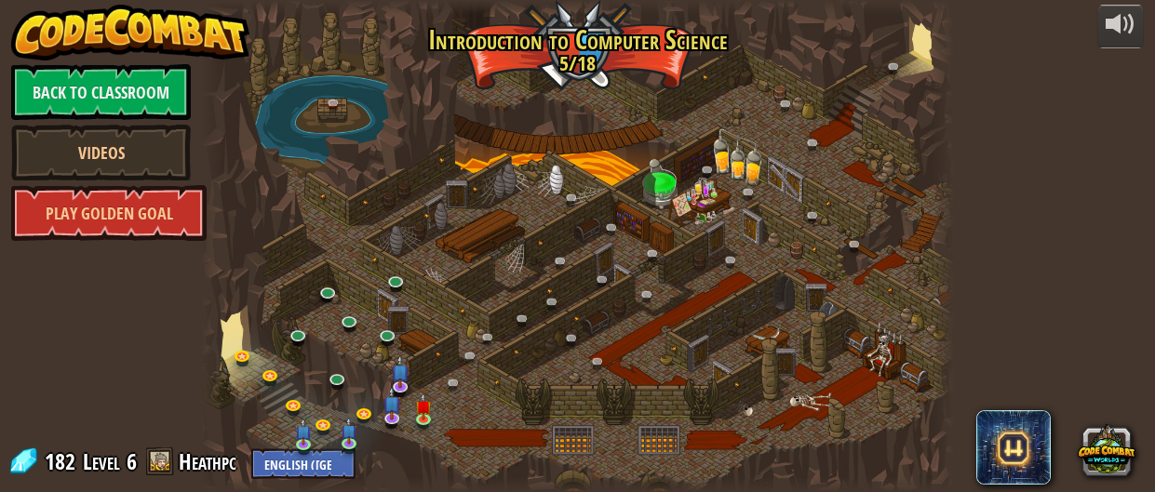
click at [390, 312] on div at bounding box center [577, 246] width 753 height 492
click at [422, 408] on img at bounding box center [423, 399] width 16 height 37
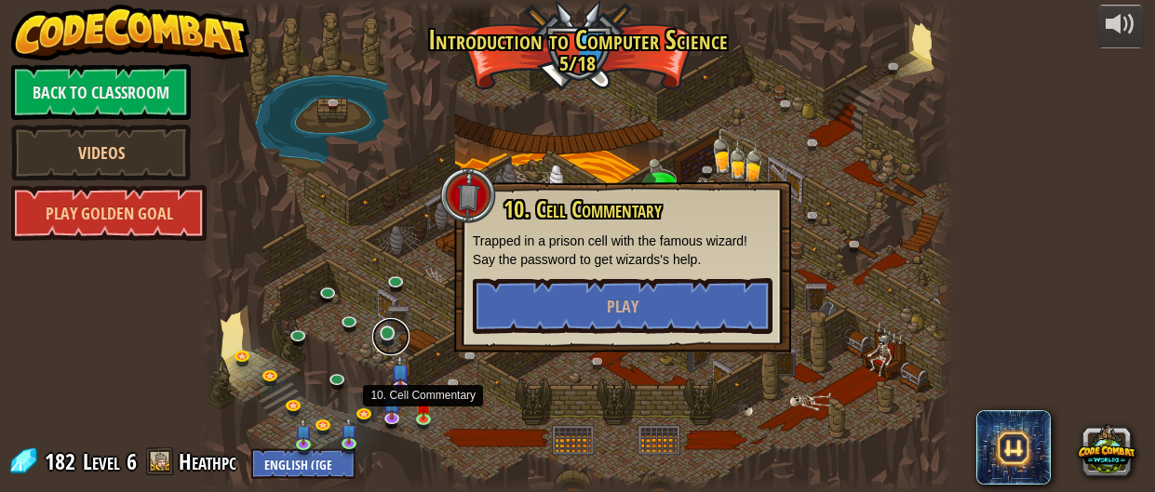
click at [382, 338] on link at bounding box center [390, 336] width 37 height 37
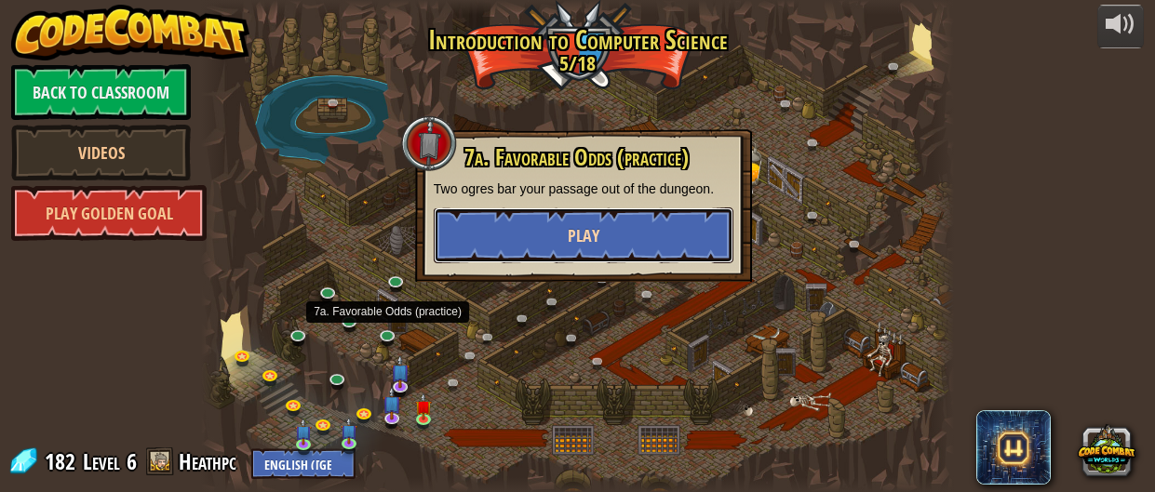
click at [479, 246] on button "Play" at bounding box center [584, 235] width 300 height 56
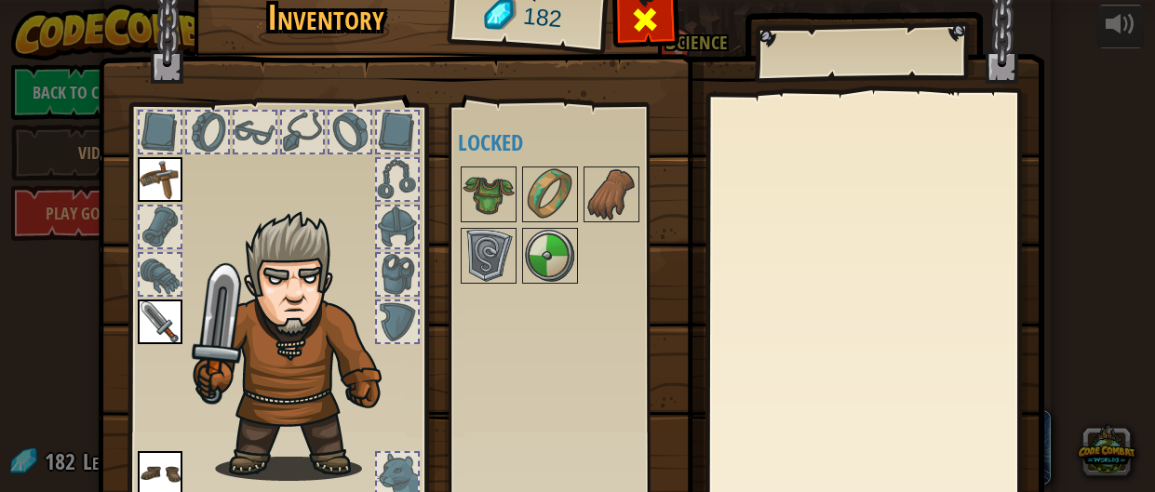
click at [661, 38] on div at bounding box center [645, 24] width 59 height 59
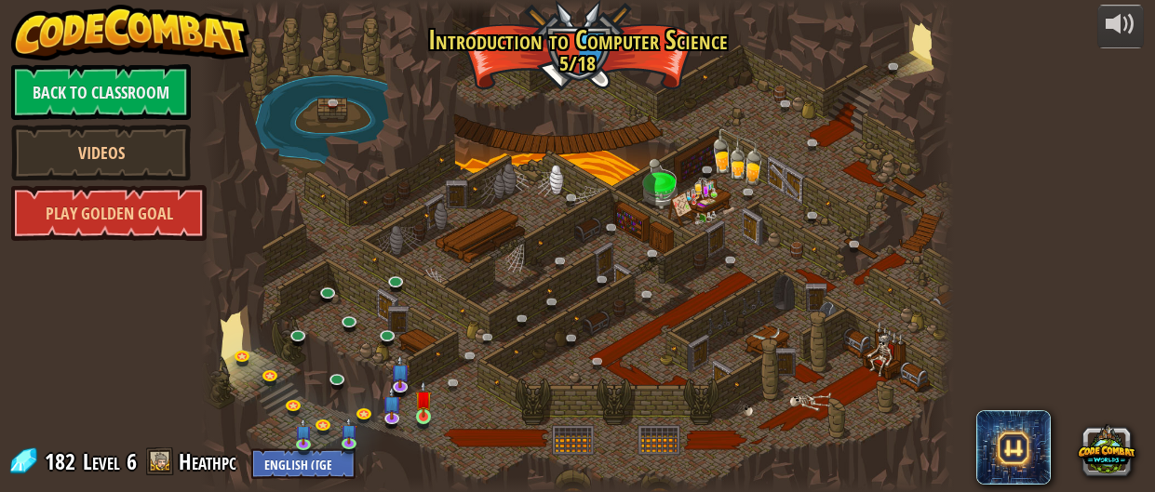
click at [417, 418] on img at bounding box center [423, 399] width 16 height 37
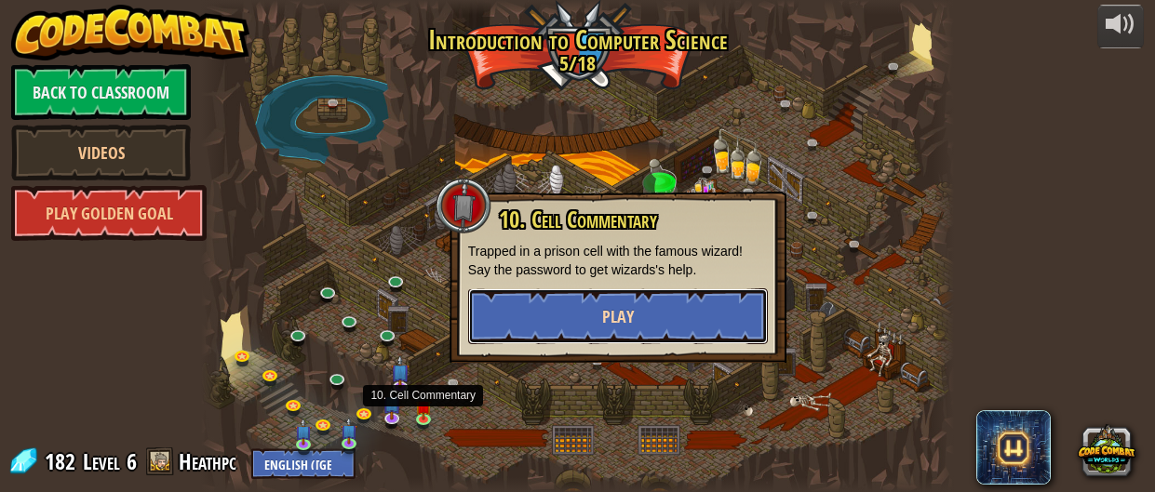
click at [516, 318] on button "Play" at bounding box center [618, 316] width 300 height 56
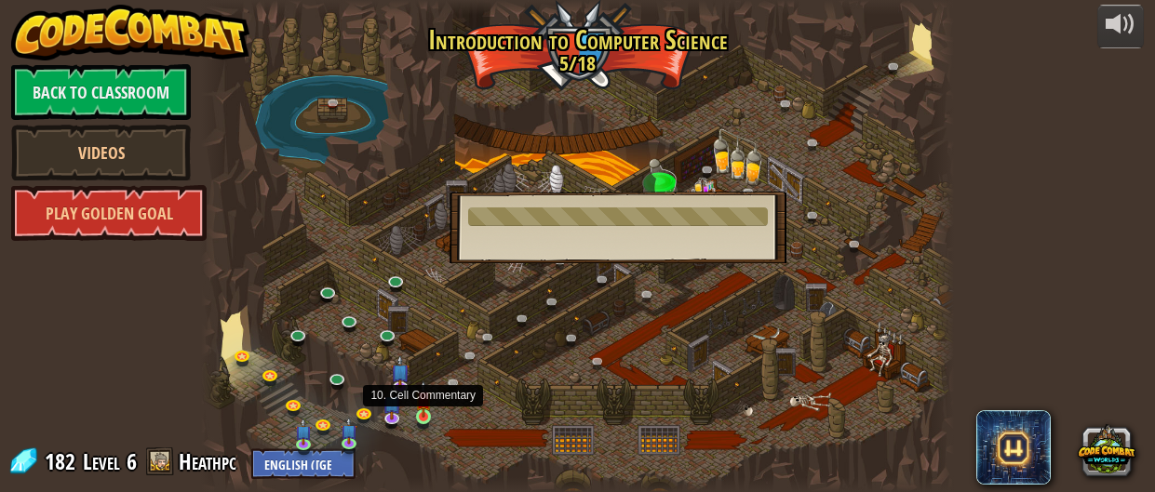
click at [423, 408] on img at bounding box center [423, 399] width 16 height 37
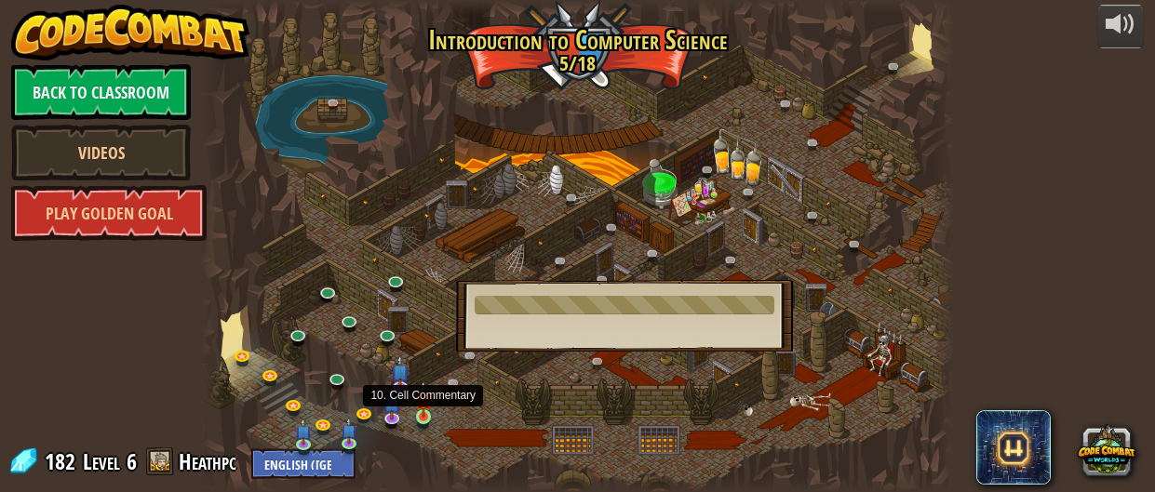
click at [423, 408] on img at bounding box center [423, 399] width 16 height 37
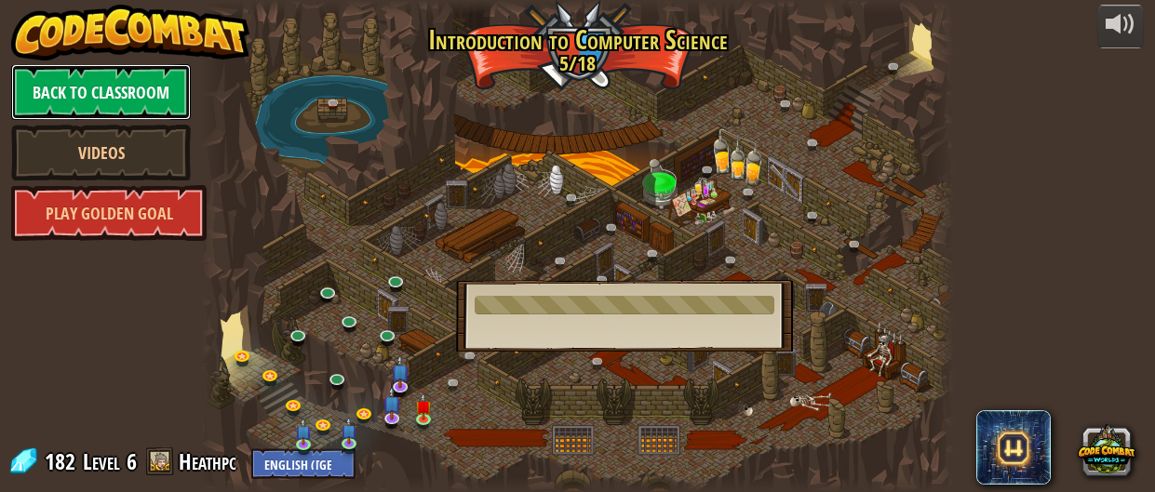
click at [105, 97] on link "Back to Classroom" at bounding box center [101, 92] width 180 height 56
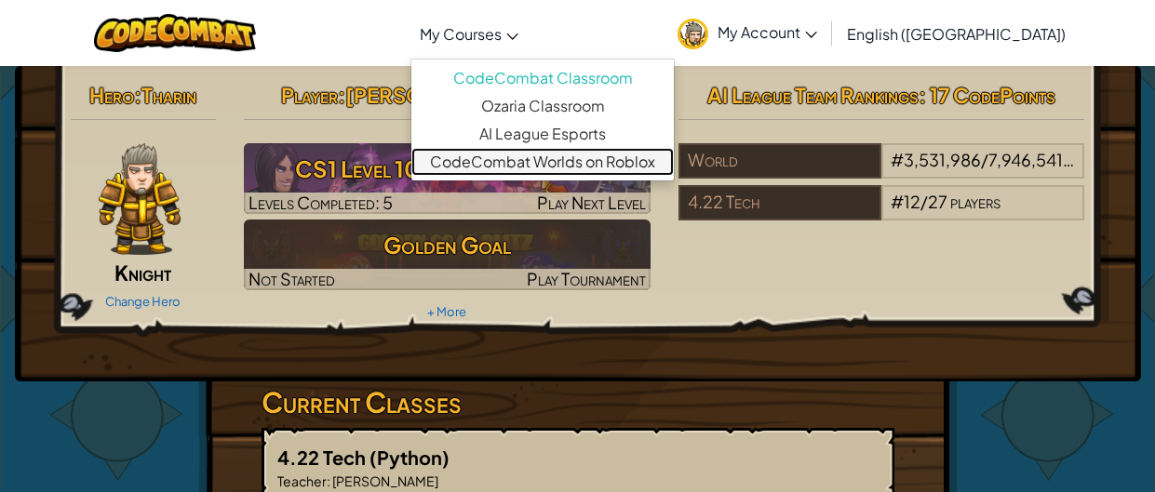
click at [574, 167] on link "CodeCombat Worlds on Roblox" at bounding box center [542, 162] width 262 height 28
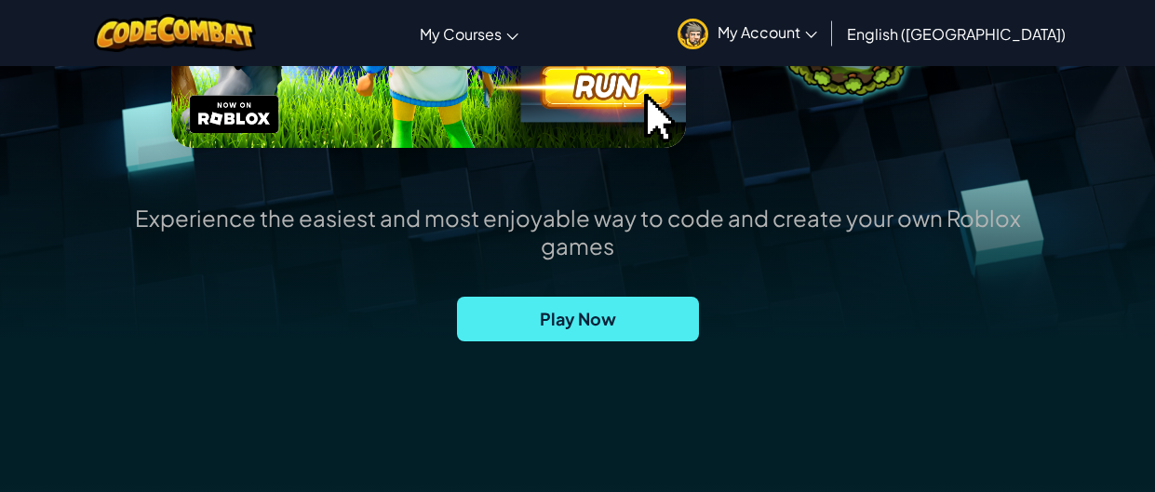
scroll to position [411, 0]
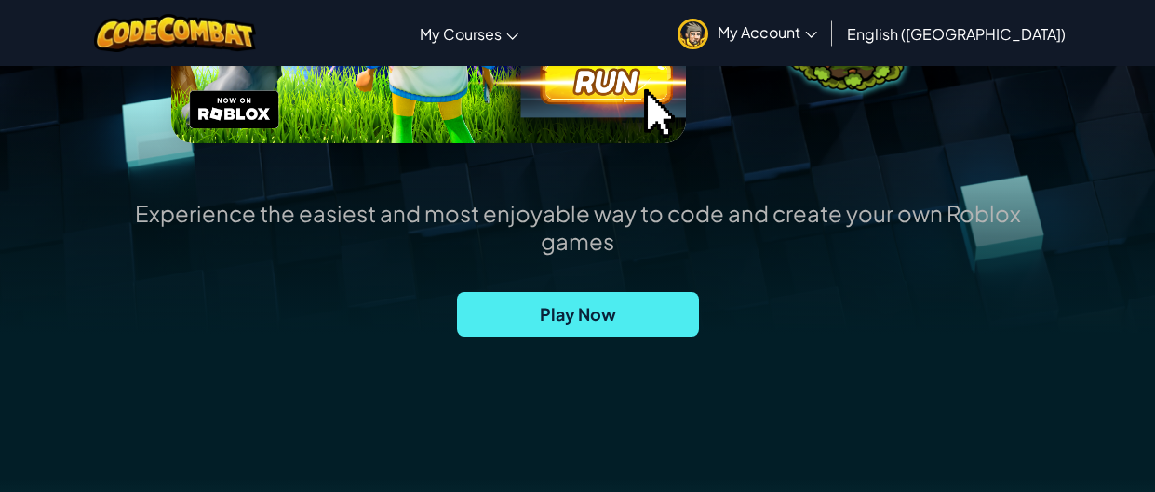
click at [636, 352] on div "Experience the easiest and most enjoyable way to code and create your own Roblo…" at bounding box center [577, 305] width 903 height 212
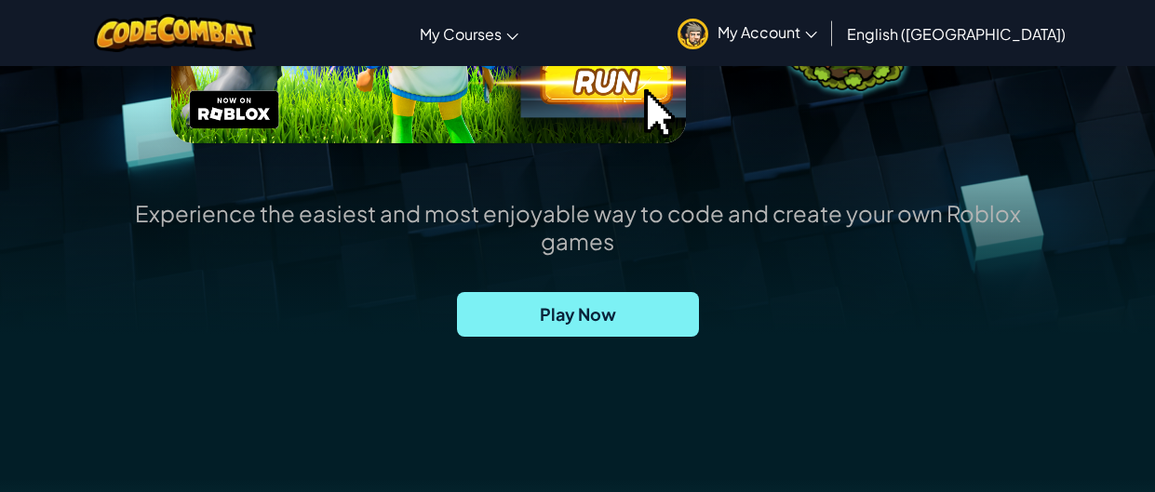
click at [692, 317] on span "Play Now" at bounding box center [578, 314] width 242 height 45
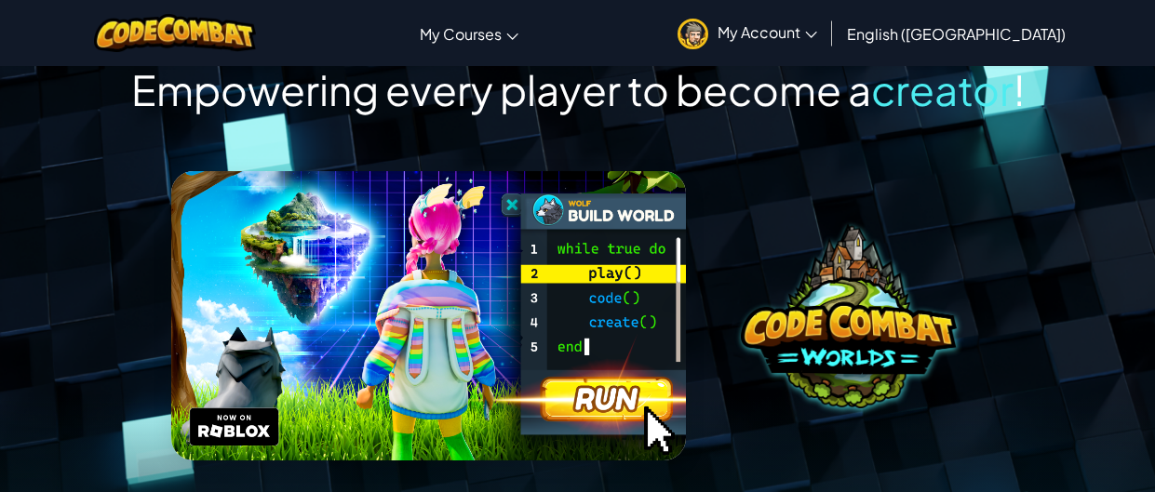
scroll to position [95, 0]
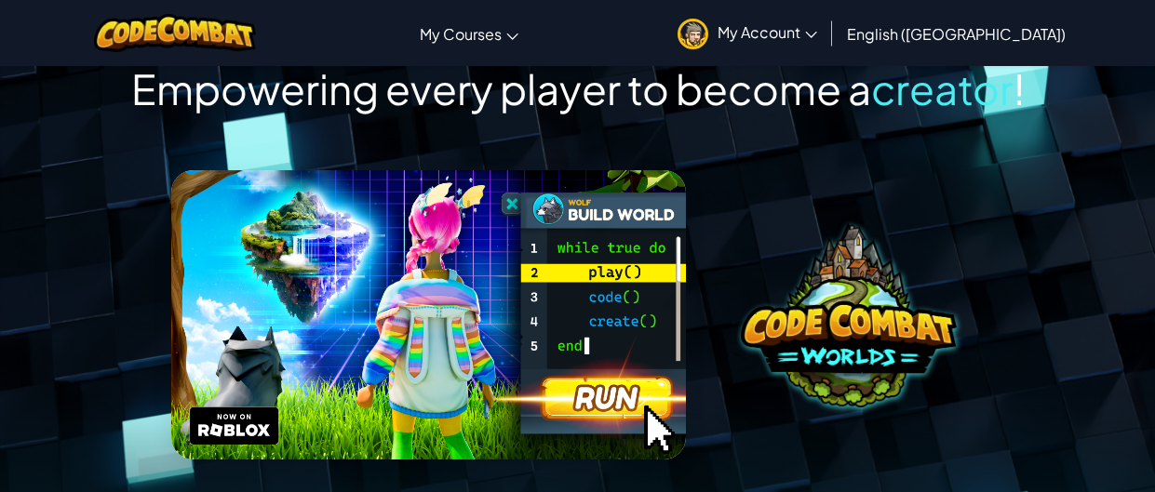
click at [296, 374] on img at bounding box center [428, 314] width 515 height 289
click at [883, 348] on img at bounding box center [849, 315] width 217 height 186
click at [253, 392] on img at bounding box center [428, 314] width 515 height 289
click at [240, 413] on img at bounding box center [428, 314] width 515 height 289
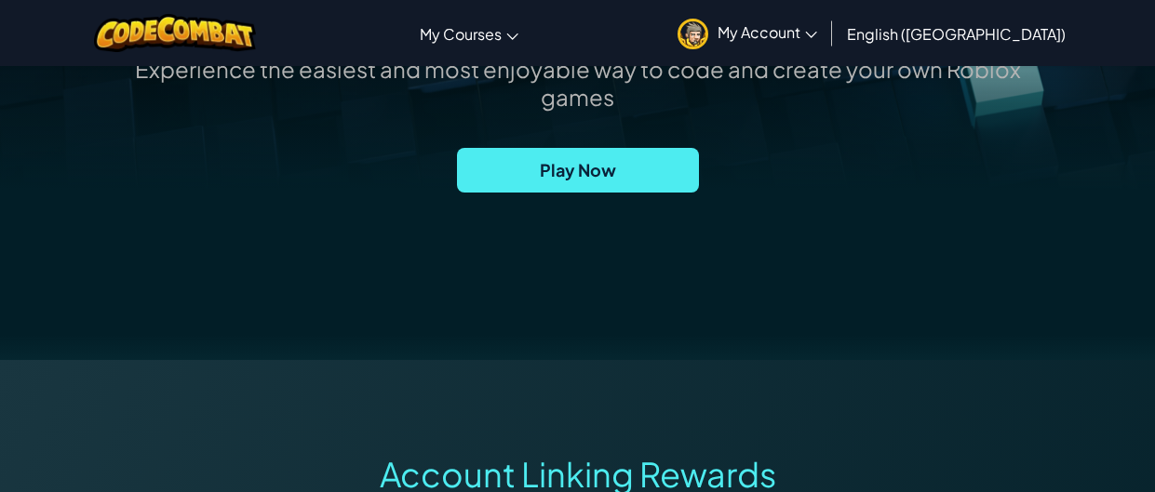
scroll to position [0, 0]
